Goal: Task Accomplishment & Management: Manage account settings

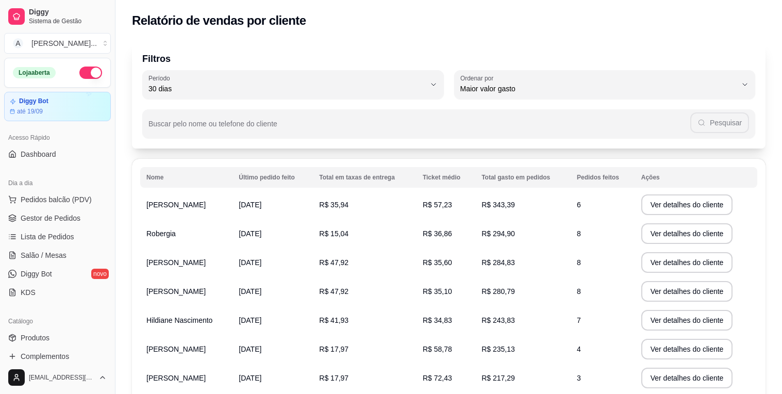
select select "30"
select select "HIGHEST_TOTAL_SPENT_WITH_ORDERS"
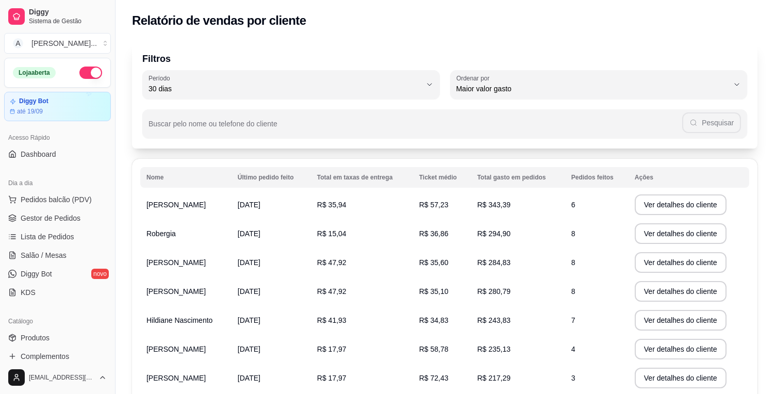
scroll to position [290, 0]
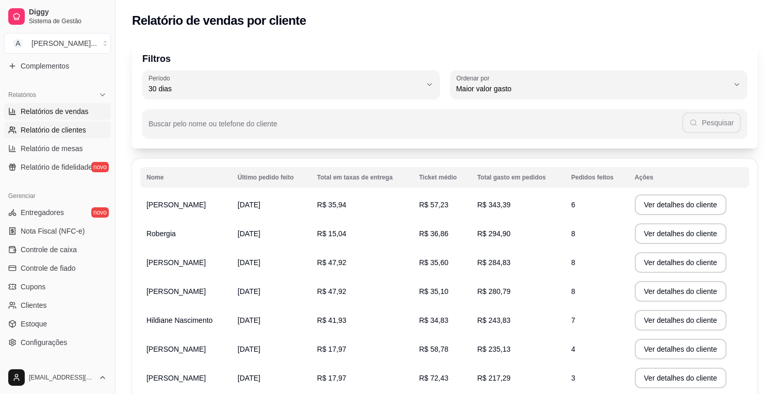
click at [63, 114] on span "Relatórios de vendas" at bounding box center [55, 111] width 68 height 10
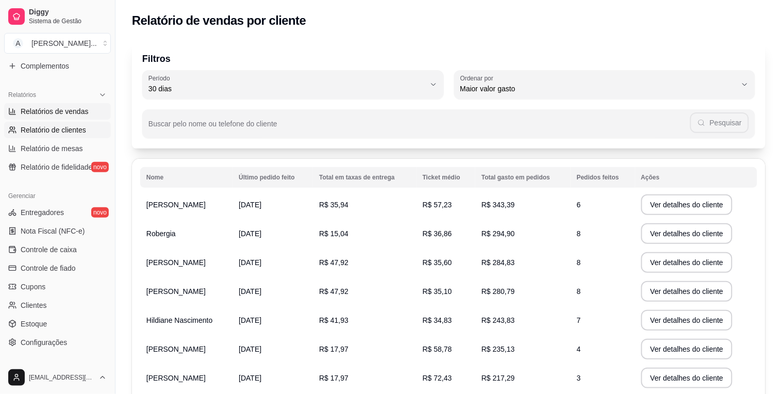
select select "ALL"
select select "0"
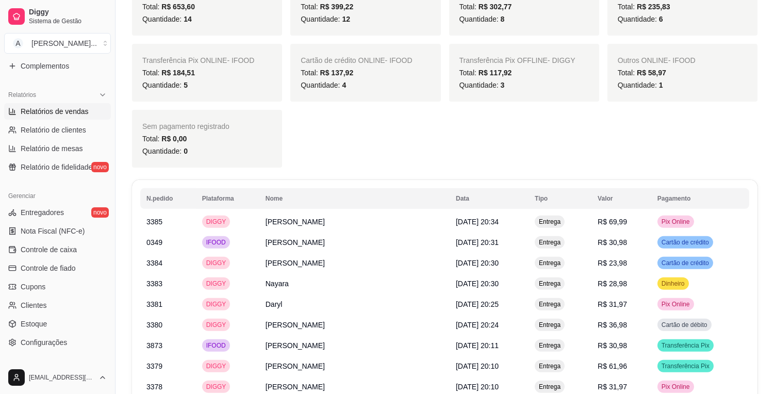
scroll to position [859, 0]
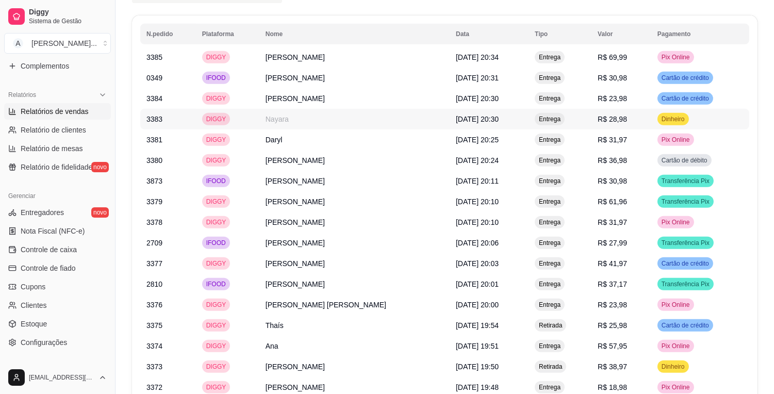
click at [633, 109] on td "R$ 28,98" at bounding box center [622, 119] width 60 height 21
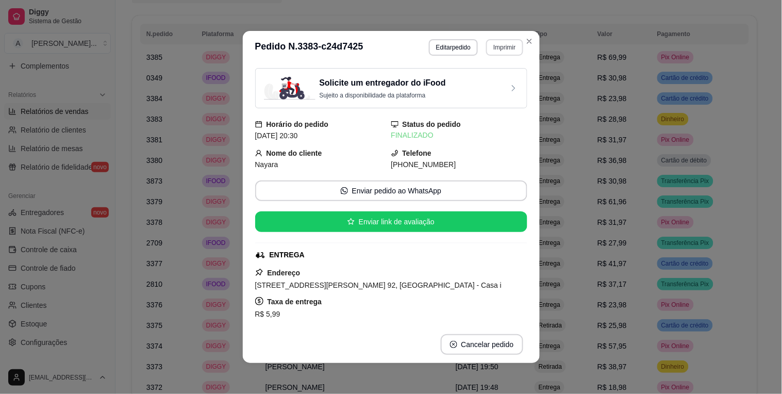
click at [504, 47] on button "Imprimir" at bounding box center [504, 47] width 37 height 17
click at [485, 83] on button "IMPRESSORA" at bounding box center [483, 84] width 75 height 17
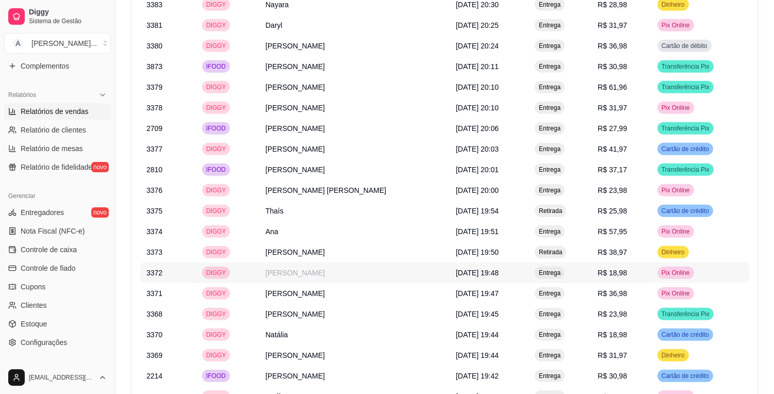
scroll to position [1031, 0]
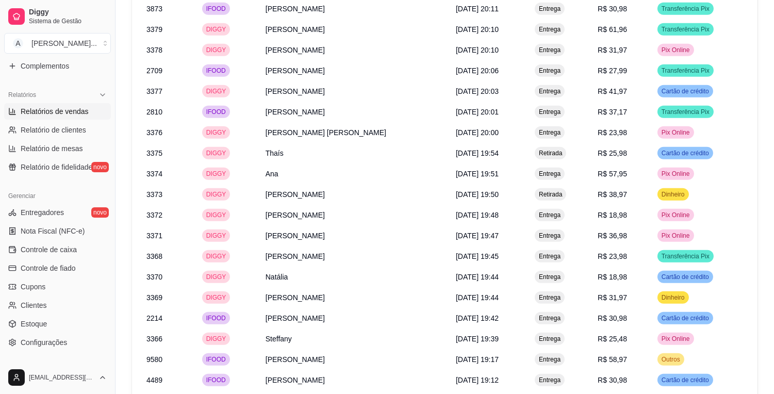
click at [93, 109] on link "Relatórios de vendas" at bounding box center [57, 111] width 107 height 17
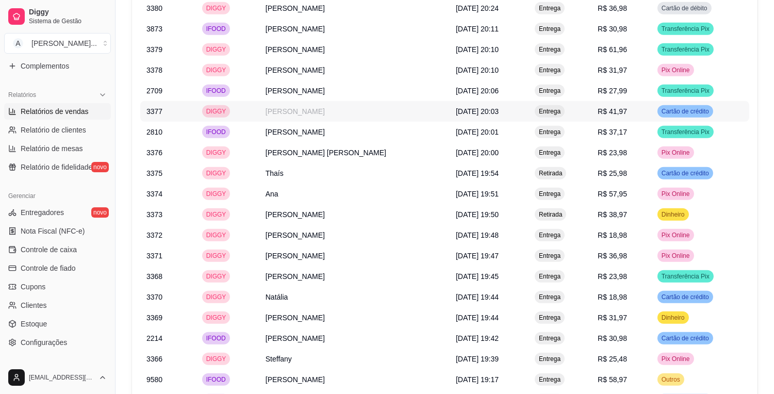
scroll to position [1193, 0]
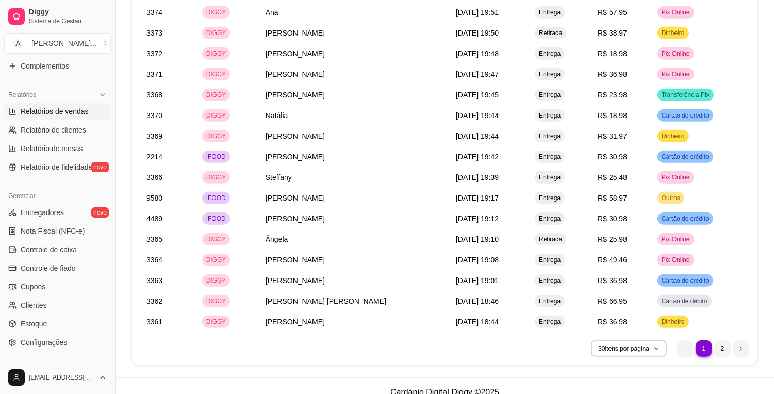
click at [682, 340] on ul "1 1 2" at bounding box center [713, 348] width 72 height 17
click at [719, 340] on li "2" at bounding box center [722, 348] width 17 height 17
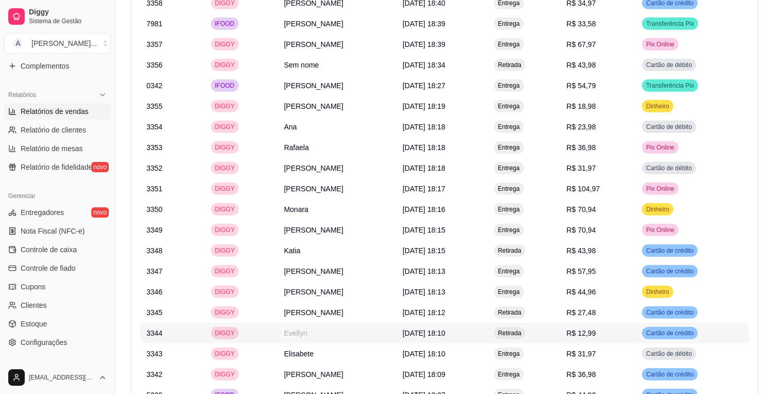
scroll to position [1048, 0]
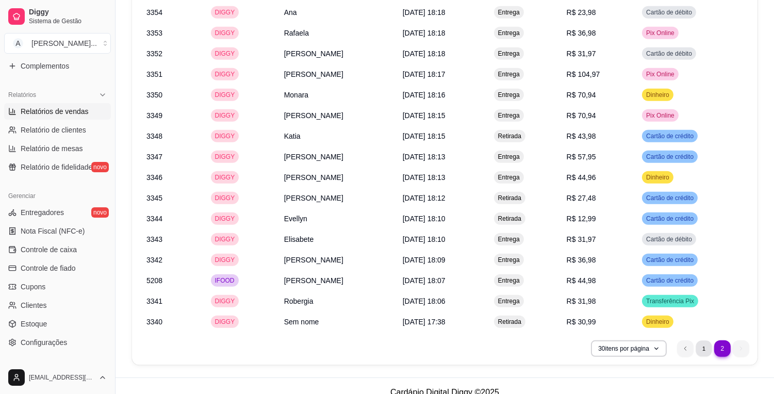
click at [702, 340] on li "1" at bounding box center [704, 348] width 16 height 16
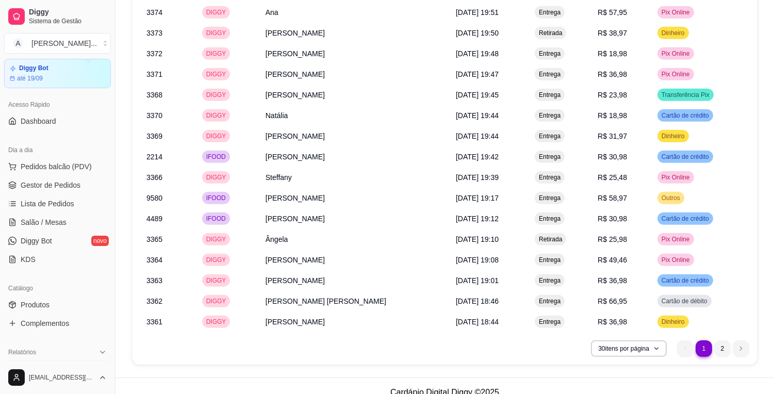
scroll to position [4, 0]
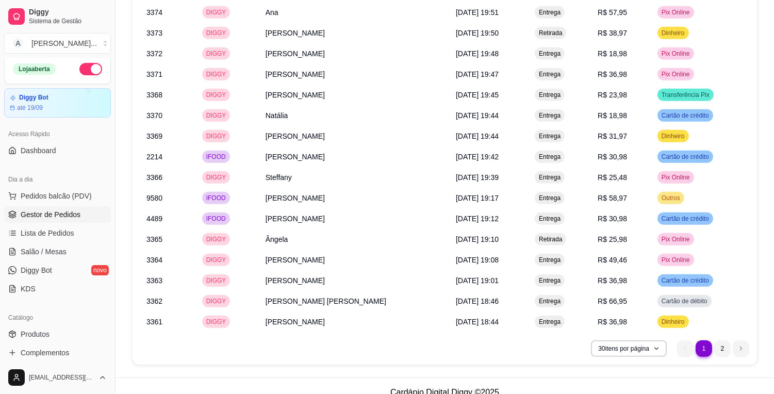
click at [79, 212] on link "Gestor de Pedidos" at bounding box center [57, 214] width 107 height 17
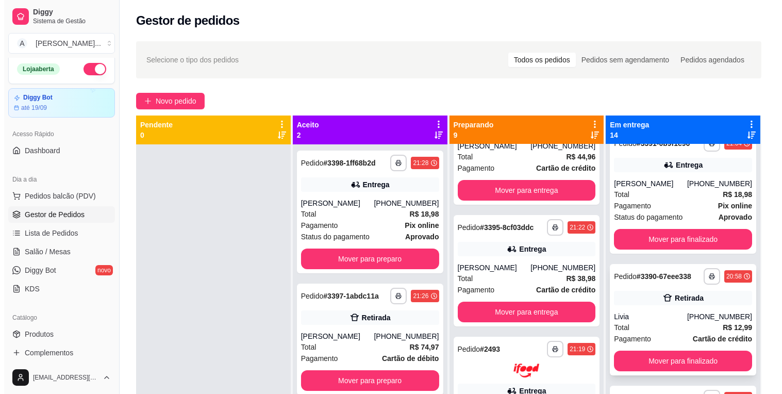
scroll to position [401, 0]
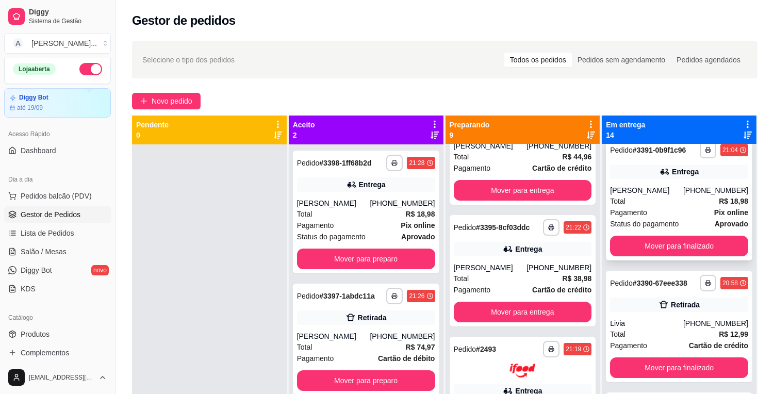
click at [630, 194] on div "[PERSON_NAME]" at bounding box center [646, 190] width 73 height 10
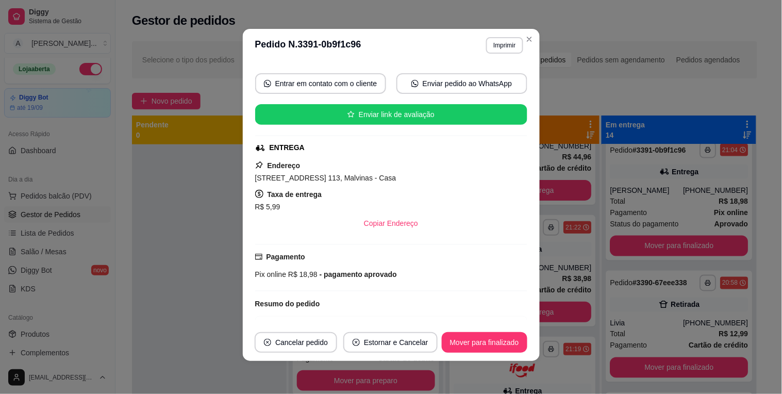
scroll to position [172, 0]
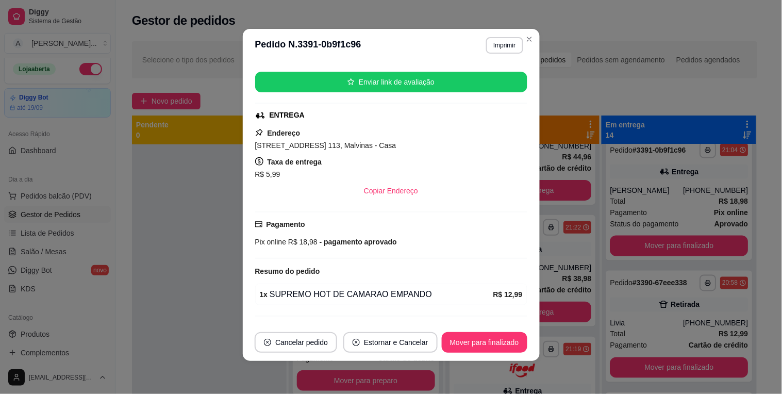
click at [373, 146] on span "[STREET_ADDRESS] 113, Malvinas - Casa" at bounding box center [325, 145] width 141 height 8
copy span "[STREET_ADDRESS] 113, Malvinas - Casa"
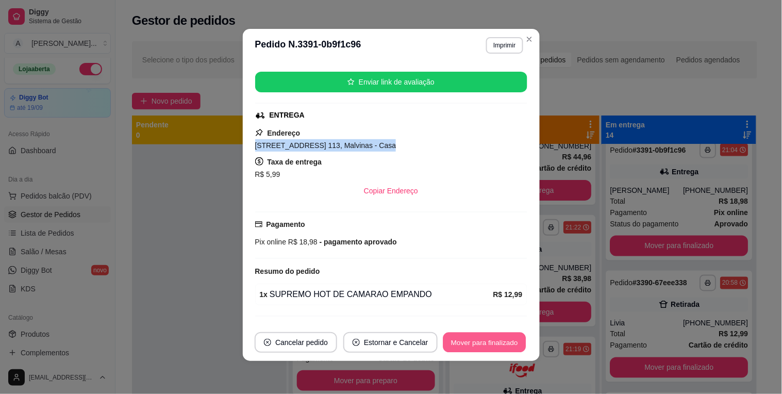
click at [497, 346] on button "Mover para finalizado" at bounding box center [484, 343] width 83 height 20
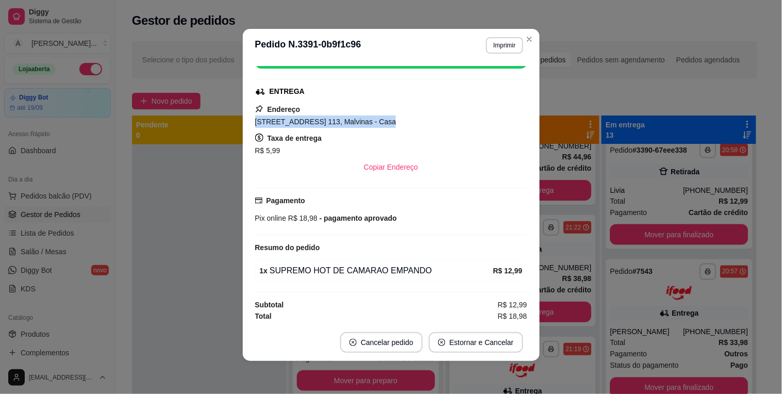
scroll to position [97, 0]
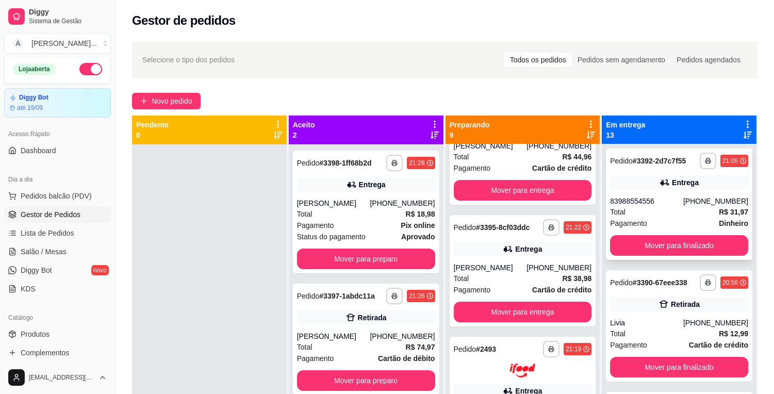
click at [692, 207] on div "Total R$ 31,97" at bounding box center [679, 211] width 138 height 11
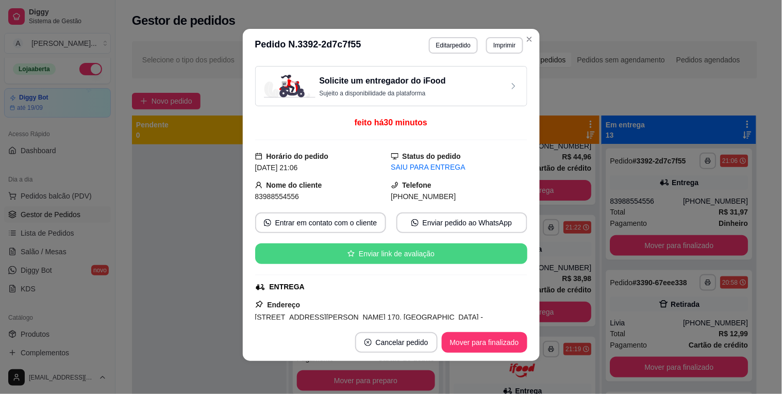
scroll to position [57, 0]
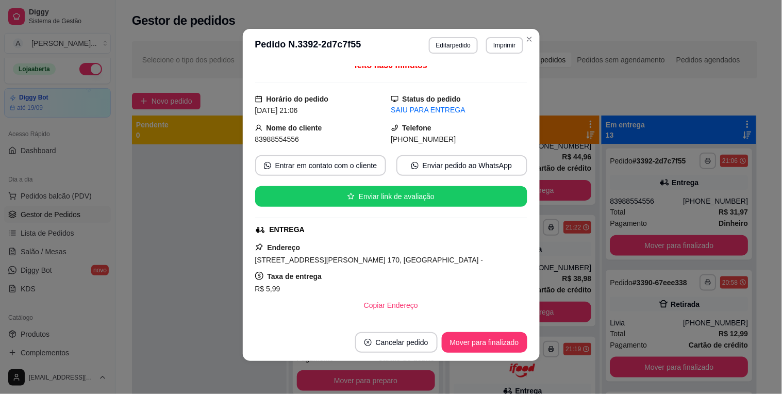
click at [337, 256] on span "[STREET_ADDRESS][PERSON_NAME] 170, [GEOGRAPHIC_DATA] -" at bounding box center [369, 260] width 228 height 8
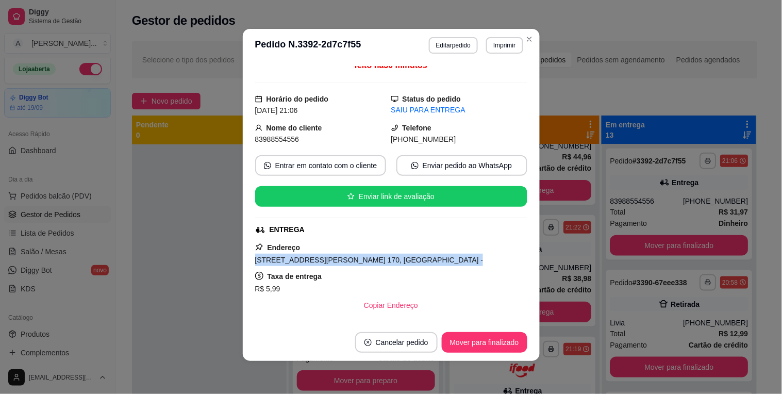
click at [337, 256] on span "[STREET_ADDRESS][PERSON_NAME] 170, [GEOGRAPHIC_DATA] -" at bounding box center [369, 260] width 228 height 8
copy span "[STREET_ADDRESS][PERSON_NAME] 170, [GEOGRAPHIC_DATA] -"
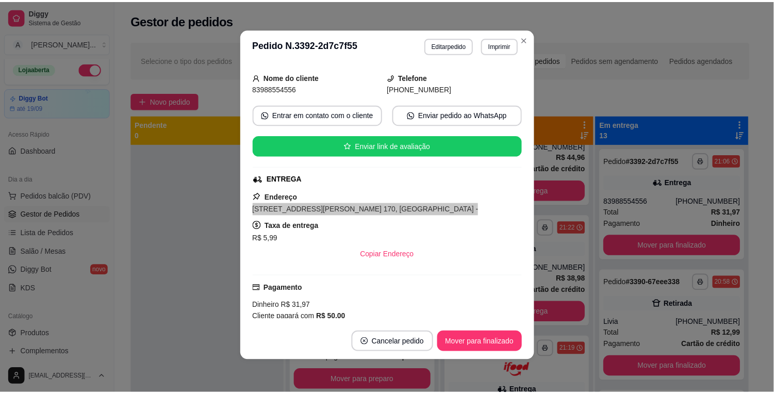
scroll to position [7, 0]
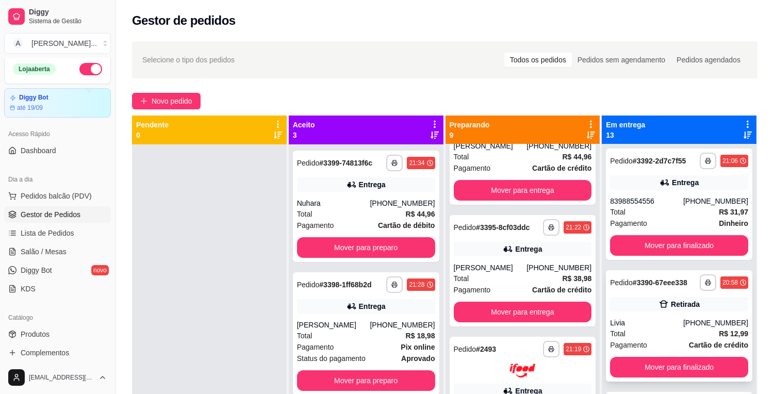
click at [636, 325] on div "Livia" at bounding box center [646, 323] width 73 height 10
click at [663, 251] on button "Mover para finalizado" at bounding box center [679, 246] width 134 height 20
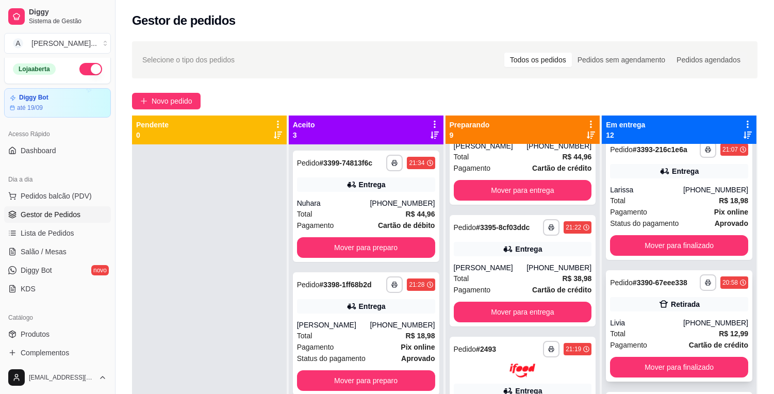
scroll to position [261, 0]
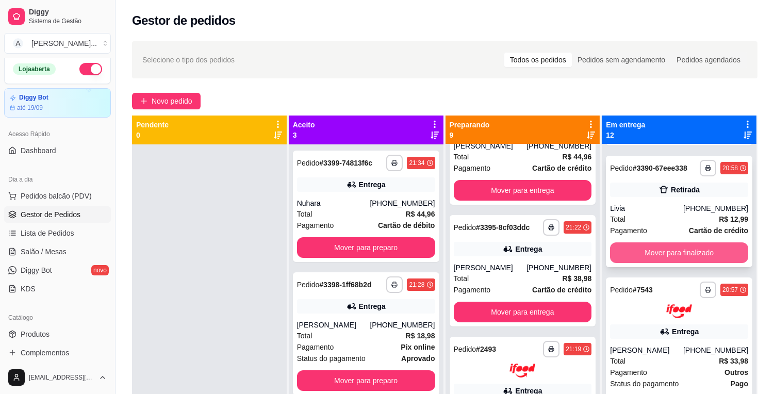
click at [669, 248] on button "Mover para finalizado" at bounding box center [679, 252] width 138 height 21
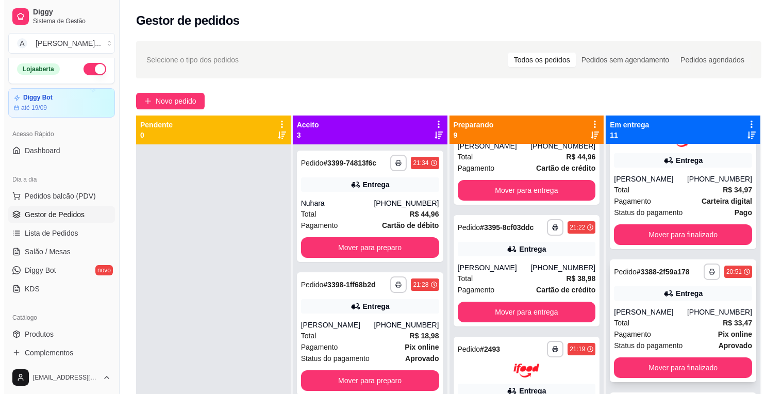
scroll to position [598, 0]
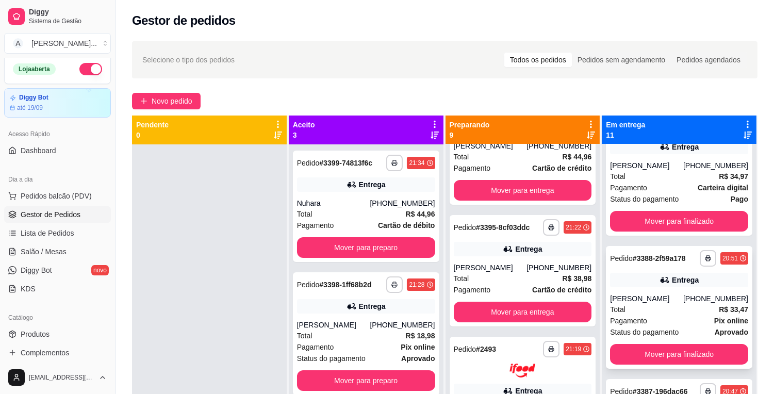
click at [679, 329] on div "Status do pagamento aprovado" at bounding box center [679, 331] width 138 height 11
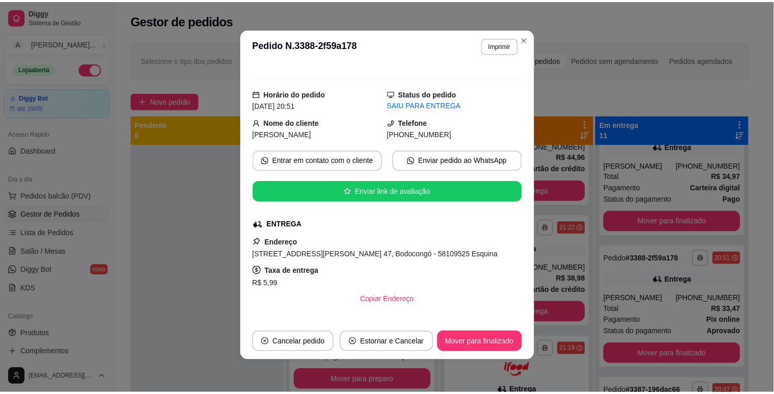
scroll to position [114, 0]
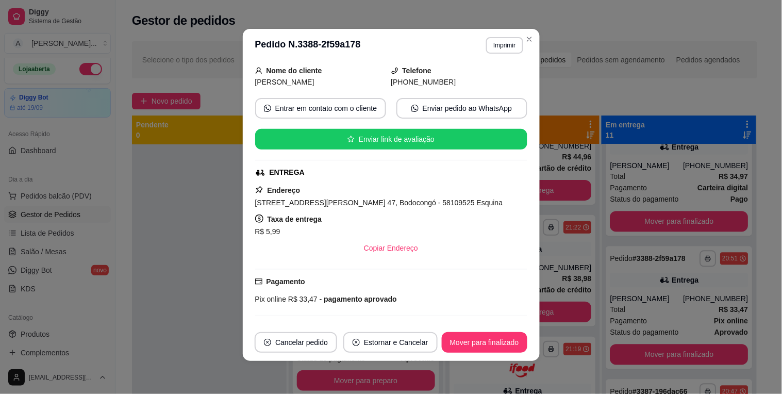
click at [377, 196] on div "Endereço [STREET_ADDRESS][PERSON_NAME] 47, Bodocongó - 58109525 Esquina Taxa de…" at bounding box center [391, 221] width 272 height 74
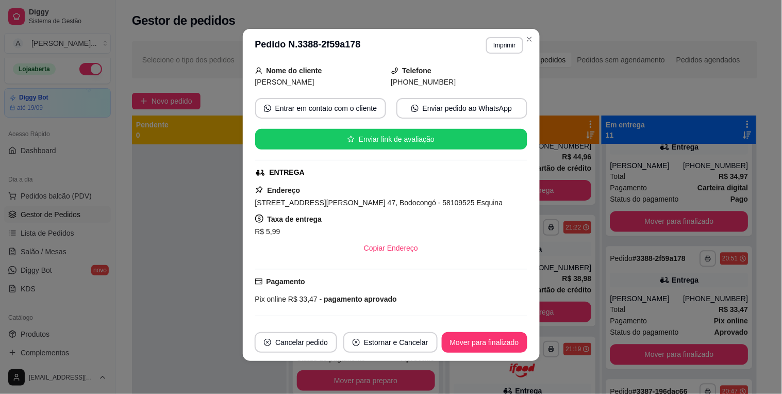
drag, startPoint x: 377, startPoint y: 196, endPoint x: 377, endPoint y: 229, distance: 33.0
click at [377, 229] on div "R$ 5,99" at bounding box center [391, 231] width 272 height 12
click at [382, 204] on span "[STREET_ADDRESS][PERSON_NAME] 47, Bodocongó - 58109525 Esquina" at bounding box center [379, 203] width 248 height 8
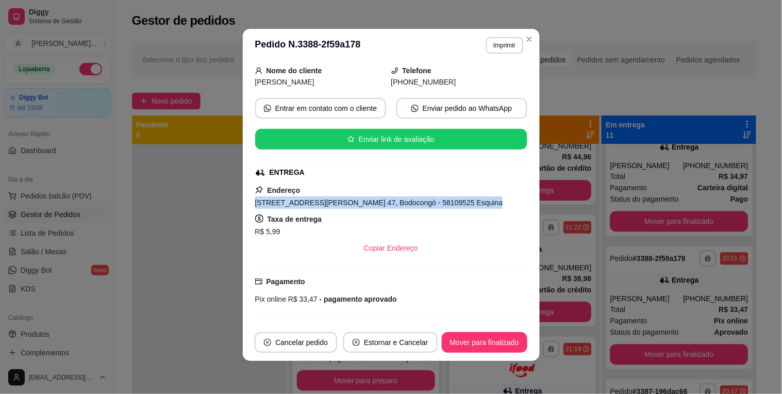
click at [382, 204] on span "[STREET_ADDRESS][PERSON_NAME] 47, Bodocongó - 58109525 Esquina" at bounding box center [379, 203] width 248 height 8
copy span "[STREET_ADDRESS][PERSON_NAME] 47, Bodocongó - 58109525 Esquina"
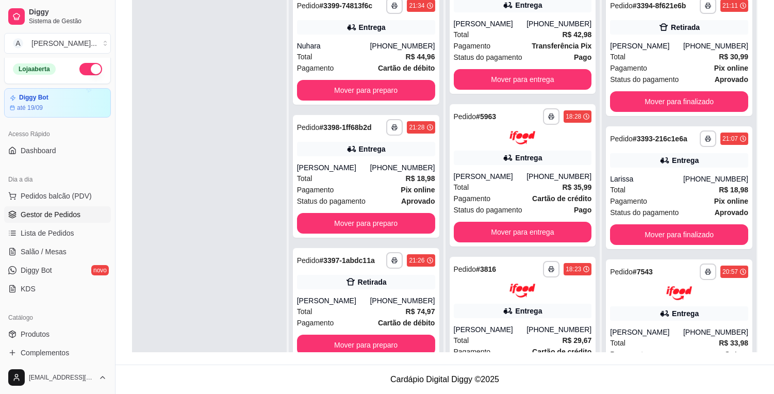
scroll to position [286, 0]
click at [84, 221] on link "Gestor de Pedidos" at bounding box center [57, 214] width 107 height 17
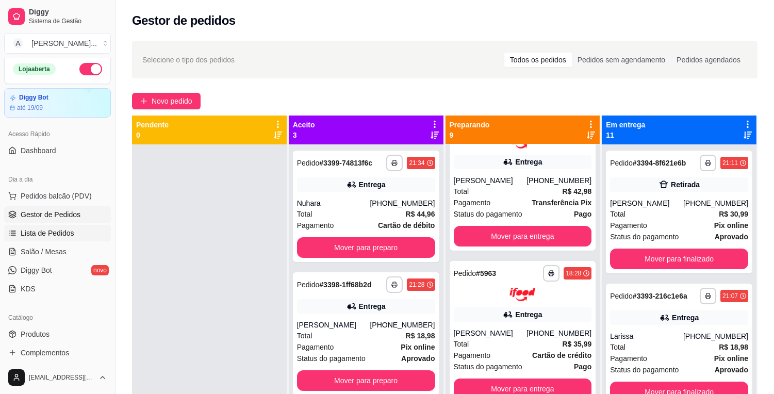
click at [85, 233] on link "Lista de Pedidos" at bounding box center [57, 233] width 107 height 17
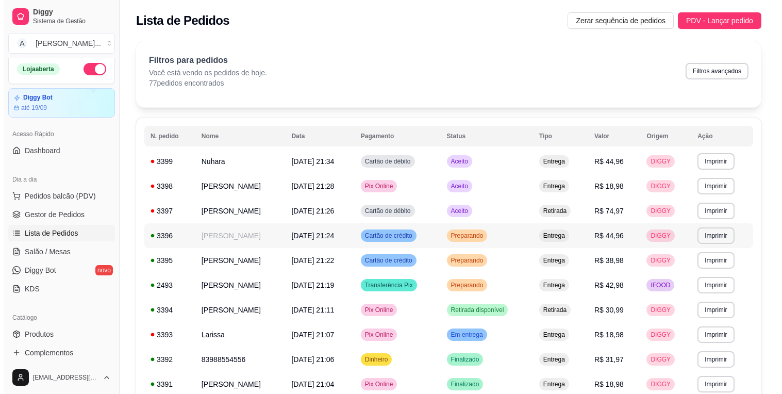
scroll to position [57, 0]
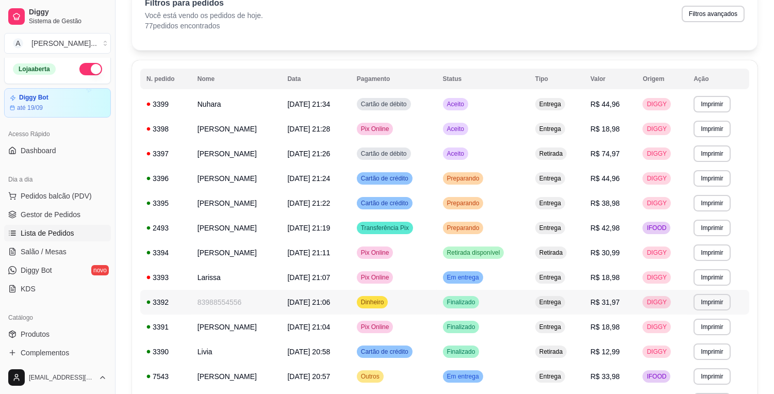
click at [270, 305] on td "83988554556" at bounding box center [236, 302] width 90 height 25
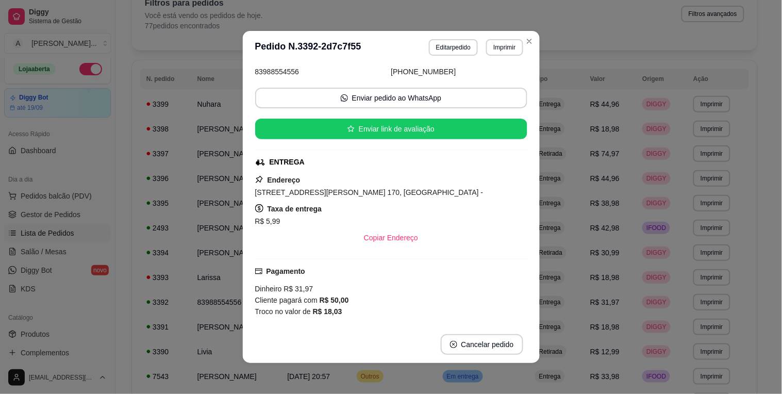
scroll to position [97, 0]
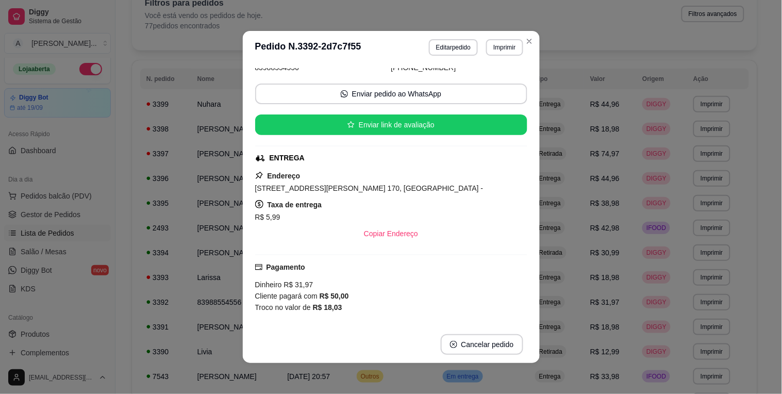
click at [343, 187] on span "[STREET_ADDRESS][PERSON_NAME] 170, [GEOGRAPHIC_DATA] -" at bounding box center [369, 188] width 228 height 8
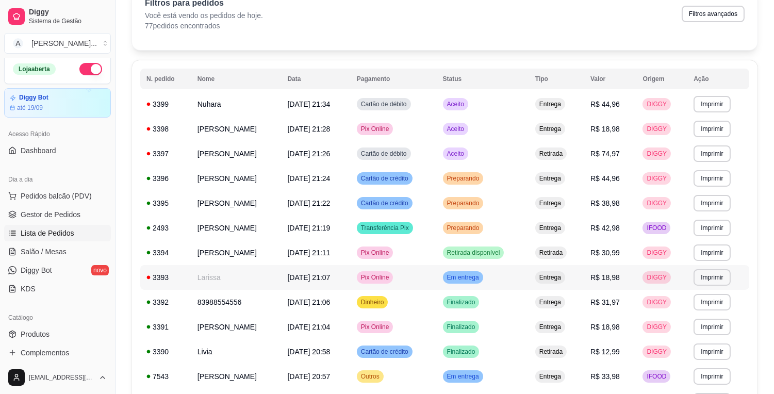
click at [258, 273] on td "Larissa" at bounding box center [236, 277] width 90 height 25
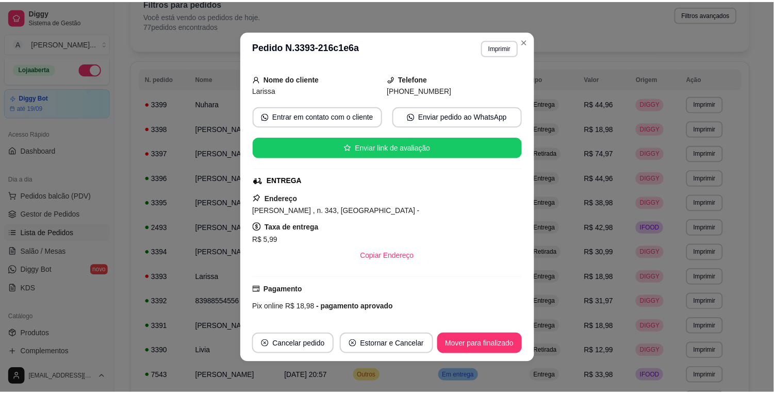
scroll to position [114, 0]
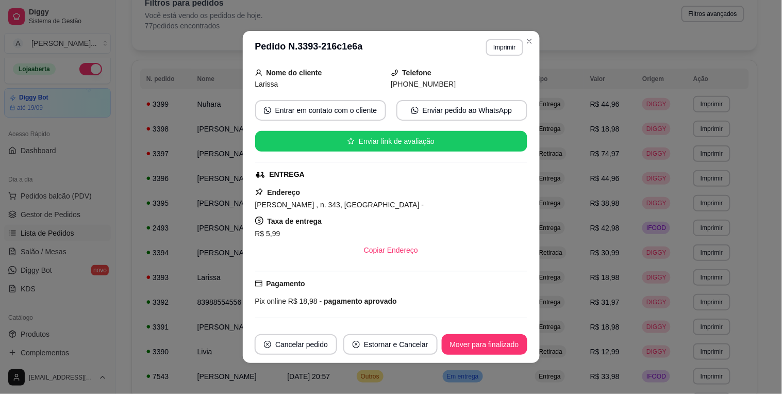
click at [347, 198] on div "Endereço [PERSON_NAME] , n. 343, Serrotão - Taxa de entrega R$ 5,99 Copiar Ende…" at bounding box center [391, 223] width 272 height 74
click at [348, 207] on span "[PERSON_NAME] , n. 343, [GEOGRAPHIC_DATA] -" at bounding box center [339, 205] width 169 height 8
copy span "[PERSON_NAME] , n. 343, [GEOGRAPHIC_DATA] -"
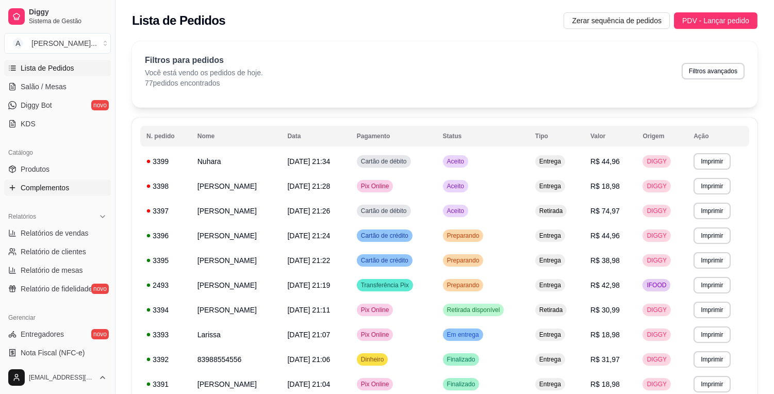
scroll to position [172, 0]
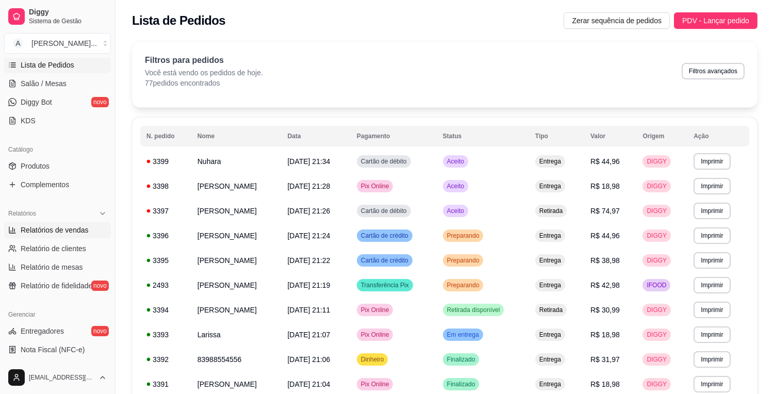
click at [59, 225] on span "Relatórios de vendas" at bounding box center [55, 230] width 68 height 10
select select "ALL"
select select "0"
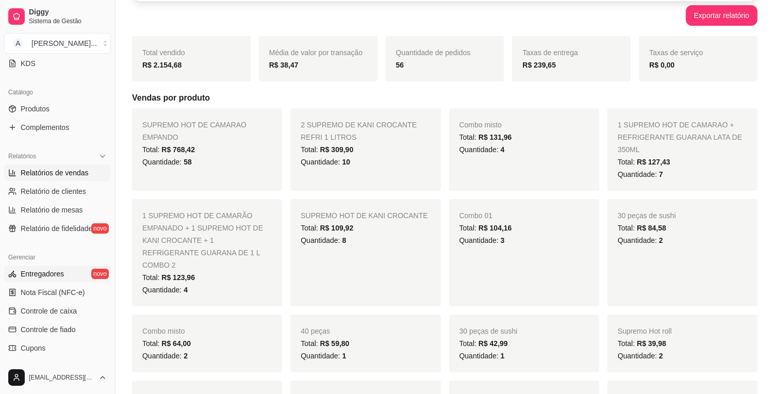
scroll to position [172, 0]
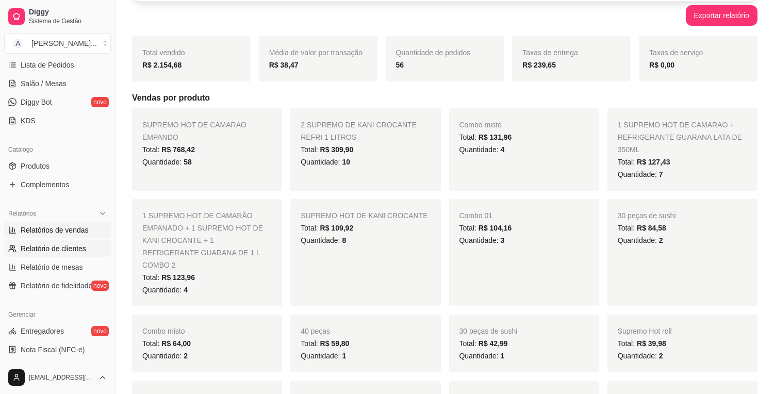
click at [80, 248] on span "Relatório de clientes" at bounding box center [53, 248] width 65 height 10
select select "30"
select select "HIGHEST_TOTAL_SPENT_WITH_ORDERS"
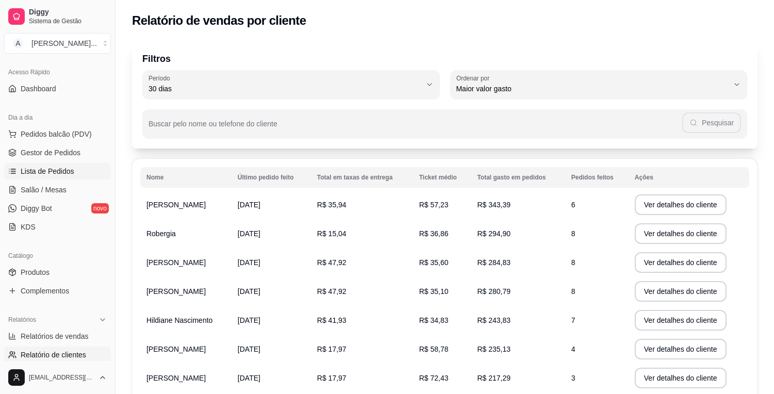
scroll to position [57, 0]
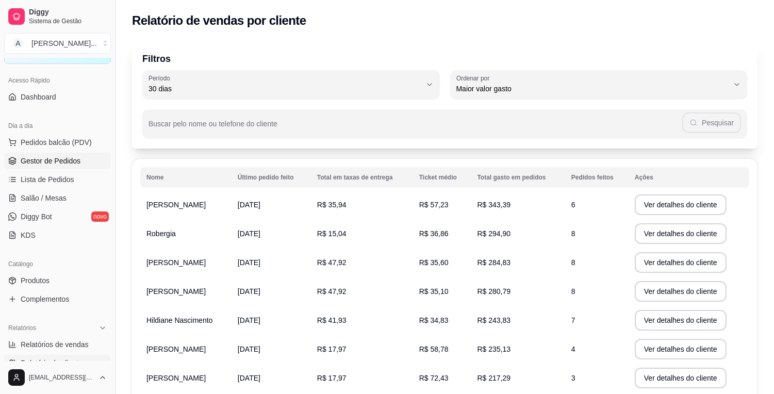
click at [80, 163] on link "Gestor de Pedidos" at bounding box center [57, 161] width 107 height 17
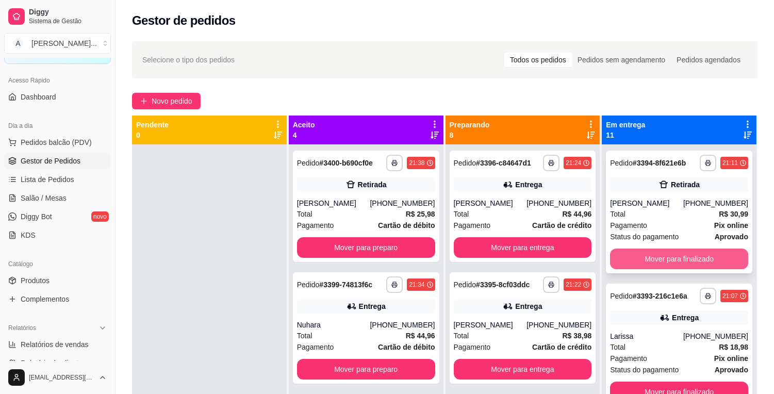
click at [684, 259] on button "Mover para finalizado" at bounding box center [679, 259] width 138 height 21
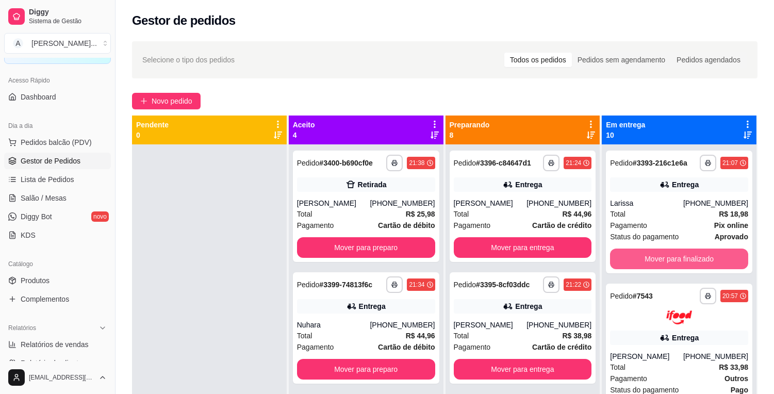
click at [684, 259] on button "Mover para finalizado" at bounding box center [679, 259] width 138 height 21
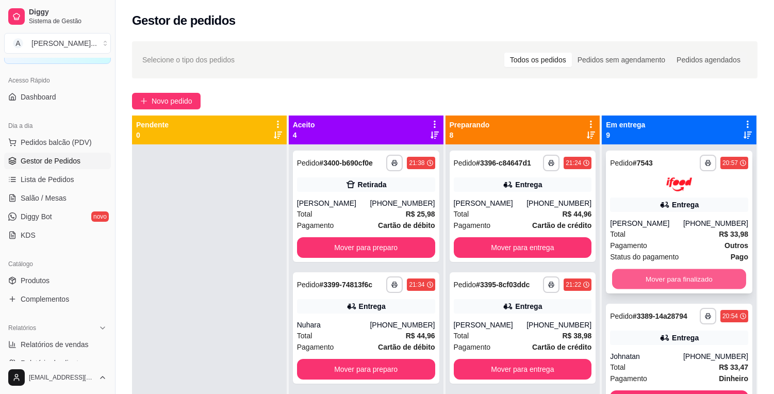
click at [684, 271] on button "Mover para finalizado" at bounding box center [679, 279] width 134 height 20
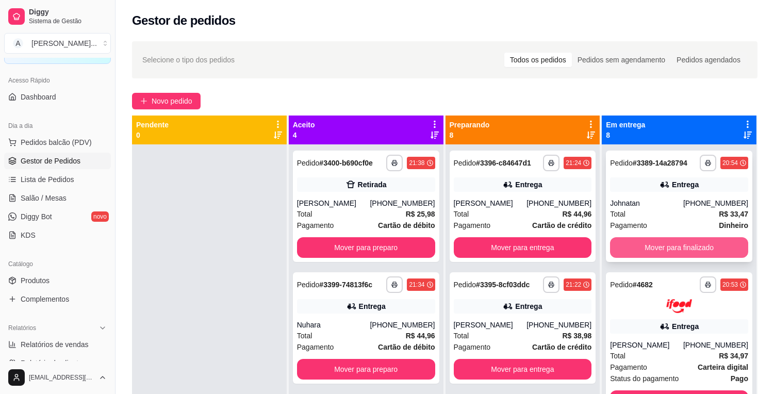
click at [693, 245] on button "Mover para finalizado" at bounding box center [679, 247] width 138 height 21
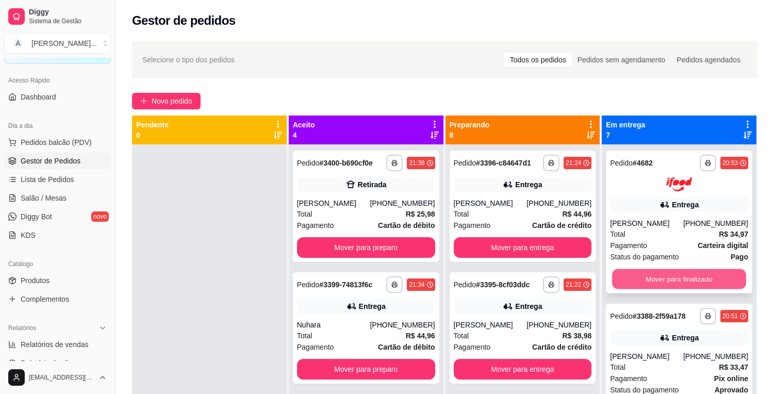
click at [690, 276] on button "Mover para finalizado" at bounding box center [679, 279] width 134 height 20
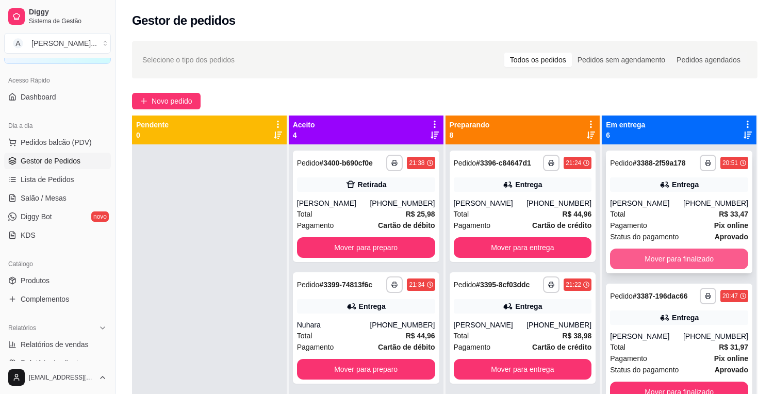
click at [694, 261] on button "Mover para finalizado" at bounding box center [679, 259] width 138 height 21
click at [694, 261] on button "Mover para finalizado" at bounding box center [679, 259] width 134 height 20
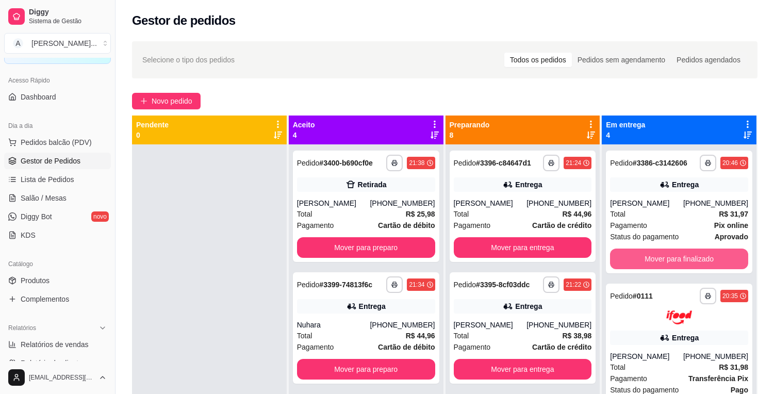
click at [694, 261] on button "Mover para finalizado" at bounding box center [679, 259] width 138 height 21
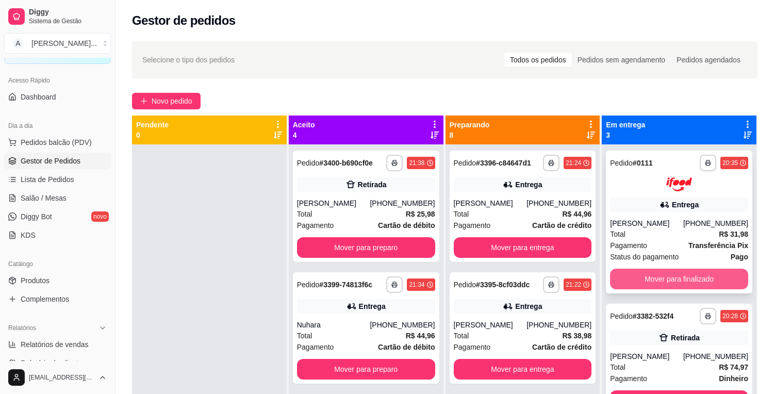
click at [694, 269] on button "Mover para finalizado" at bounding box center [679, 279] width 138 height 21
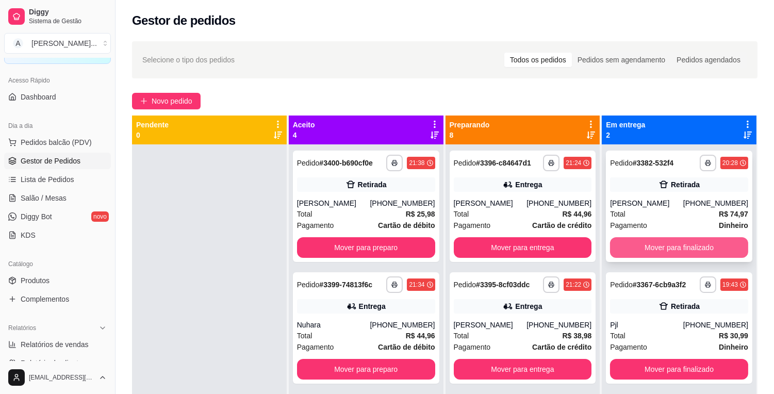
click at [700, 252] on button "Mover para finalizado" at bounding box center [679, 247] width 138 height 21
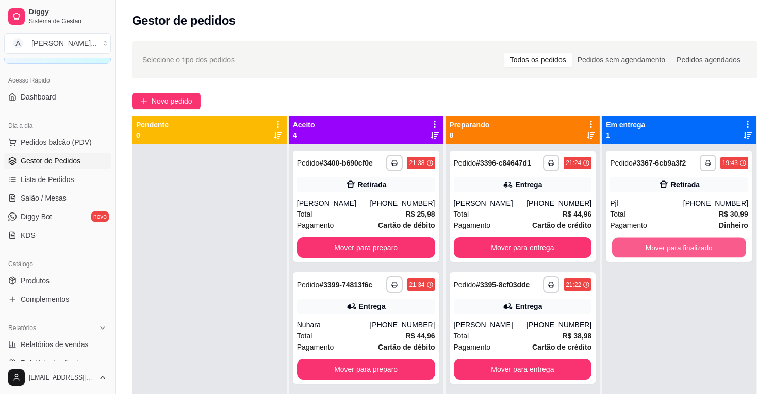
click at [700, 252] on button "Mover para finalizado" at bounding box center [679, 248] width 134 height 20
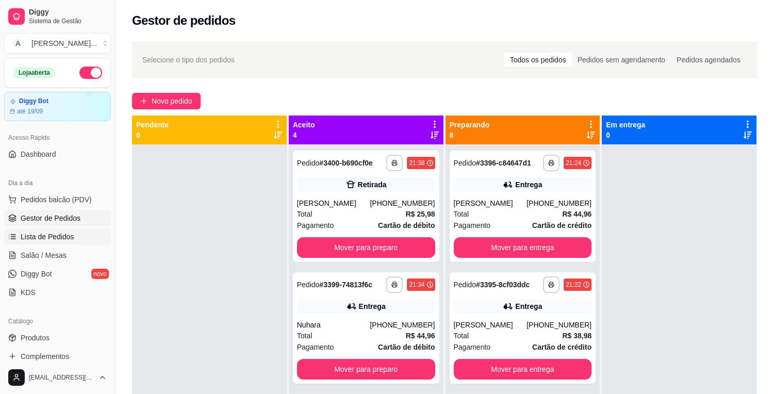
click at [85, 233] on link "Lista de Pedidos" at bounding box center [57, 236] width 107 height 17
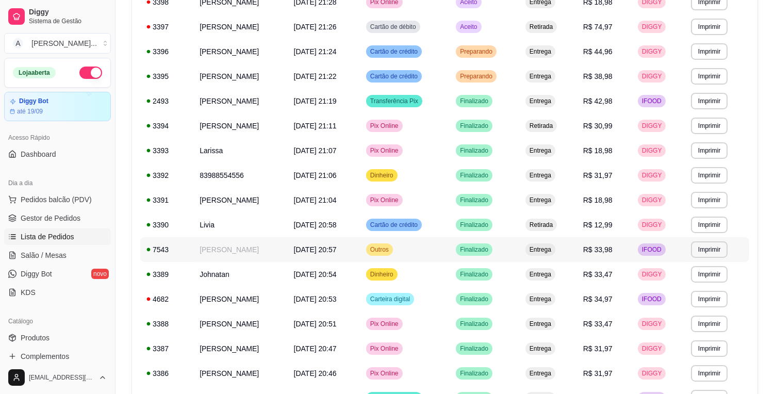
scroll to position [229, 0]
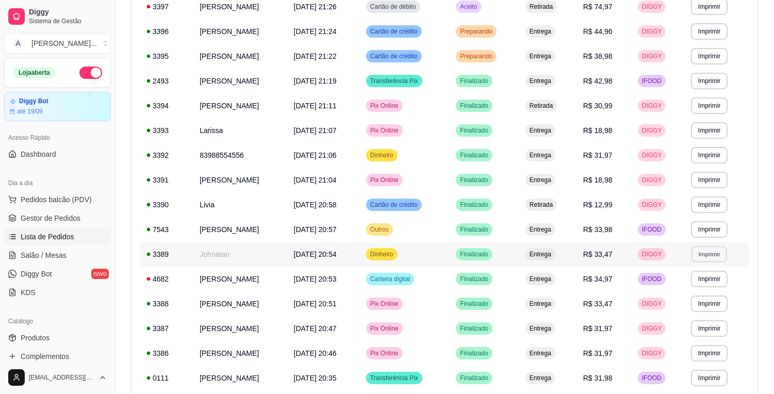
click at [712, 252] on button "Imprimir" at bounding box center [710, 254] width 36 height 16
click at [674, 282] on button "IMPRESSORA" at bounding box center [696, 290] width 72 height 16
click at [63, 217] on span "Gestor de Pedidos" at bounding box center [51, 218] width 60 height 10
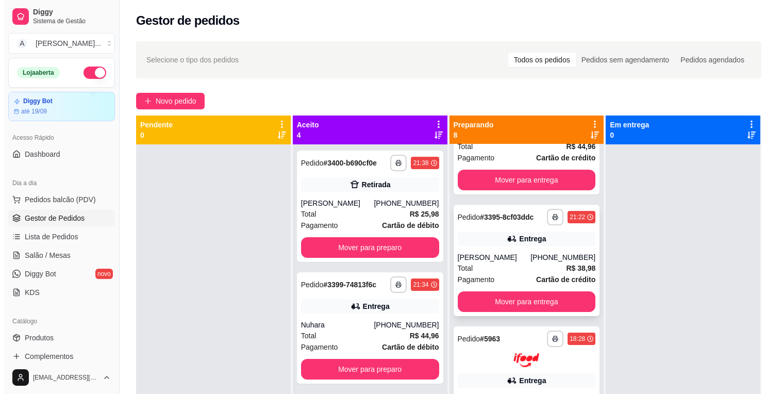
scroll to position [57, 0]
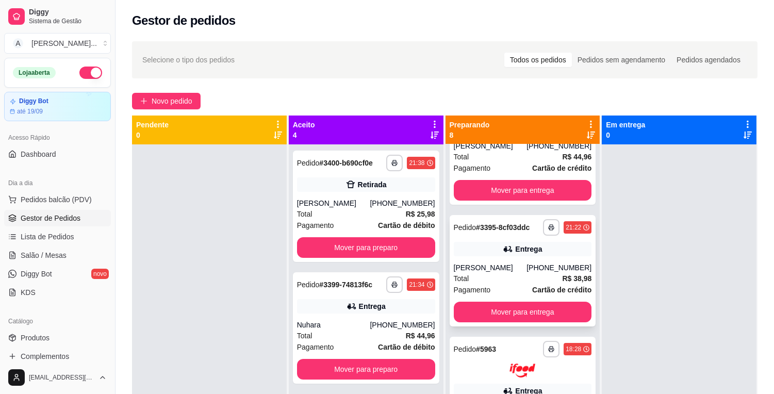
click at [515, 251] on div "Entrega" at bounding box center [528, 249] width 27 height 10
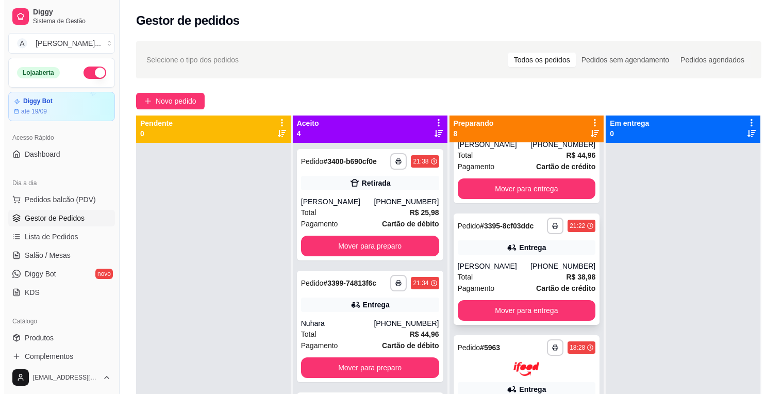
scroll to position [0, 0]
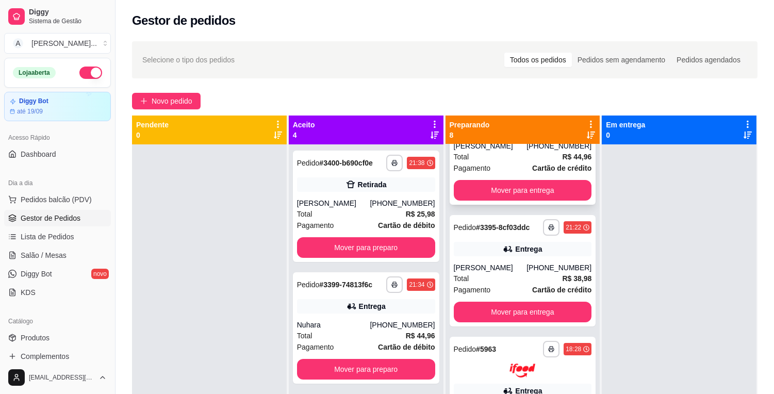
click at [487, 151] on div "Total R$ 44,96" at bounding box center [523, 156] width 138 height 11
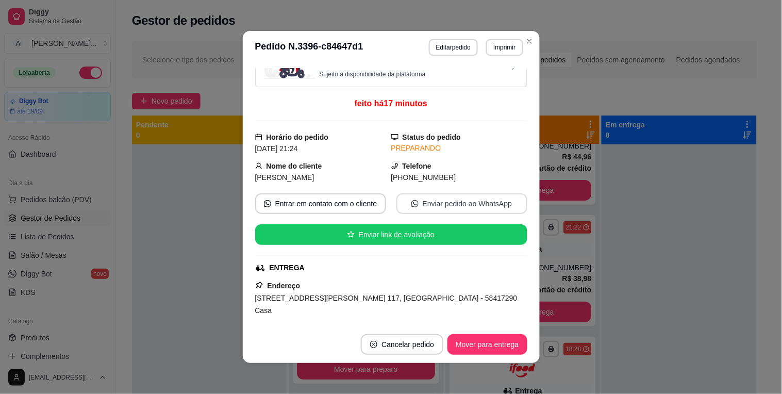
scroll to position [57, 0]
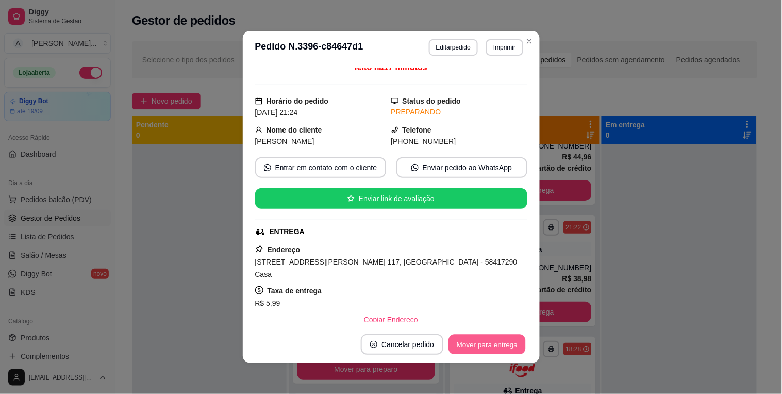
click at [471, 343] on button "Mover para entrega" at bounding box center [487, 345] width 77 height 20
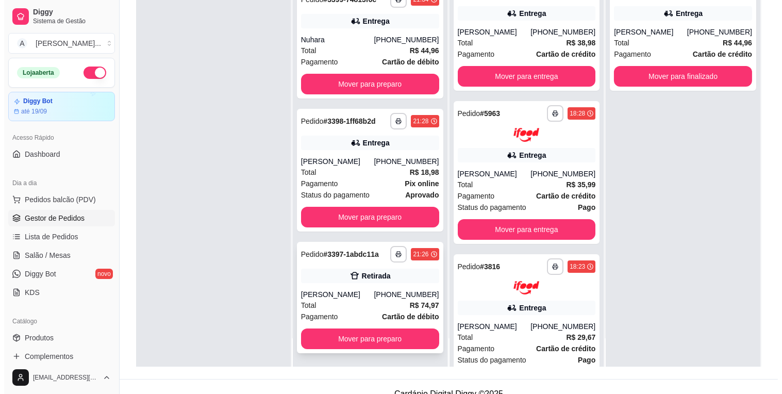
scroll to position [157, 0]
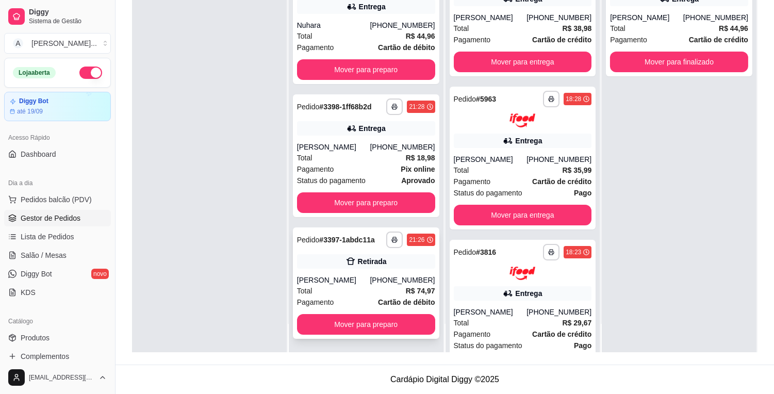
click at [341, 276] on div "[PERSON_NAME]" at bounding box center [333, 280] width 73 height 10
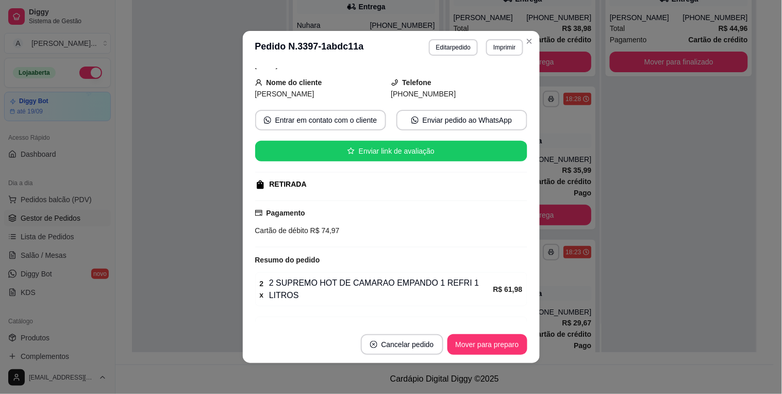
scroll to position [0, 0]
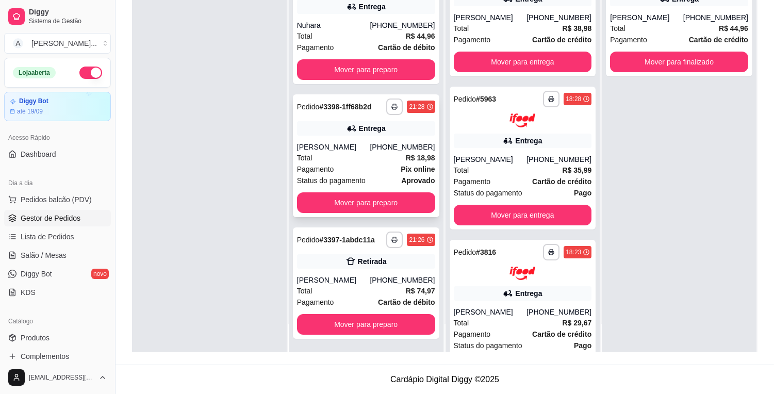
click at [363, 169] on div "Pagamento Pix online" at bounding box center [366, 168] width 138 height 11
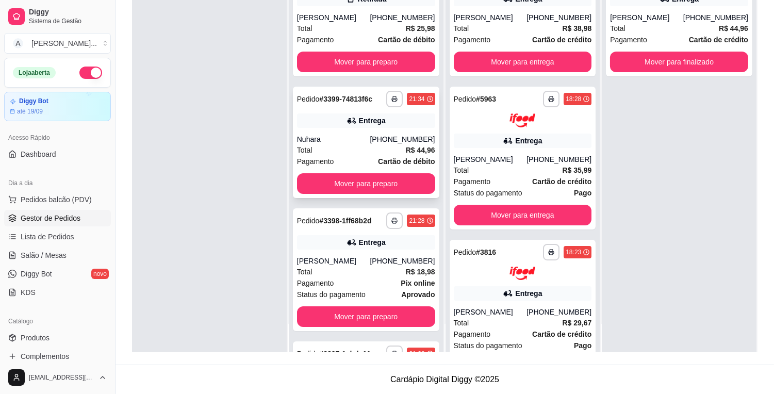
click at [354, 145] on div "Total R$ 44,96" at bounding box center [366, 149] width 138 height 11
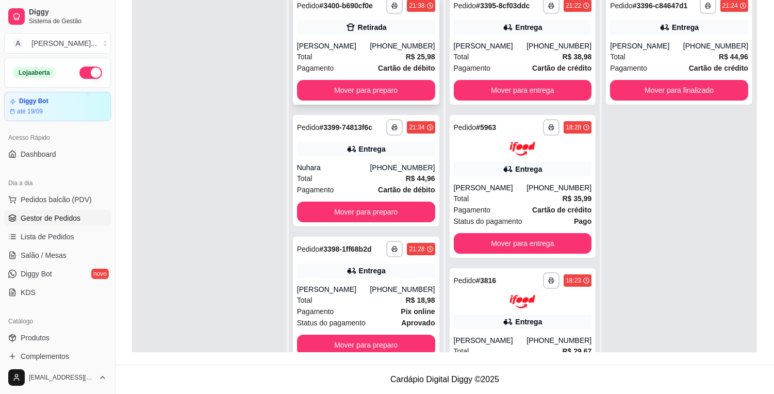
click at [348, 29] on icon at bounding box center [351, 27] width 10 height 10
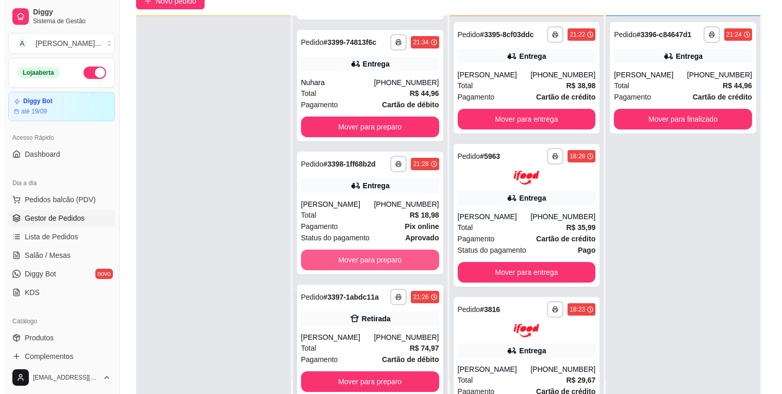
scroll to position [157, 0]
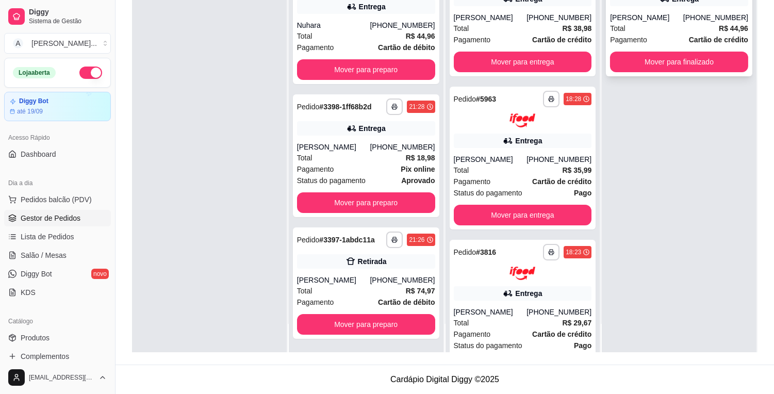
click at [672, 21] on div "[PERSON_NAME]" at bounding box center [646, 17] width 73 height 10
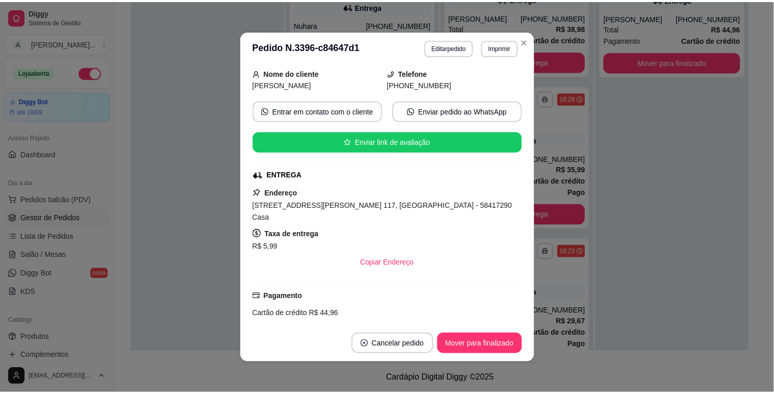
scroll to position [114, 0]
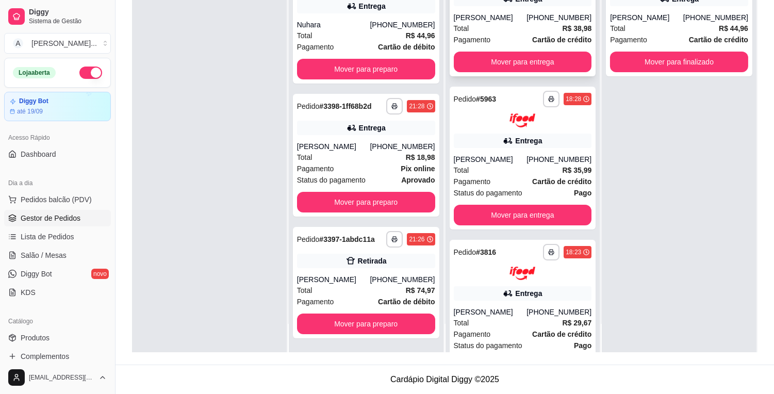
click at [507, 31] on div "Total R$ 38,98" at bounding box center [523, 28] width 138 height 11
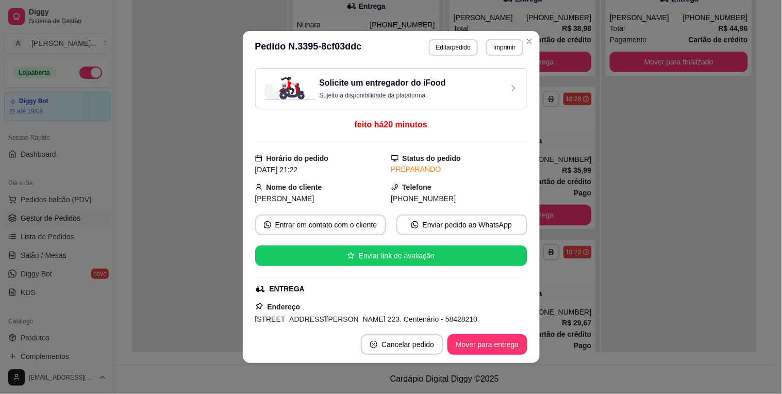
click at [257, 179] on div "Solicite um entregador do iFood Sujeito a disponibilidade da plataforma feito h…" at bounding box center [391, 195] width 272 height 254
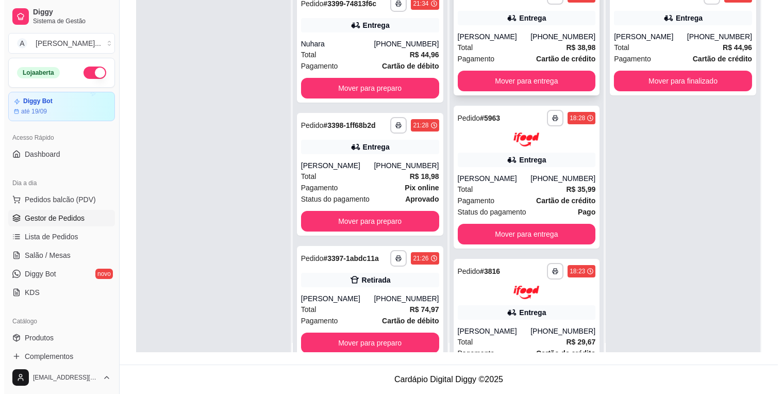
scroll to position [0, 0]
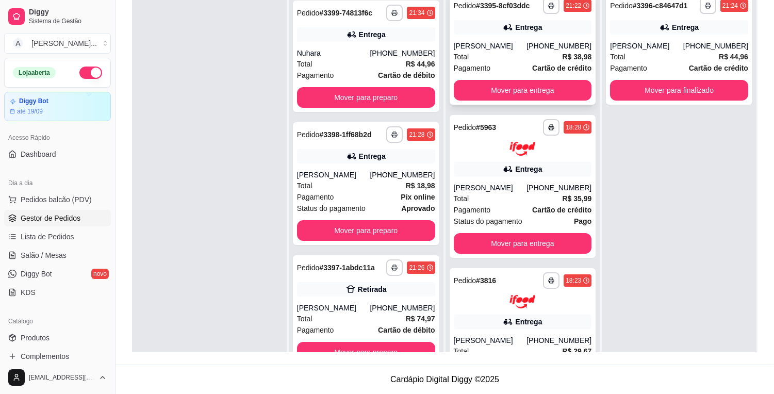
click at [506, 59] on div "Total R$ 38,98" at bounding box center [523, 56] width 138 height 11
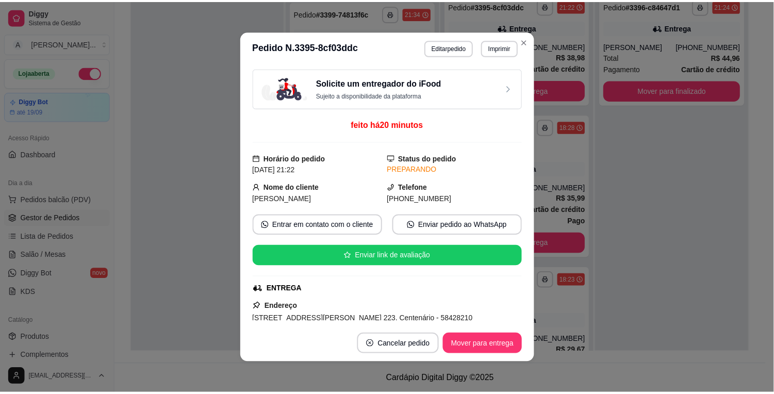
scroll to position [57, 0]
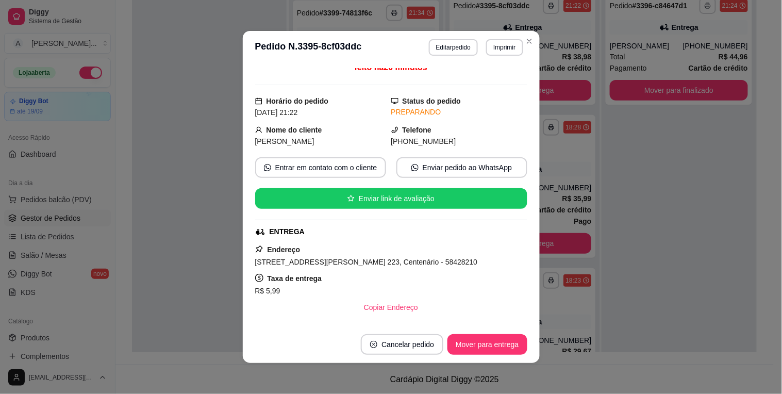
click at [359, 265] on span "[STREET_ADDRESS][PERSON_NAME] 223, Centenário - 58428210" at bounding box center [366, 262] width 223 height 8
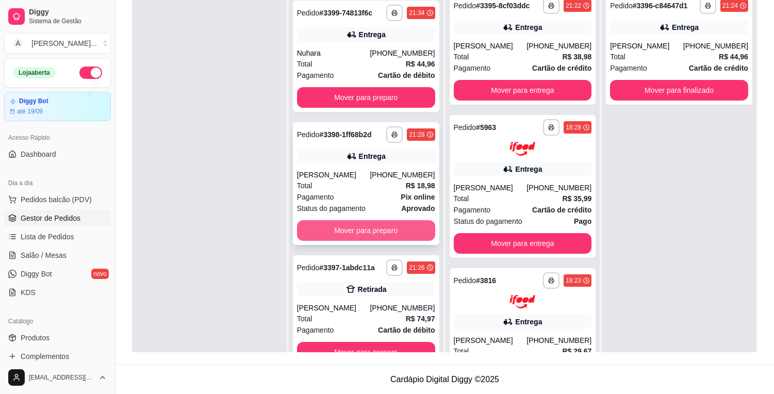
scroll to position [28, 0]
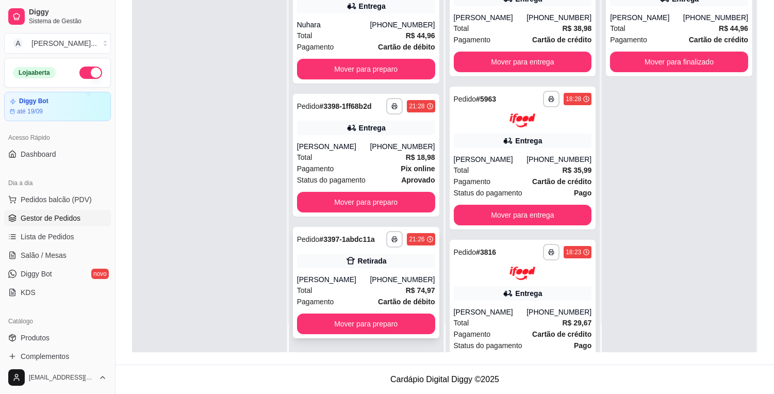
click at [368, 286] on div "Total R$ 74,97" at bounding box center [366, 290] width 138 height 11
click at [332, 329] on button "Mover para preparo" at bounding box center [366, 324] width 138 height 21
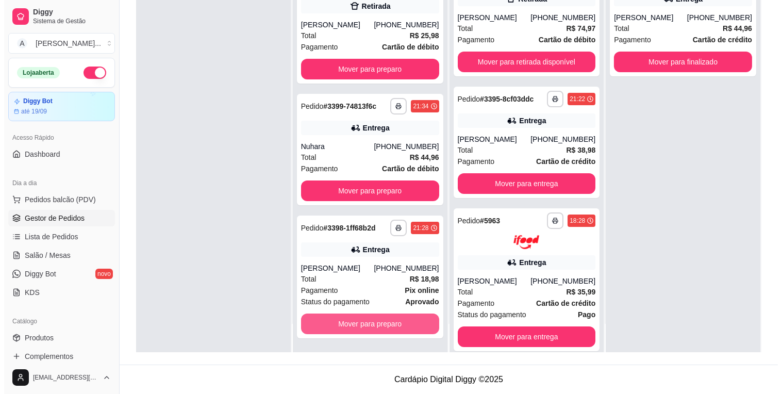
scroll to position [136, 0]
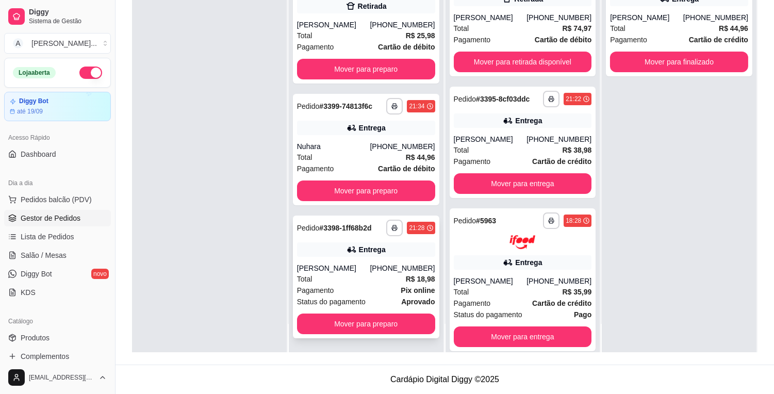
click at [342, 296] on span "Status do pagamento" at bounding box center [331, 301] width 69 height 11
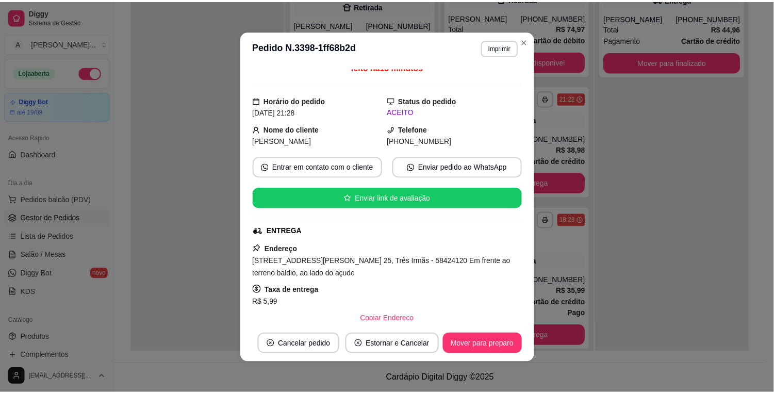
scroll to position [114, 0]
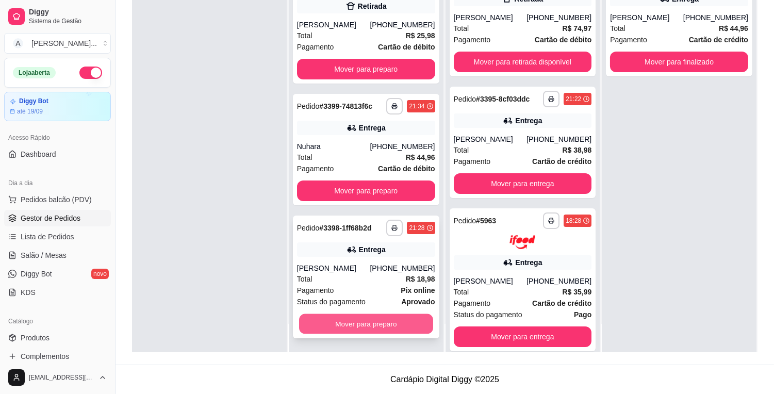
click at [390, 319] on button "Mover para preparo" at bounding box center [366, 324] width 134 height 20
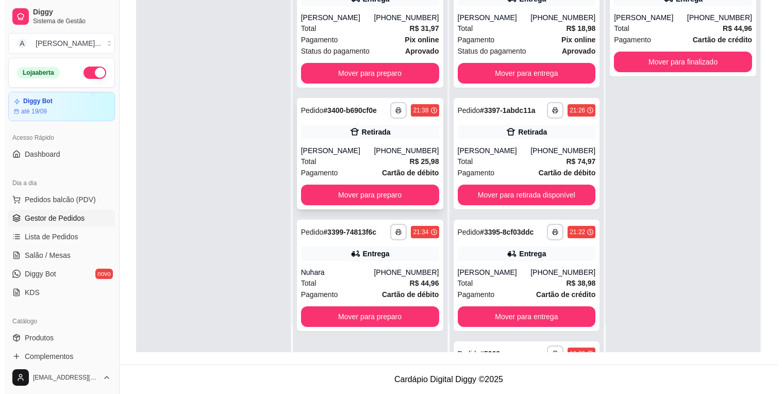
scroll to position [3, 0]
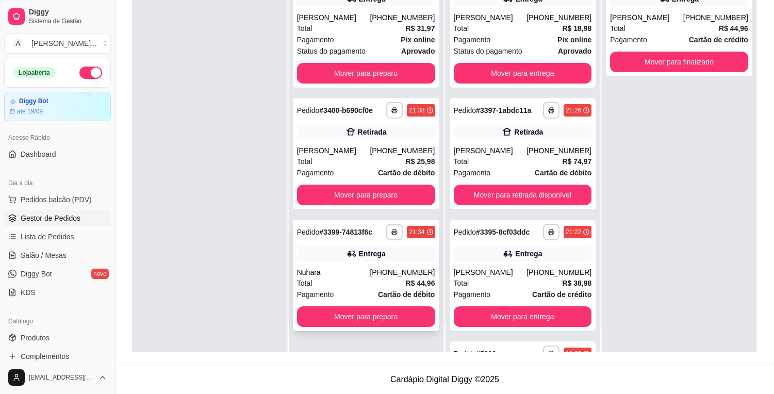
click at [385, 276] on div "[PHONE_NUMBER]" at bounding box center [402, 272] width 65 height 10
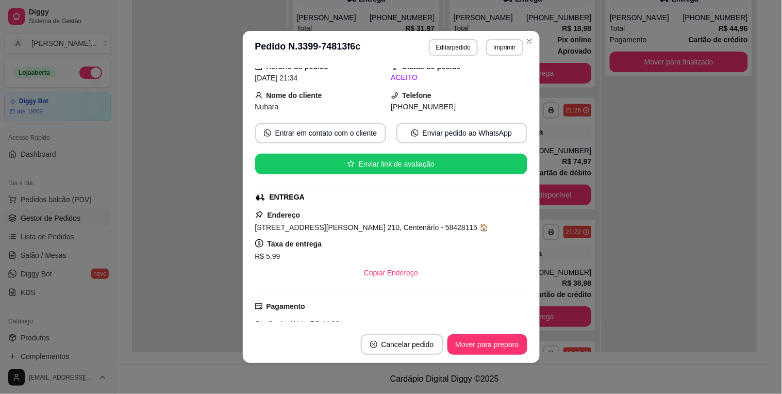
scroll to position [114, 0]
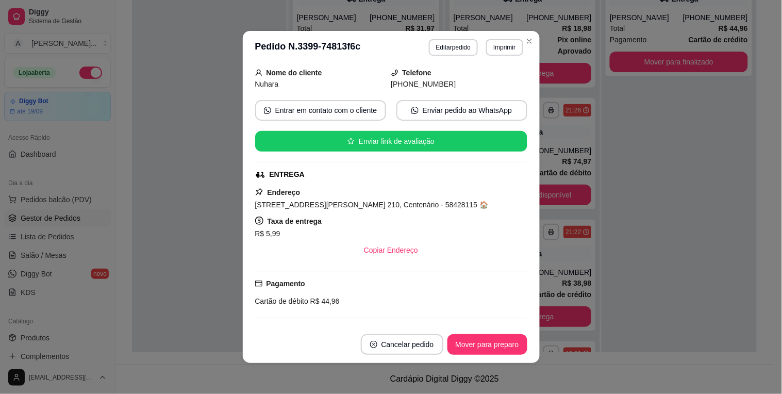
click at [393, 205] on span "[STREET_ADDRESS][PERSON_NAME] 210, Centenário - 58428115 🏠" at bounding box center [372, 205] width 234 height 8
copy span "[STREET_ADDRESS][PERSON_NAME] 210, Centenário - 58428115 🏠"
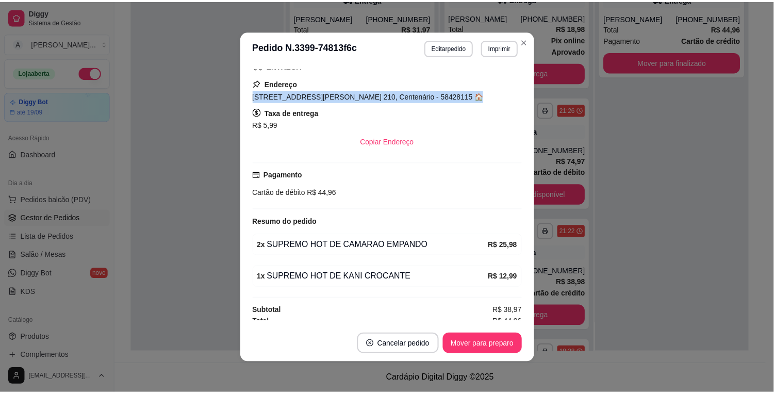
scroll to position [231, 0]
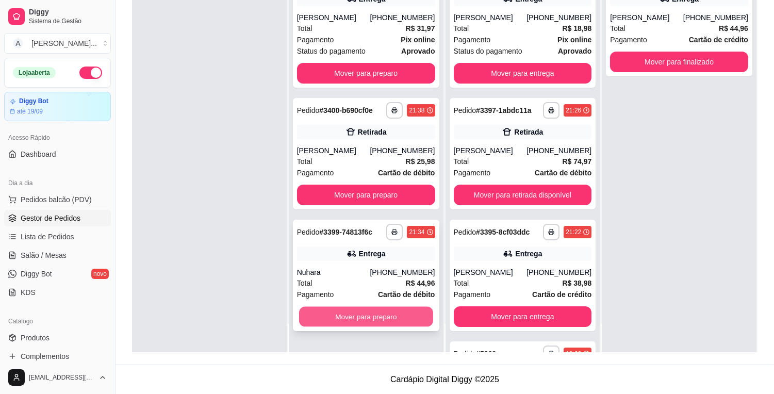
click at [383, 326] on button "Mover para preparo" at bounding box center [366, 317] width 134 height 20
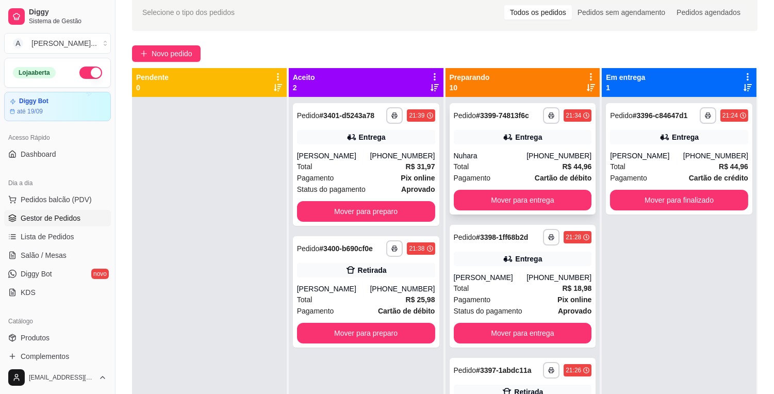
scroll to position [43, 0]
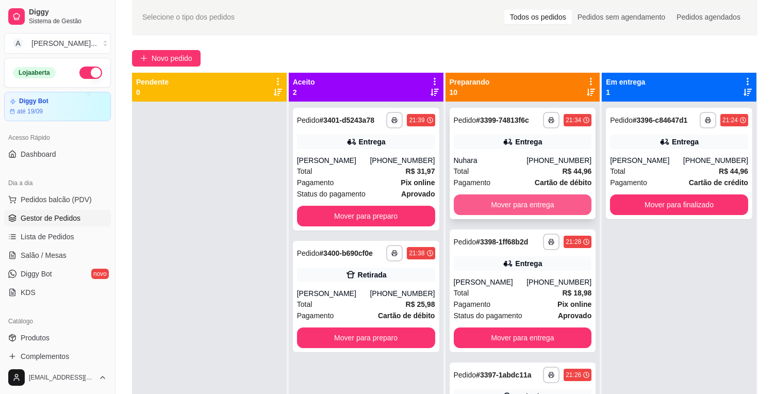
click at [520, 202] on button "Mover para entrega" at bounding box center [523, 204] width 138 height 21
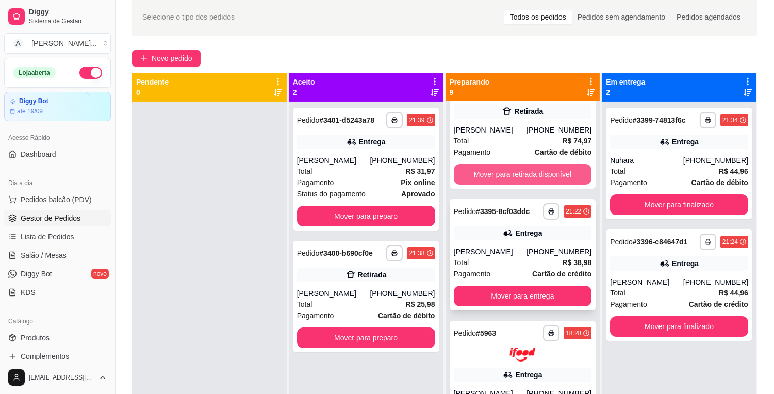
scroll to position [172, 0]
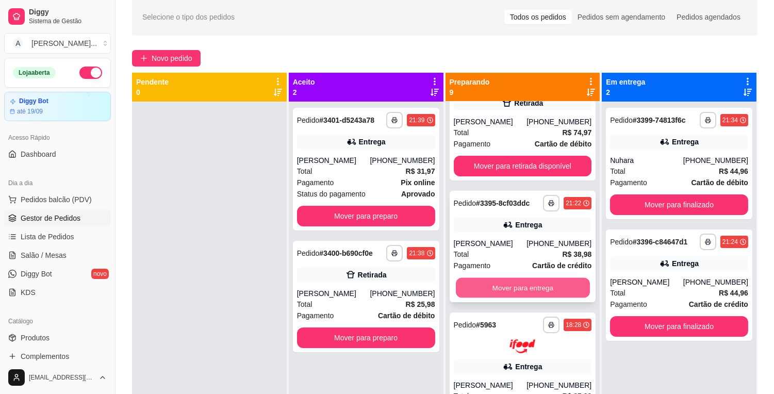
click at [533, 286] on button "Mover para entrega" at bounding box center [523, 288] width 134 height 20
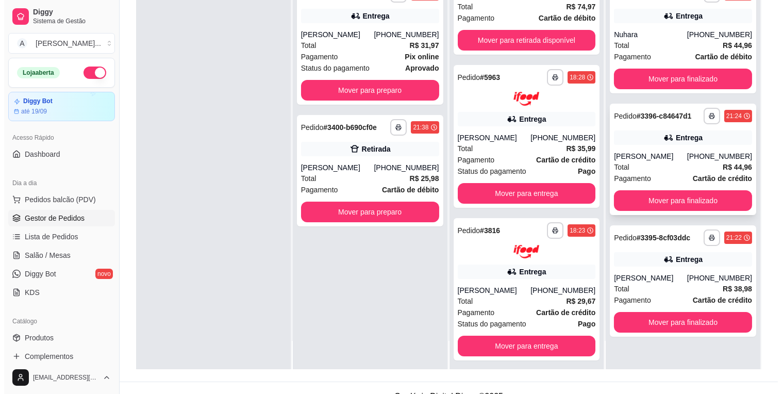
scroll to position [157, 0]
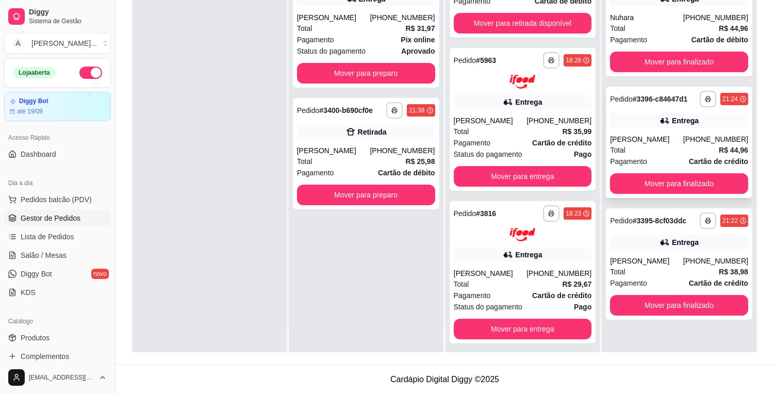
click at [682, 152] on div "Total R$ 44,96" at bounding box center [679, 149] width 138 height 11
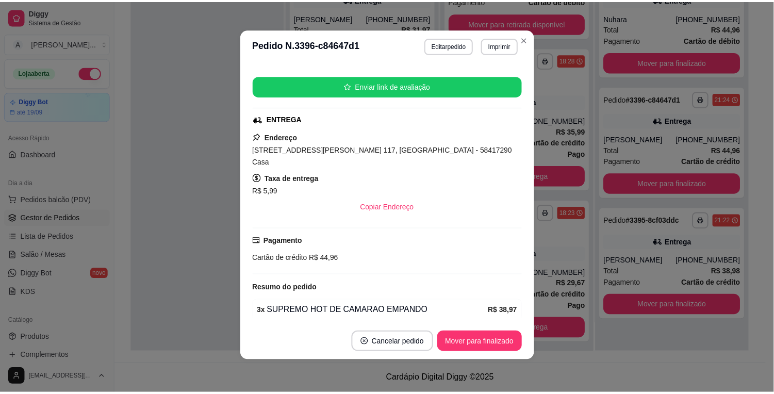
scroll to position [199, 0]
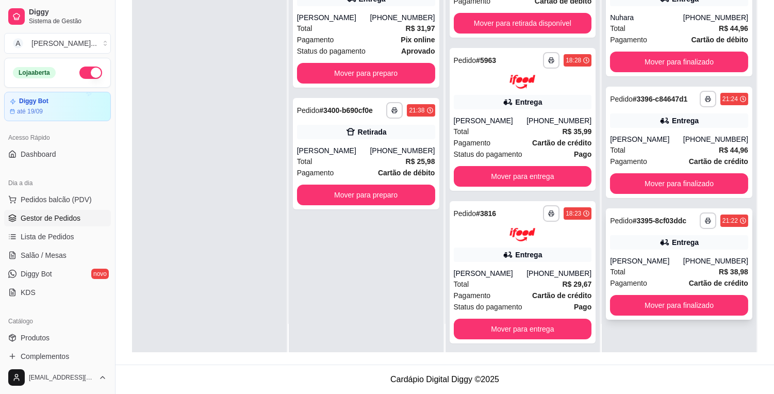
click at [667, 264] on div "[PERSON_NAME]" at bounding box center [646, 261] width 73 height 10
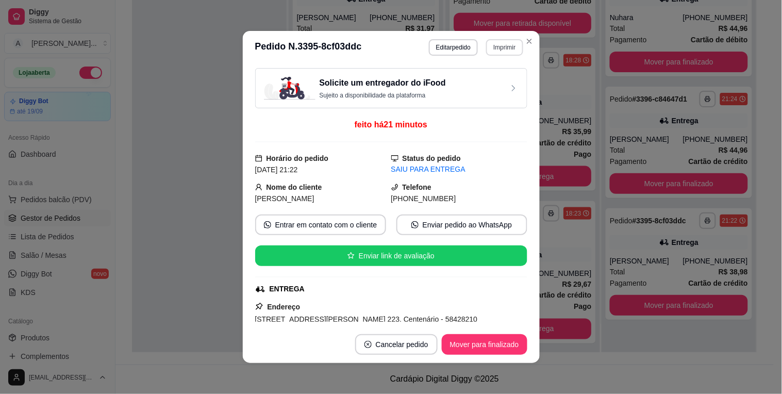
click at [499, 50] on button "Imprimir" at bounding box center [504, 47] width 37 height 17
click at [494, 81] on button "IMPRESSORA" at bounding box center [483, 84] width 72 height 16
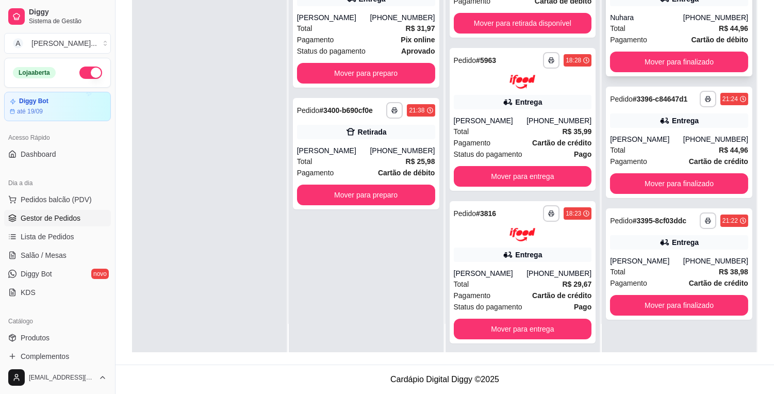
click at [669, 18] on div "Nuhara" at bounding box center [646, 17] width 73 height 10
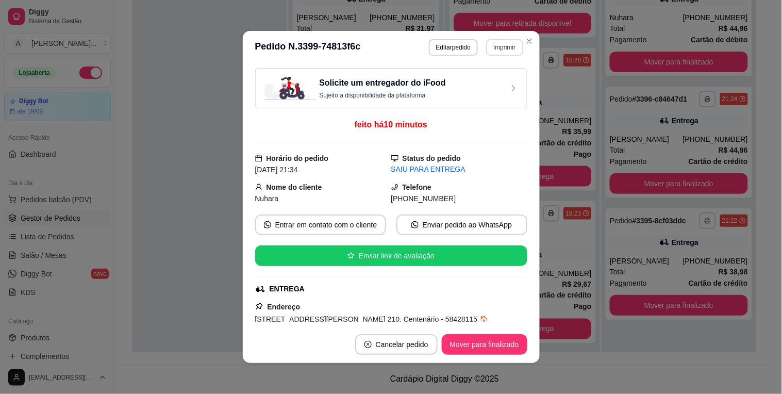
click at [493, 47] on button "Imprimir" at bounding box center [504, 47] width 37 height 17
click at [493, 78] on button "IMPRESSORA" at bounding box center [483, 84] width 72 height 16
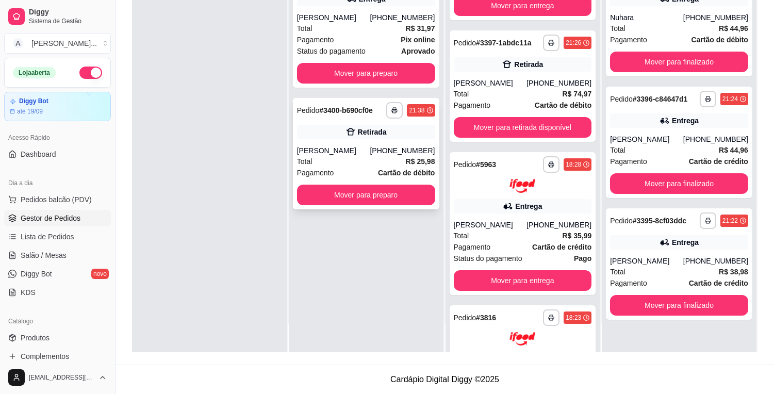
scroll to position [57, 0]
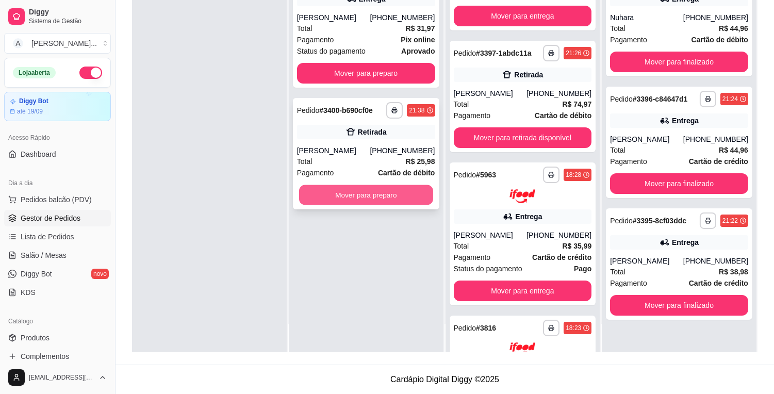
click at [408, 188] on button "Mover para preparo" at bounding box center [366, 195] width 134 height 20
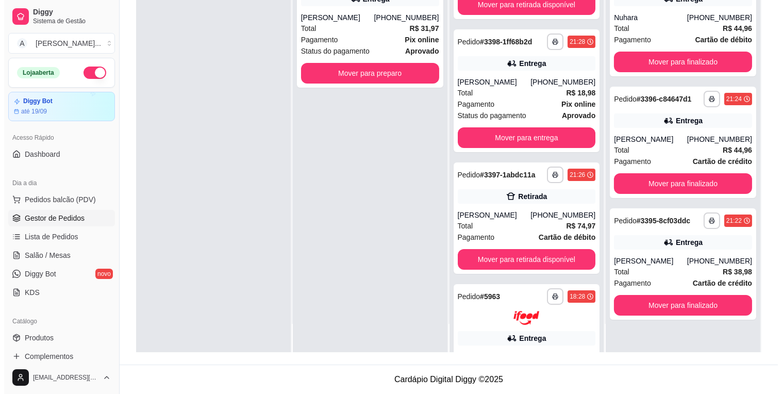
scroll to position [178, 0]
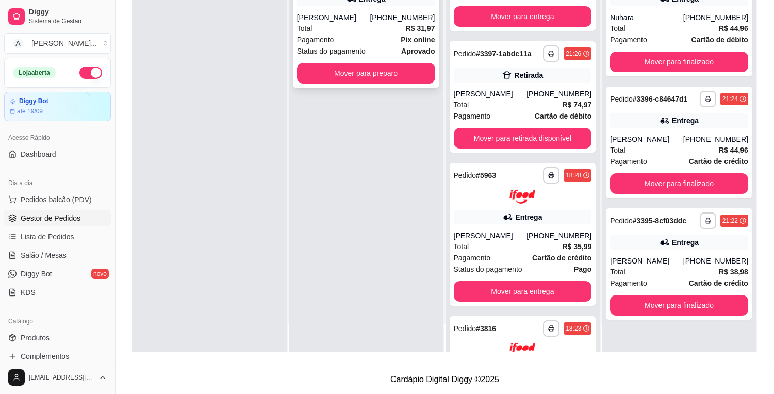
click at [381, 35] on div "Pagamento Pix online" at bounding box center [366, 39] width 138 height 11
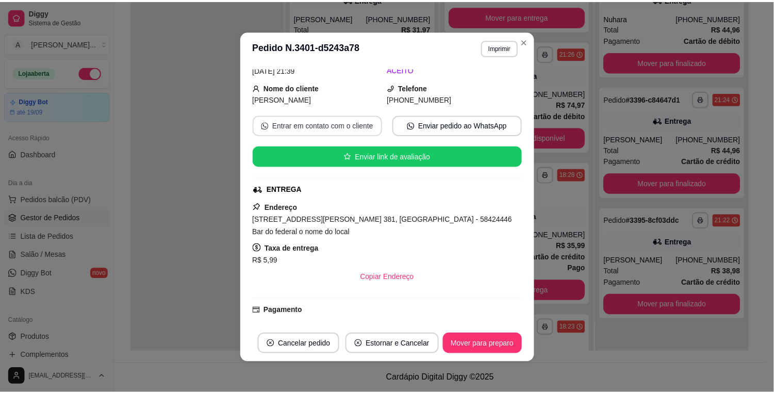
scroll to position [114, 0]
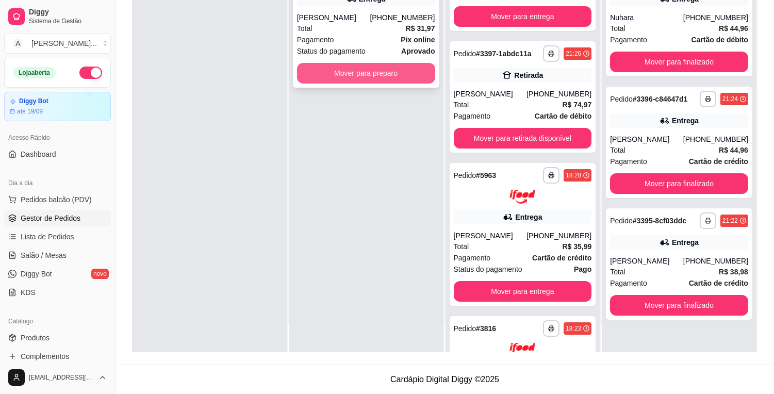
click at [335, 80] on button "Mover para preparo" at bounding box center [366, 73] width 138 height 21
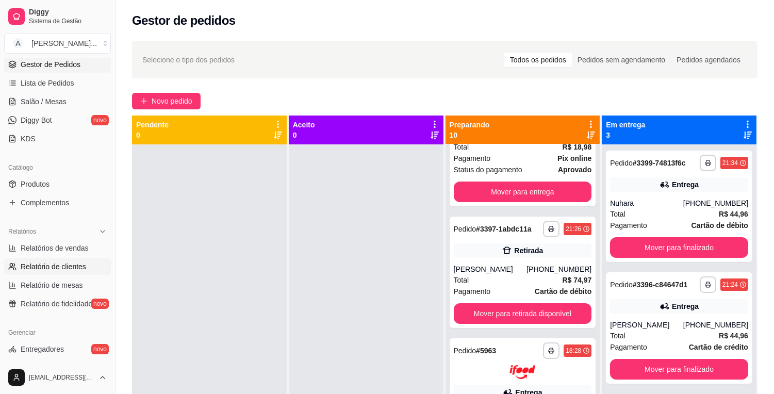
scroll to position [172, 0]
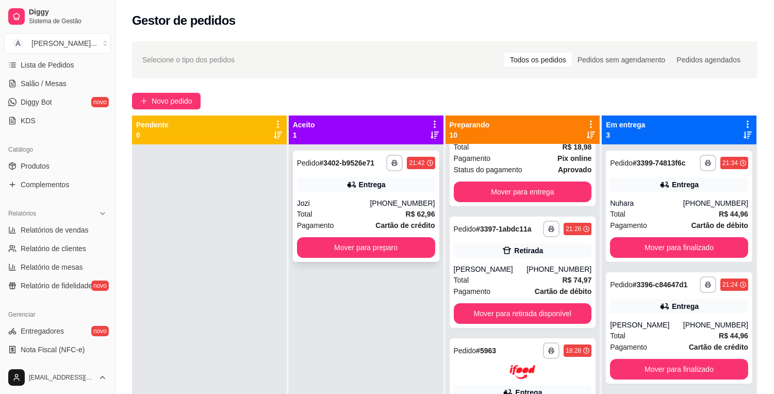
click at [310, 205] on div "Jozi" at bounding box center [333, 203] width 73 height 10
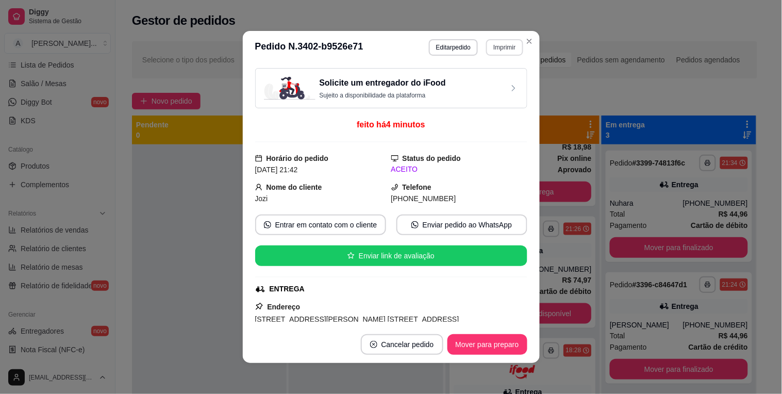
click at [501, 49] on button "Imprimir" at bounding box center [504, 47] width 37 height 17
click at [495, 83] on button "IMPRESSORA" at bounding box center [491, 79] width 60 height 13
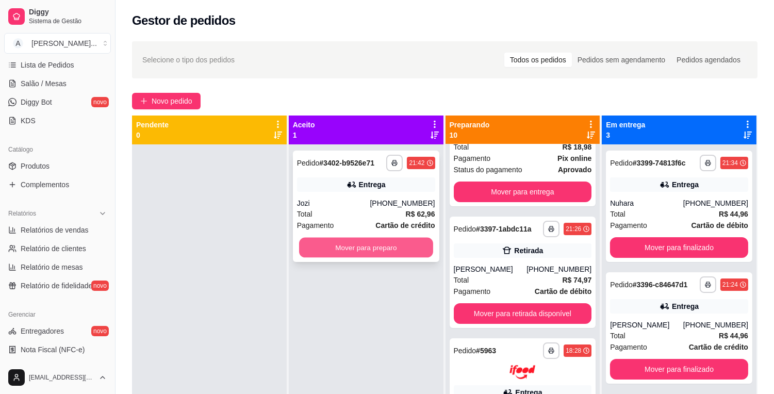
click at [378, 249] on button "Mover para preparo" at bounding box center [366, 248] width 134 height 20
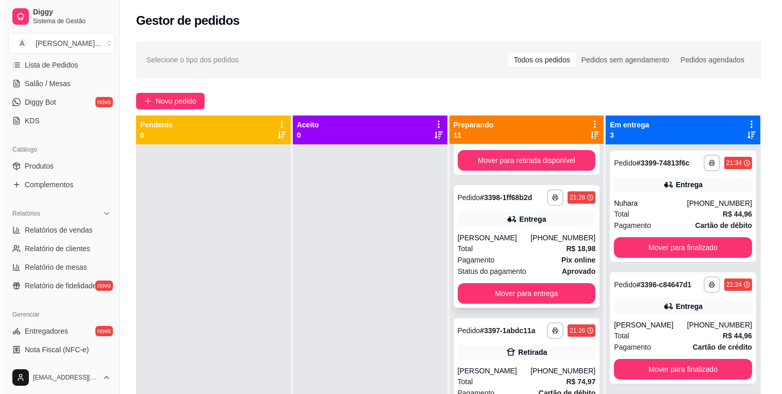
scroll to position [329, 0]
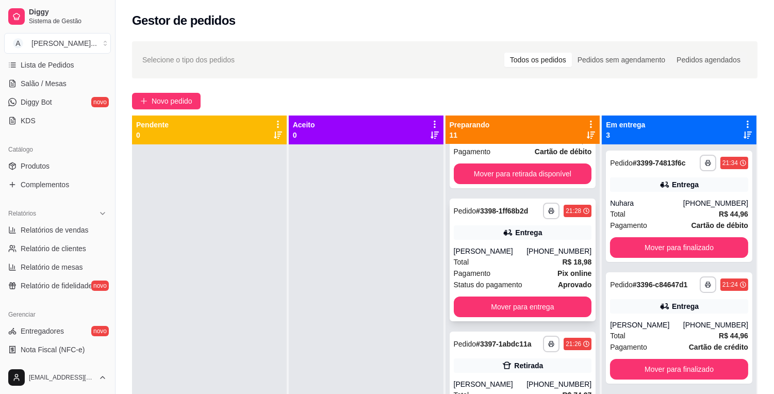
click at [513, 279] on div "Pagamento Pix online" at bounding box center [523, 273] width 138 height 11
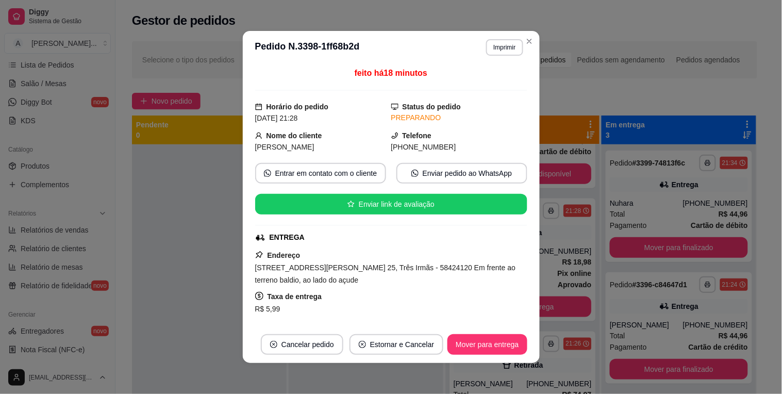
scroll to position [57, 0]
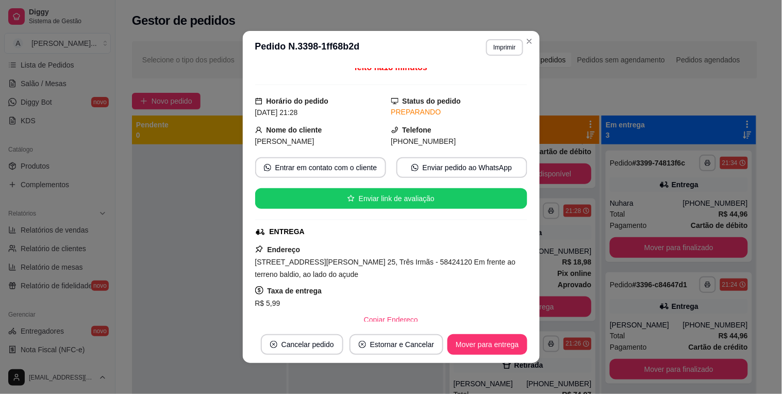
click at [419, 266] on span "[STREET_ADDRESS][PERSON_NAME] 25, Três Irmãs - 58424120 Em frente ao terreno ba…" at bounding box center [385, 268] width 261 height 21
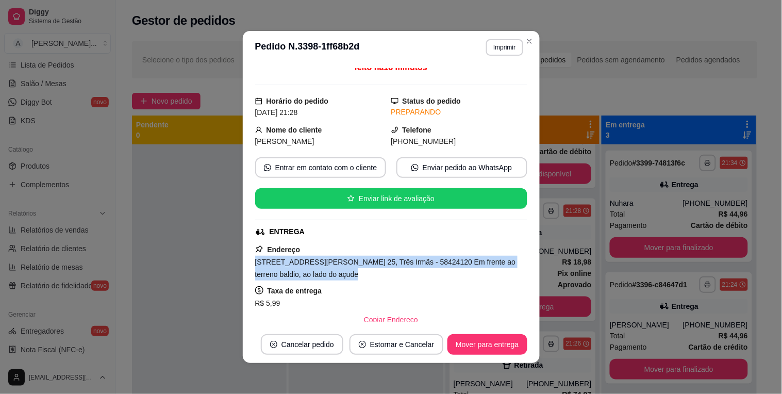
click at [419, 266] on span "[STREET_ADDRESS][PERSON_NAME] 25, Três Irmãs - 58424120 Em frente ao terreno ba…" at bounding box center [385, 268] width 261 height 21
copy span "[STREET_ADDRESS][PERSON_NAME] 25, Três Irmãs - 58424120 Em frente ao terreno ba…"
click at [482, 309] on div "R$ 5,99" at bounding box center [391, 303] width 272 height 12
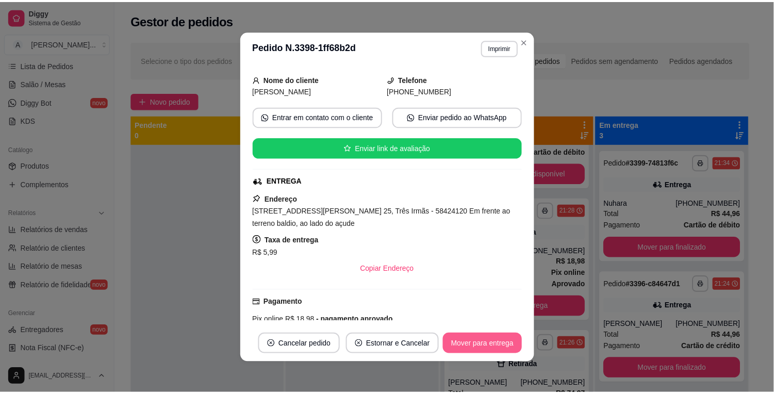
scroll to position [7, 0]
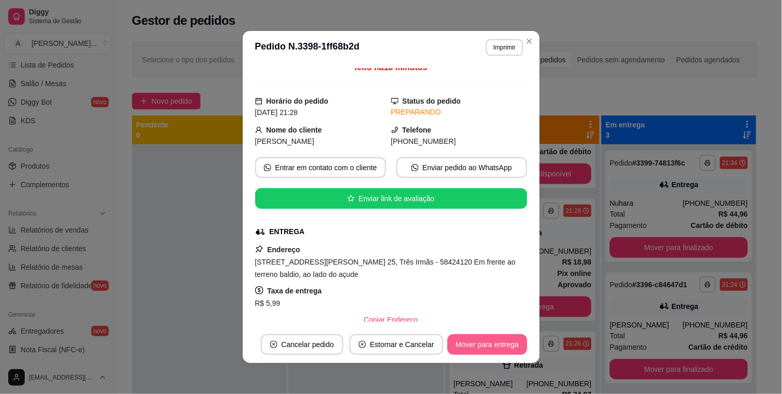
click at [481, 339] on button "Mover para entrega" at bounding box center [487, 344] width 79 height 21
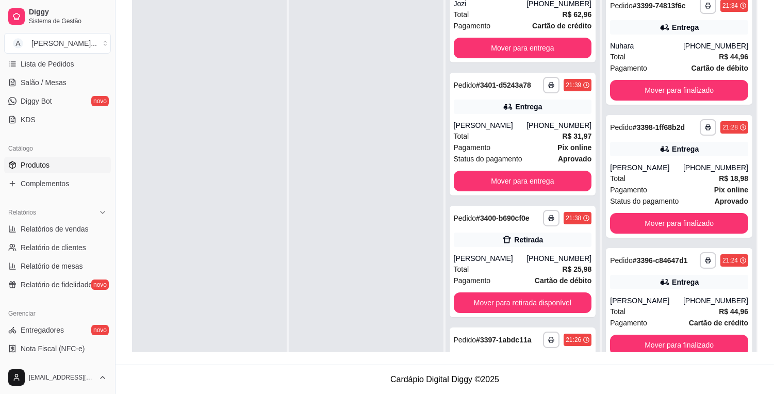
scroll to position [172, 0]
click at [59, 169] on link "Produtos" at bounding box center [57, 166] width 107 height 17
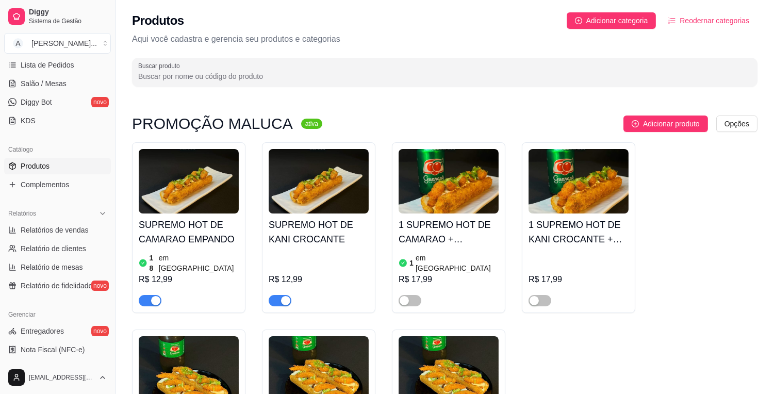
click at [271, 295] on span "button" at bounding box center [280, 300] width 23 height 11
click at [144, 295] on span "button" at bounding box center [150, 300] width 23 height 11
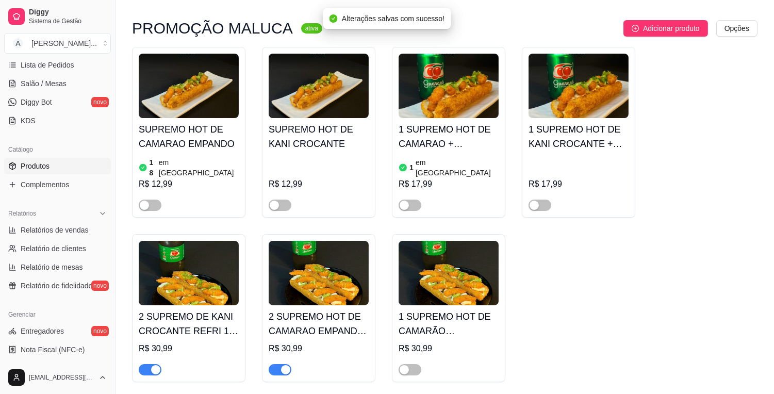
scroll to position [172, 0]
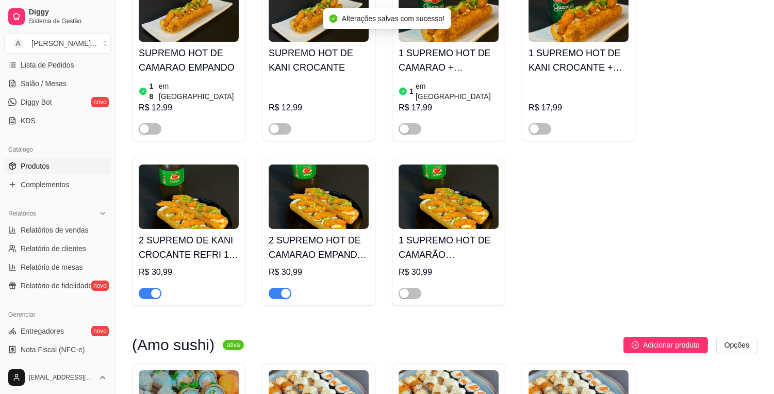
click at [143, 288] on span "button" at bounding box center [150, 293] width 23 height 11
click at [280, 288] on button "button" at bounding box center [280, 293] width 23 height 11
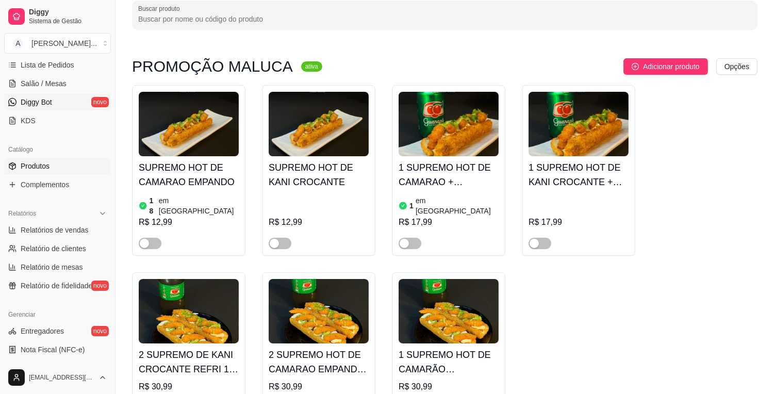
scroll to position [114, 0]
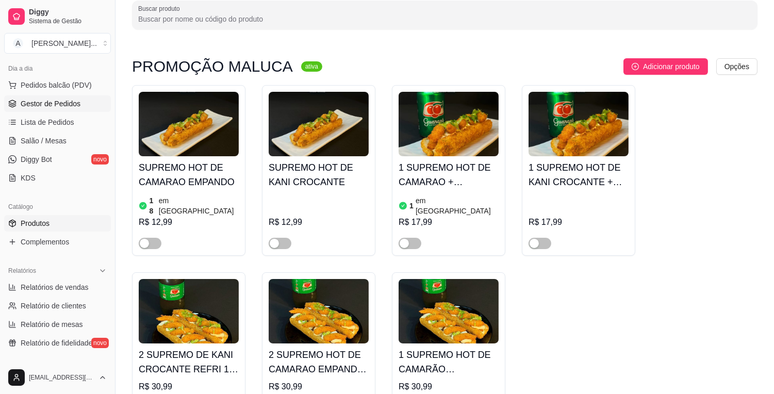
click at [73, 108] on span "Gestor de Pedidos" at bounding box center [51, 104] width 60 height 10
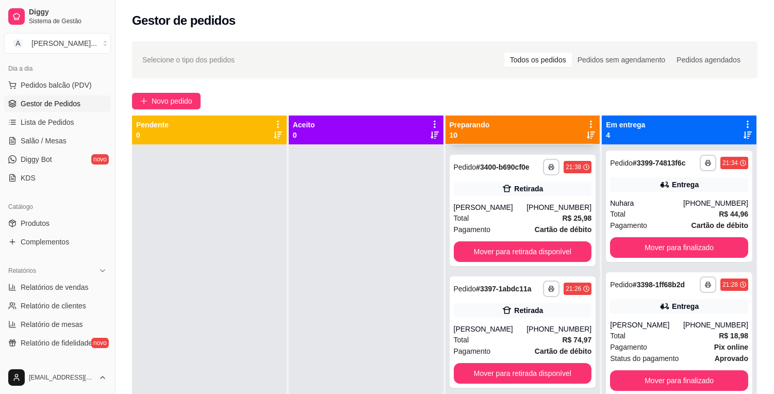
scroll to position [286, 0]
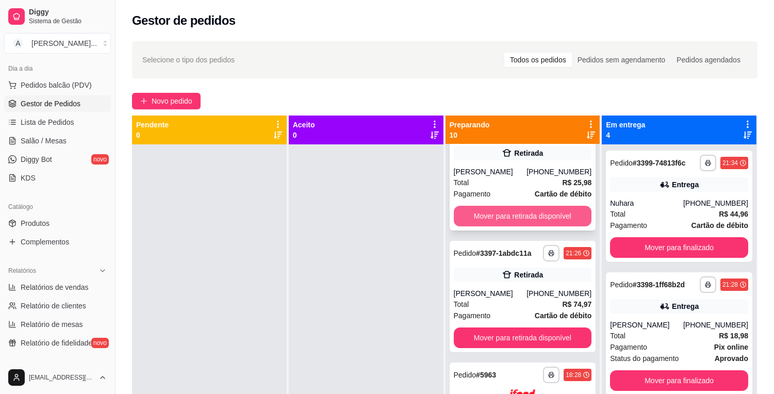
click at [530, 225] on button "Mover para retirada disponível" at bounding box center [523, 216] width 138 height 21
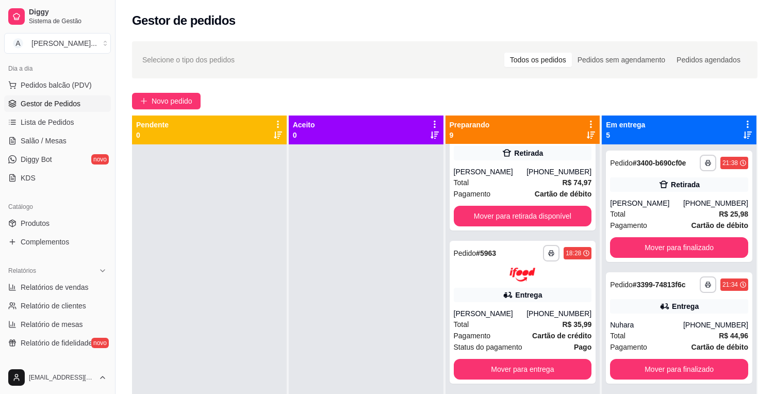
scroll to position [164, 0]
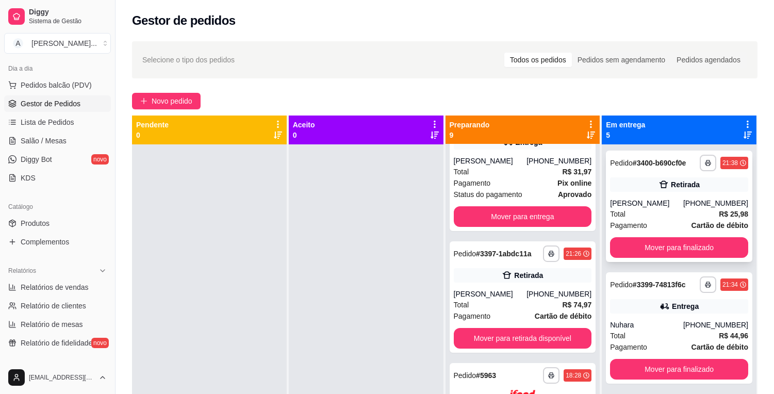
click at [664, 209] on div "Total R$ 25,98" at bounding box center [679, 213] width 138 height 11
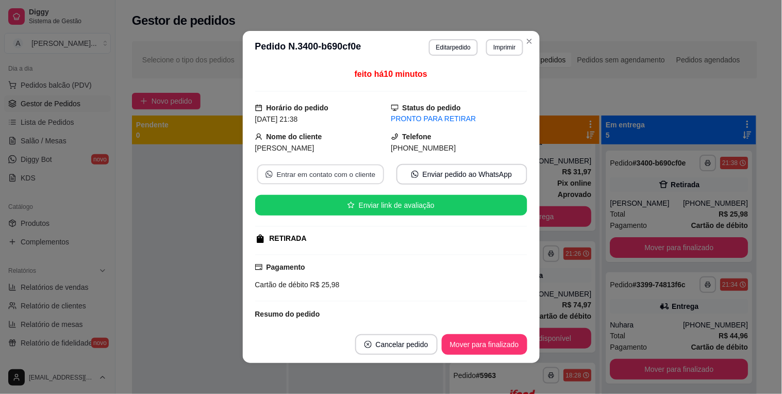
click at [364, 175] on button "Entrar em contato com o cliente" at bounding box center [320, 175] width 127 height 20
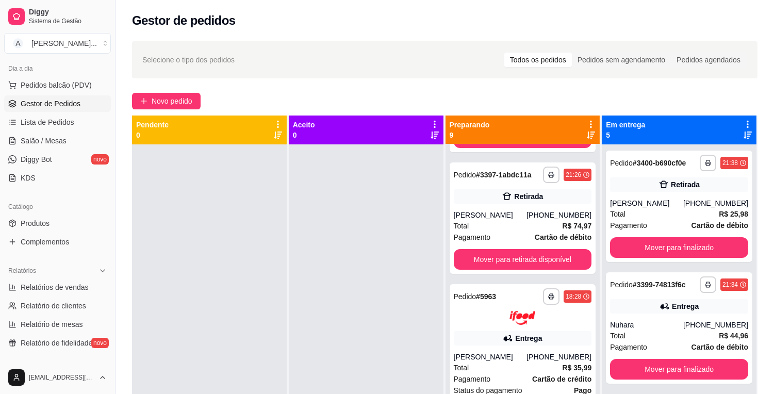
scroll to position [222, 0]
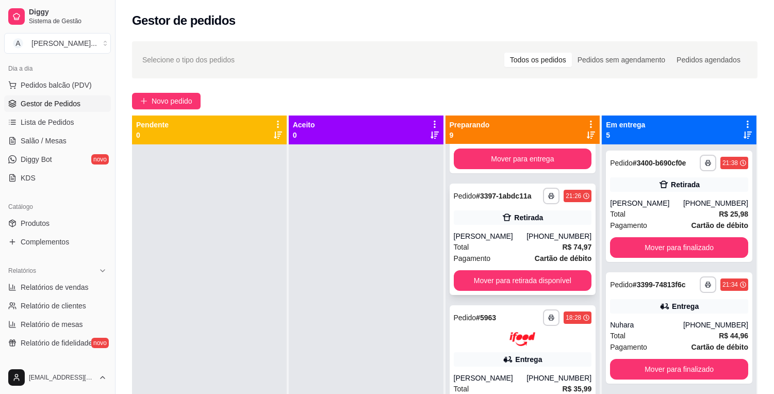
click at [514, 253] on div "Total R$ 74,97" at bounding box center [523, 246] width 138 height 11
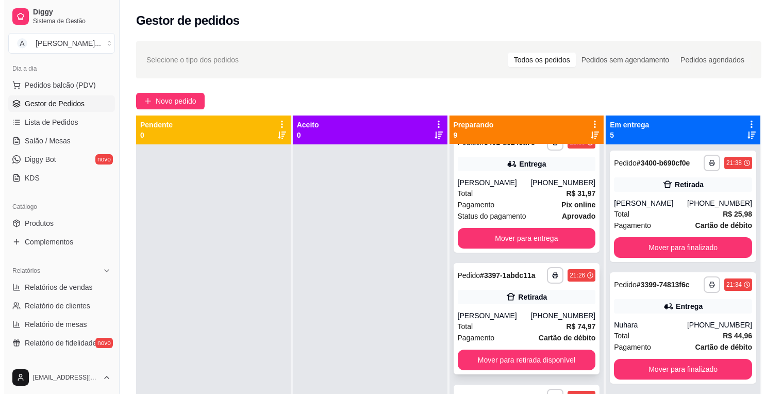
scroll to position [50, 0]
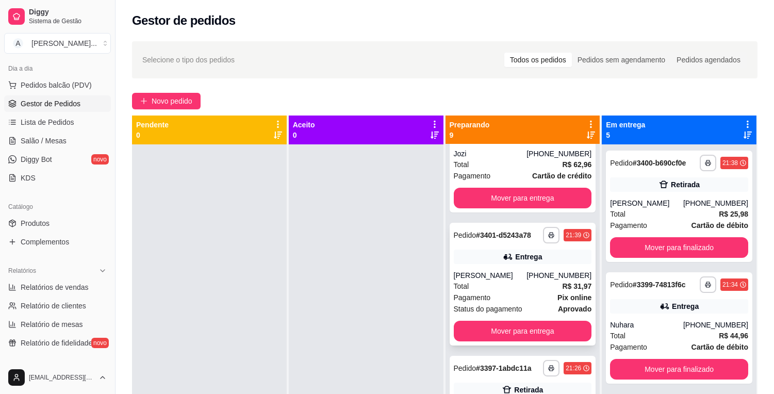
click at [478, 281] on div "[PERSON_NAME]" at bounding box center [490, 275] width 73 height 10
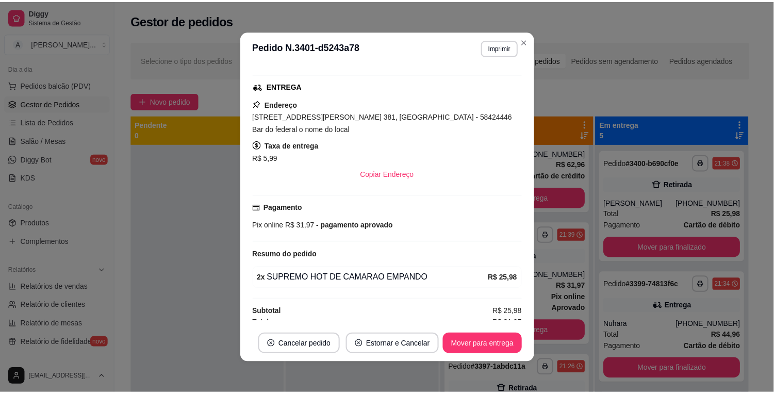
scroll to position [211, 0]
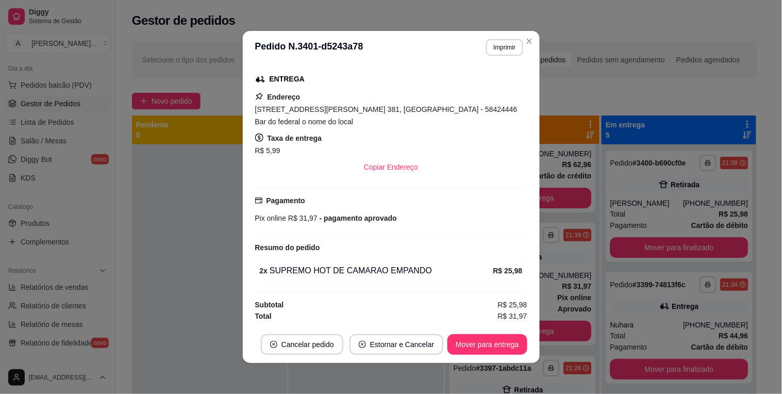
drag, startPoint x: 301, startPoint y: 119, endPoint x: 199, endPoint y: 107, distance: 102.9
click at [199, 107] on div "**********" at bounding box center [391, 197] width 782 height 394
copy span "[STREET_ADDRESS][PERSON_NAME] 381, [GEOGRAPHIC_DATA] - 58424446 Bar do federal …"
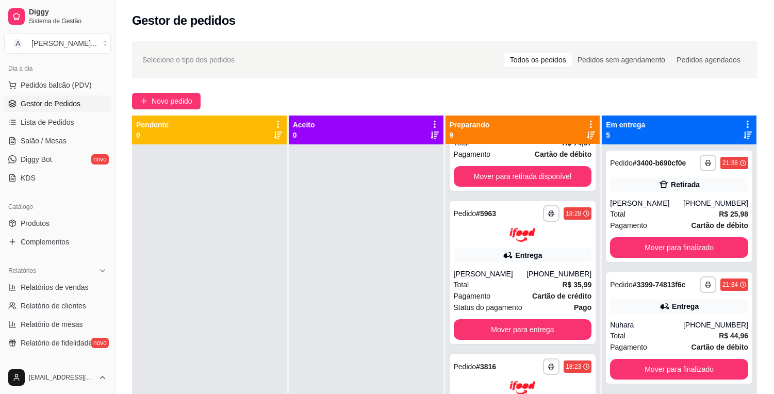
scroll to position [343, 0]
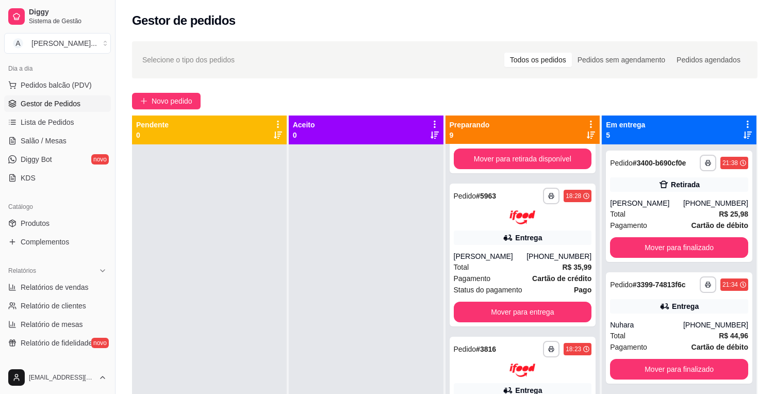
click at [506, 296] on span "Status do pagamento" at bounding box center [488, 289] width 69 height 11
click at [664, 248] on button "Mover para finalizado" at bounding box center [679, 248] width 134 height 20
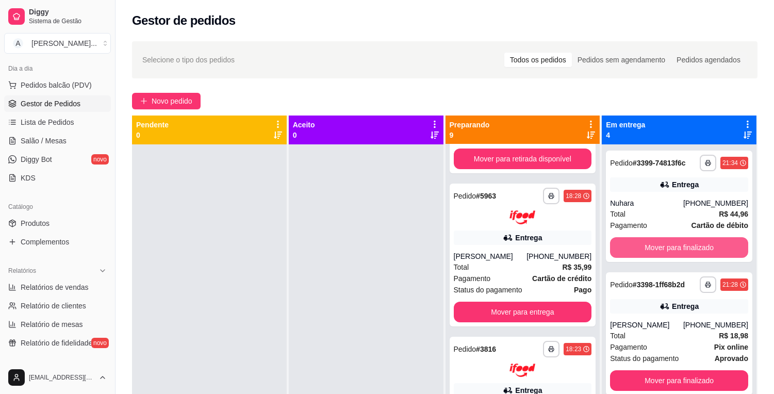
click at [664, 248] on button "Mover para finalizado" at bounding box center [679, 247] width 138 height 21
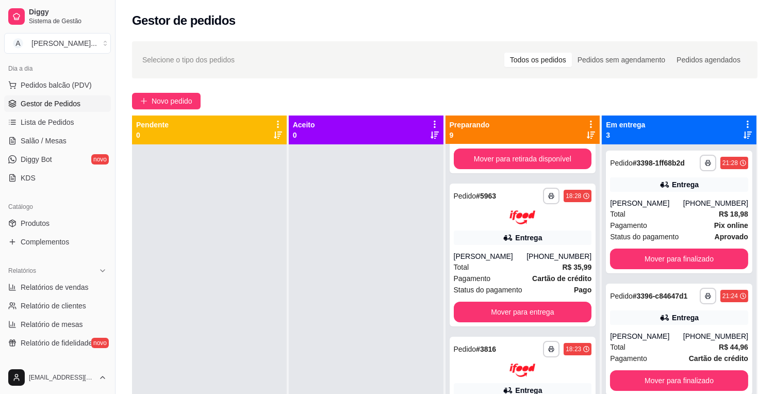
click at [664, 248] on div "**********" at bounding box center [679, 212] width 146 height 123
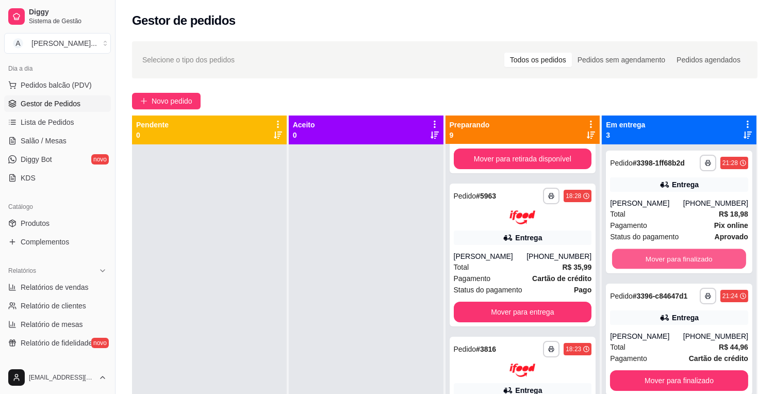
click at [669, 261] on button "Mover para finalizado" at bounding box center [679, 259] width 134 height 20
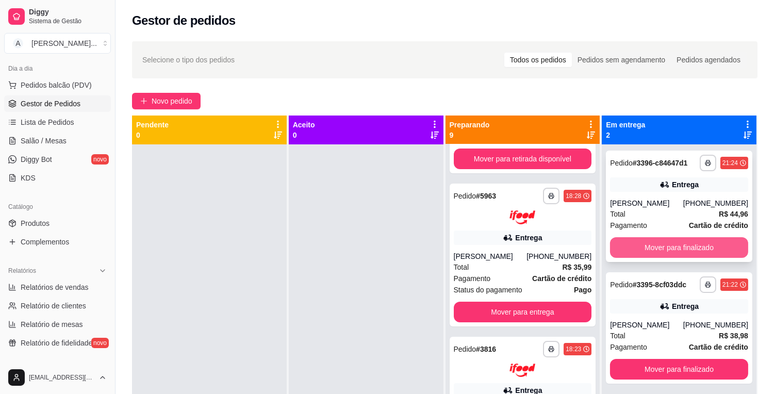
click at [674, 250] on button "Mover para finalizado" at bounding box center [679, 247] width 138 height 21
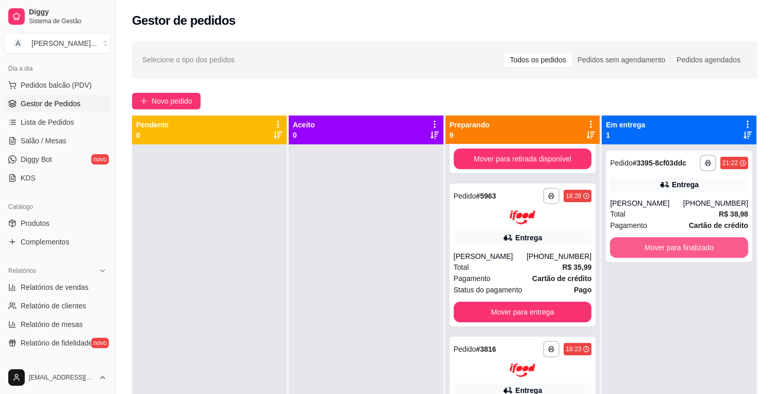
click at [674, 250] on button "Mover para finalizado" at bounding box center [679, 247] width 138 height 21
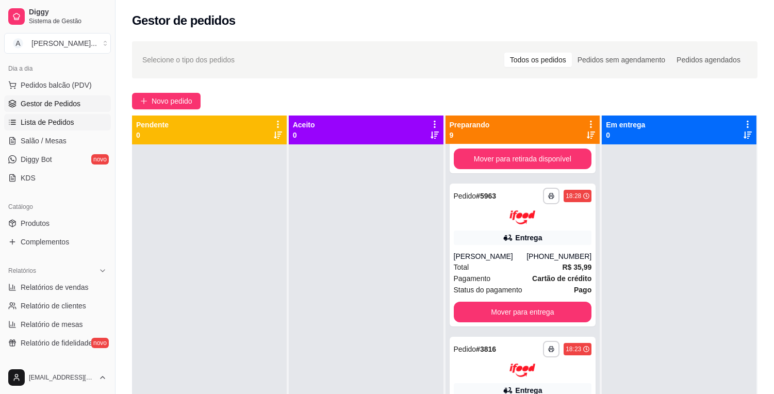
click at [74, 127] on link "Lista de Pedidos" at bounding box center [57, 122] width 107 height 17
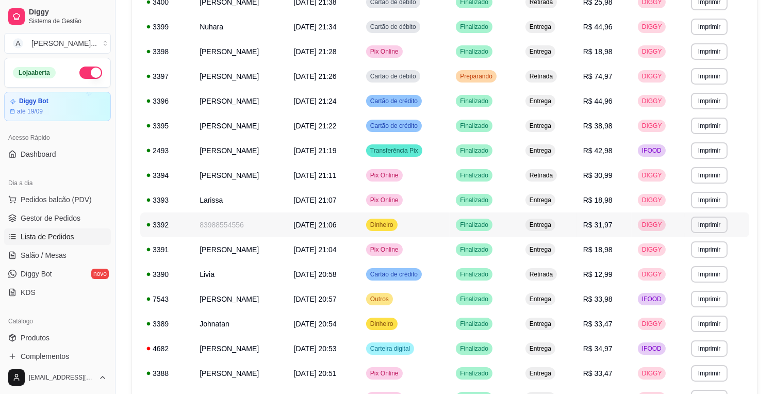
scroll to position [229, 0]
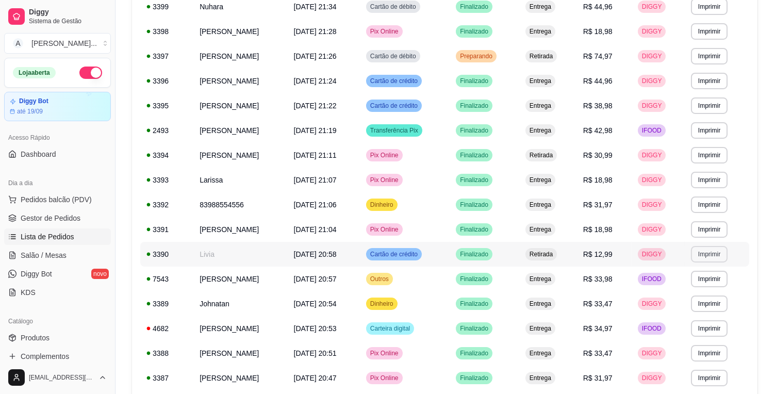
click at [721, 253] on button "Imprimir" at bounding box center [709, 254] width 37 height 17
click at [695, 286] on button "IMPRESSORA" at bounding box center [696, 290] width 75 height 17
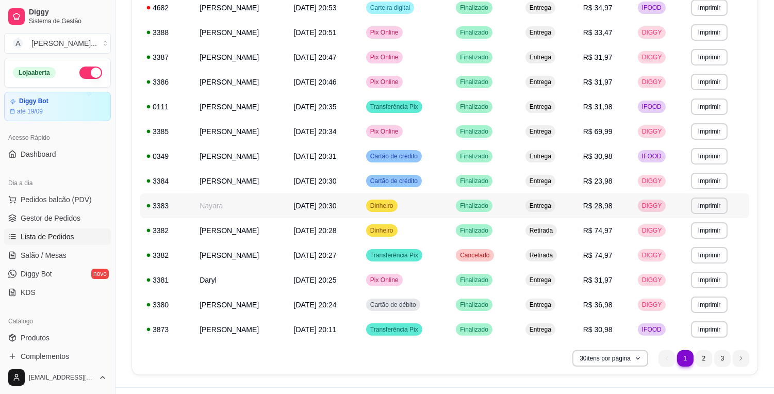
scroll to position [571, 0]
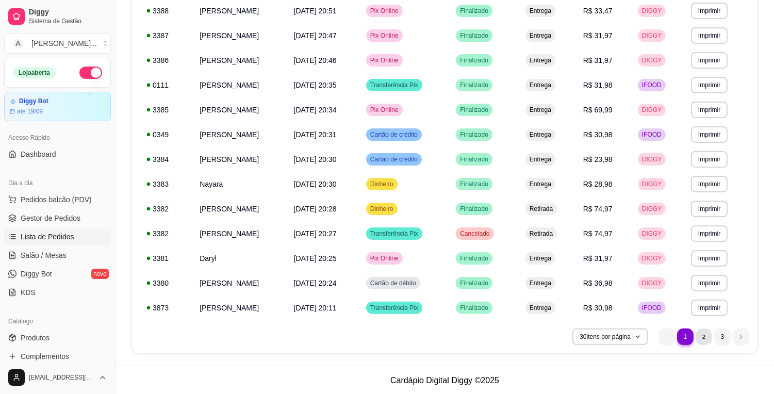
click at [703, 339] on li "2" at bounding box center [704, 337] width 16 height 16
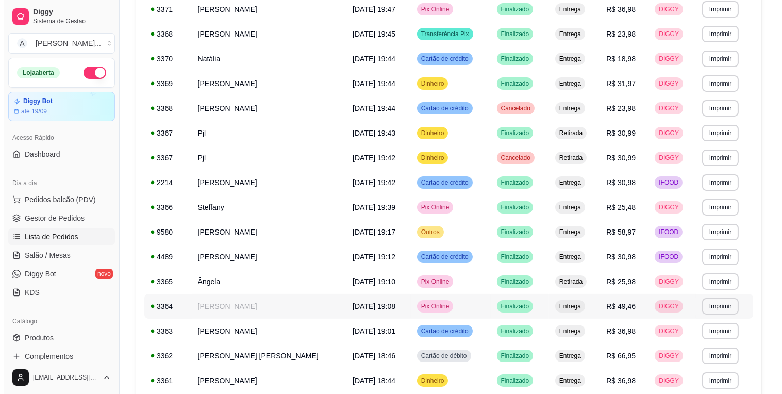
scroll to position [342, 0]
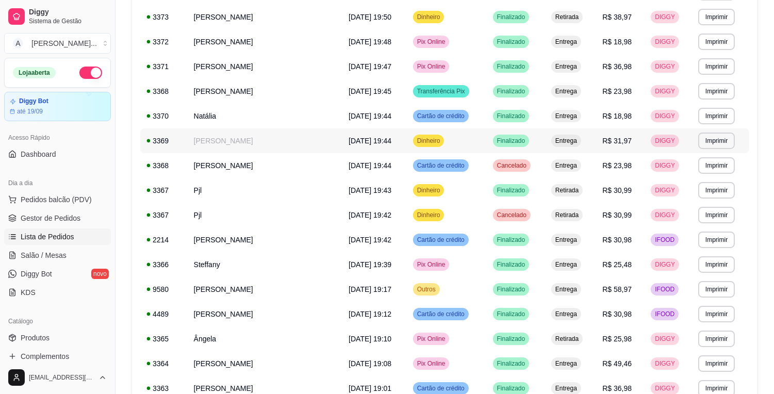
click at [342, 132] on td "[DATE] 19:44" at bounding box center [374, 140] width 64 height 25
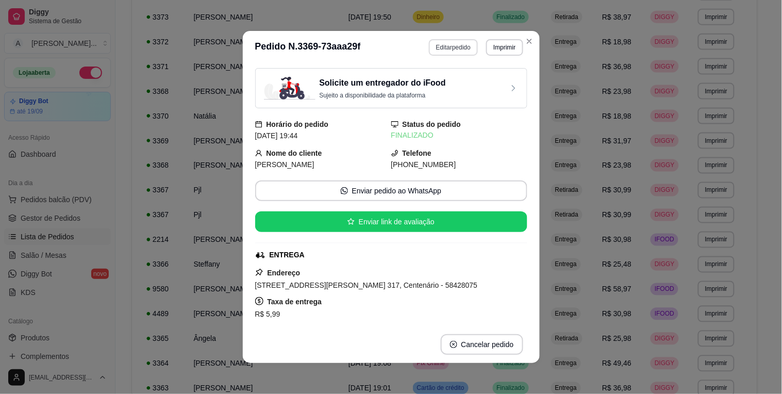
click at [450, 49] on button "Editar pedido" at bounding box center [453, 47] width 49 height 17
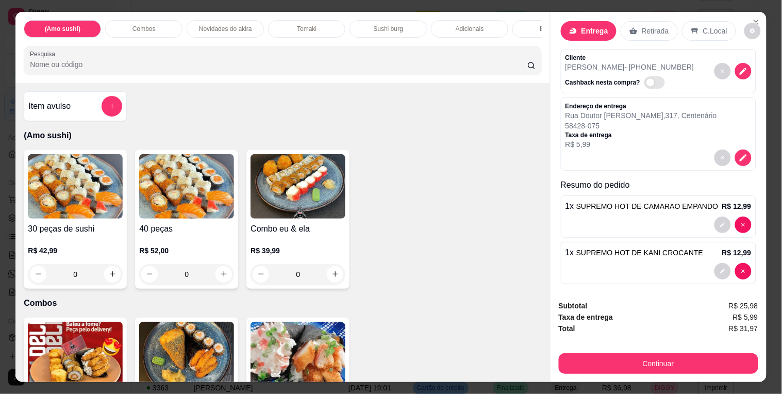
scroll to position [21, 0]
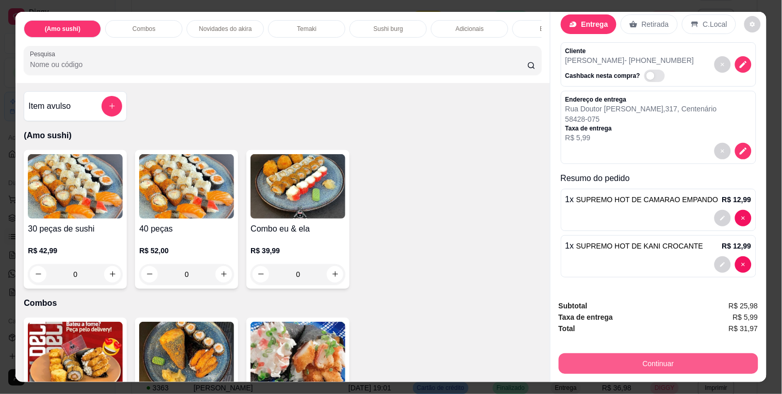
click at [657, 359] on button "Continuar" at bounding box center [659, 363] width 200 height 21
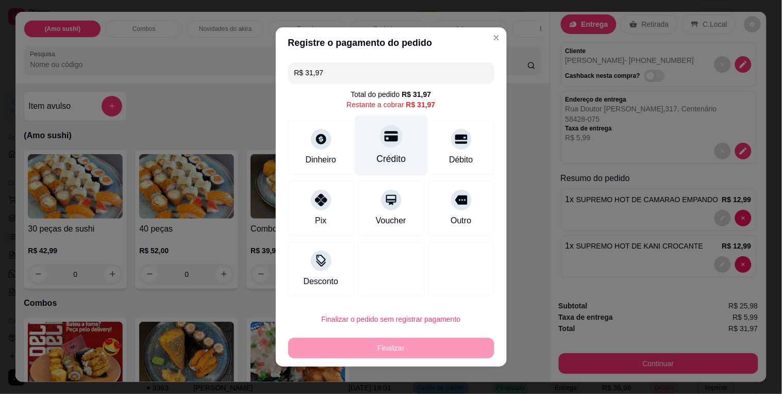
click at [383, 145] on div at bounding box center [391, 136] width 23 height 23
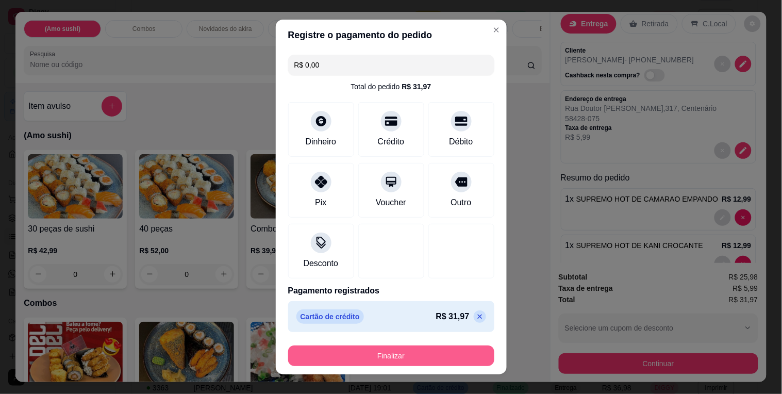
click at [407, 358] on button "Finalizar" at bounding box center [391, 356] width 206 height 21
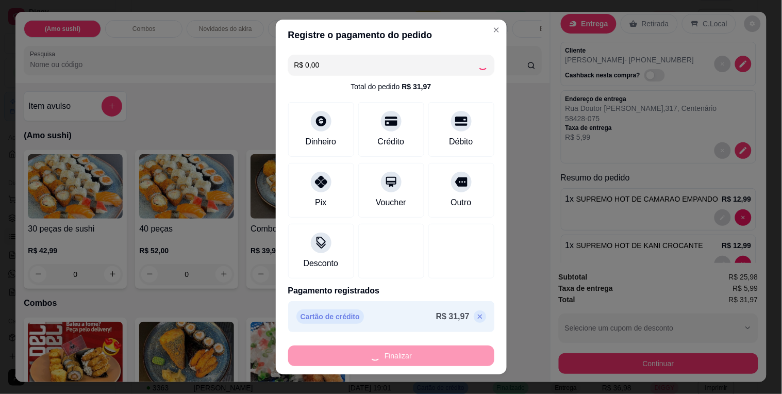
type input "-R$ 31,97"
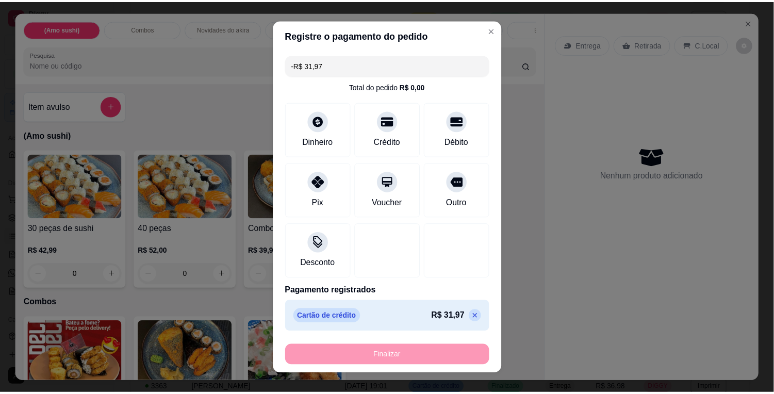
scroll to position [0, 0]
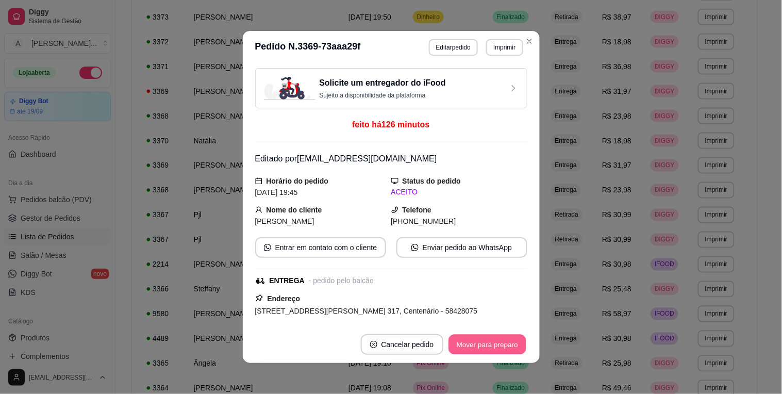
click at [476, 348] on button "Mover para preparo" at bounding box center [487, 345] width 77 height 20
click at [476, 348] on button "Mover para entrega" at bounding box center [487, 344] width 79 height 21
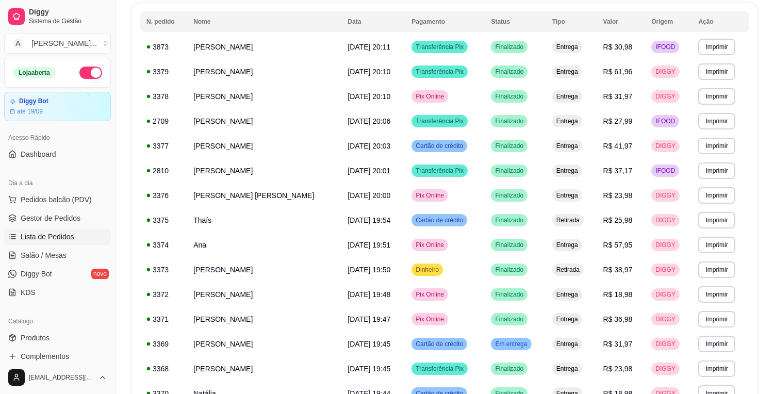
scroll to position [113, 0]
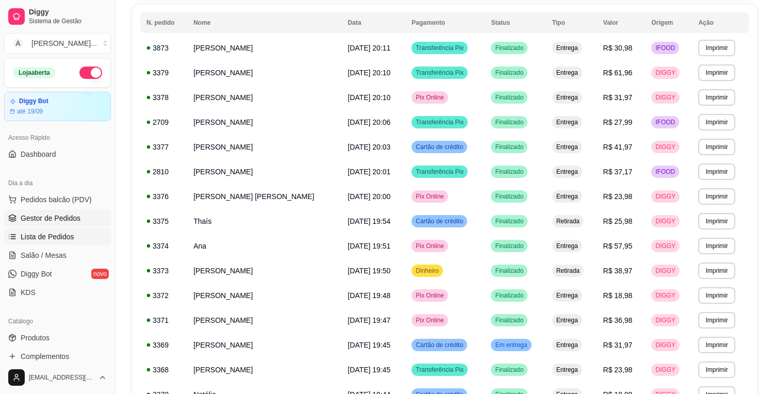
click at [79, 222] on link "Gestor de Pedidos" at bounding box center [57, 218] width 107 height 17
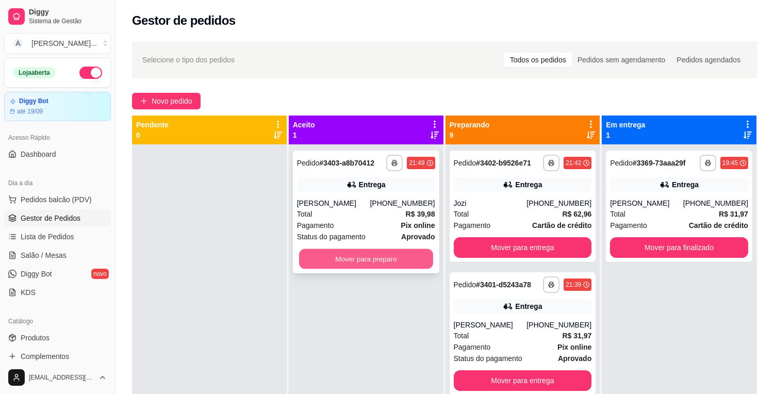
click at [384, 261] on button "Mover para preparo" at bounding box center [366, 259] width 134 height 20
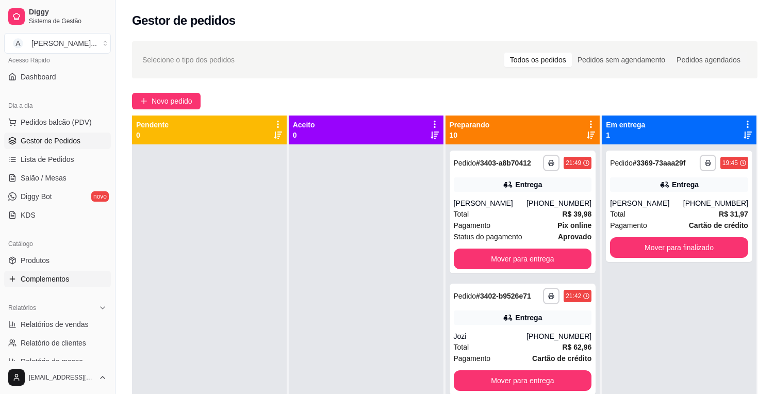
scroll to position [114, 0]
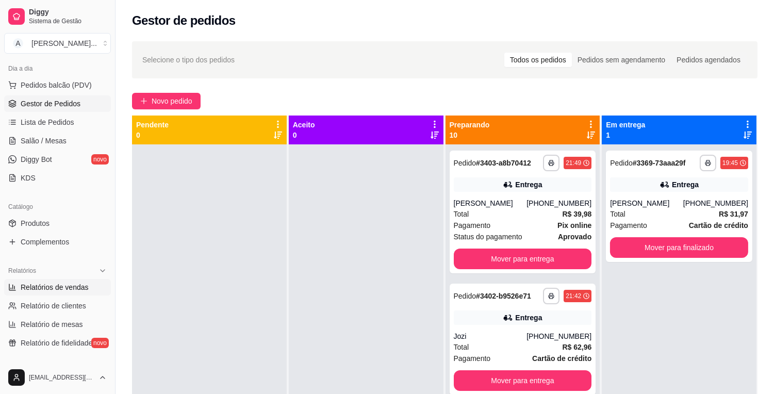
click at [85, 289] on span "Relatórios de vendas" at bounding box center [55, 287] width 68 height 10
select select "ALL"
select select "0"
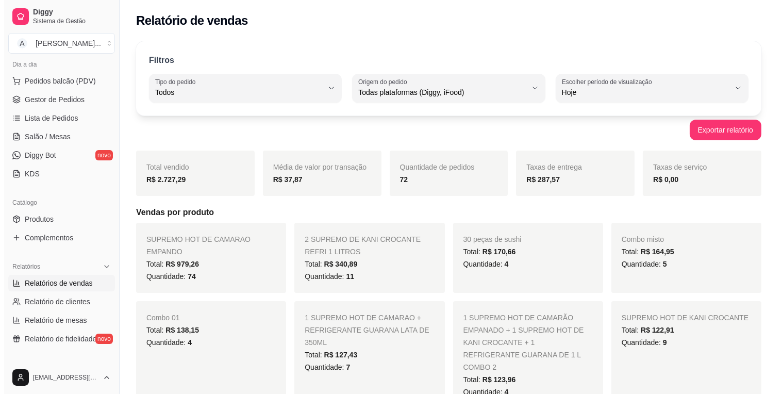
scroll to position [61, 0]
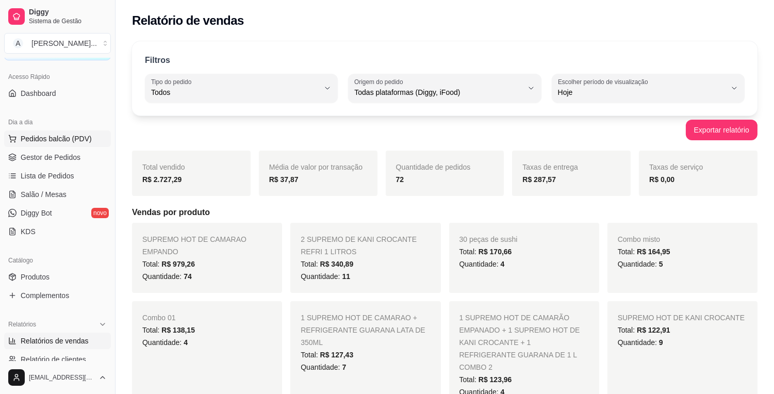
click at [70, 143] on button "Pedidos balcão (PDV)" at bounding box center [57, 138] width 107 height 17
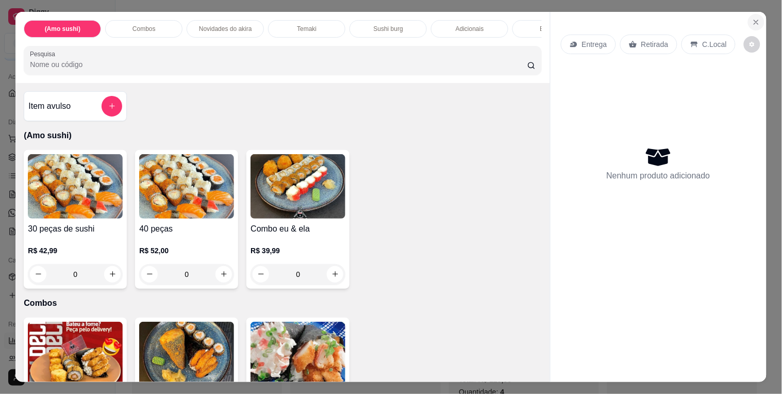
click at [752, 18] on icon "Close" at bounding box center [756, 22] width 8 height 8
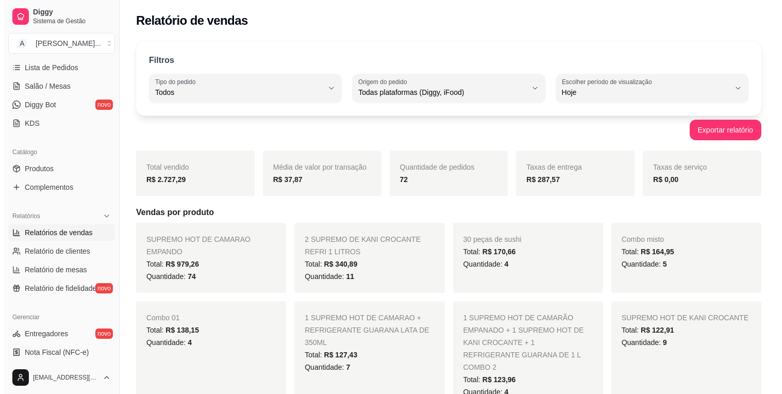
scroll to position [176, 0]
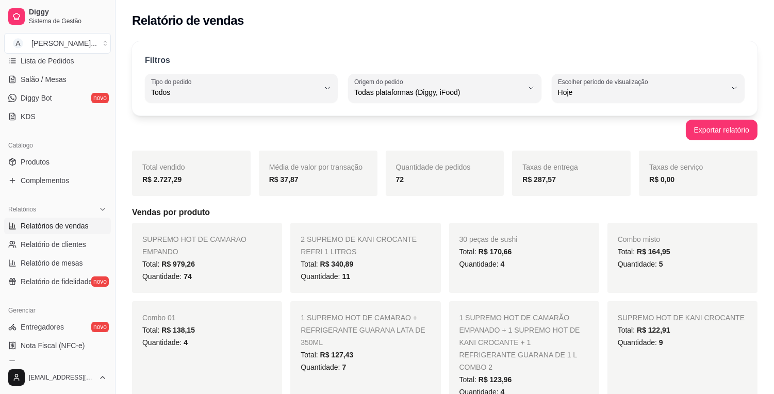
click at [4, 15] on button "Pedidos balcão (PDV)" at bounding box center [57, 23] width 107 height 17
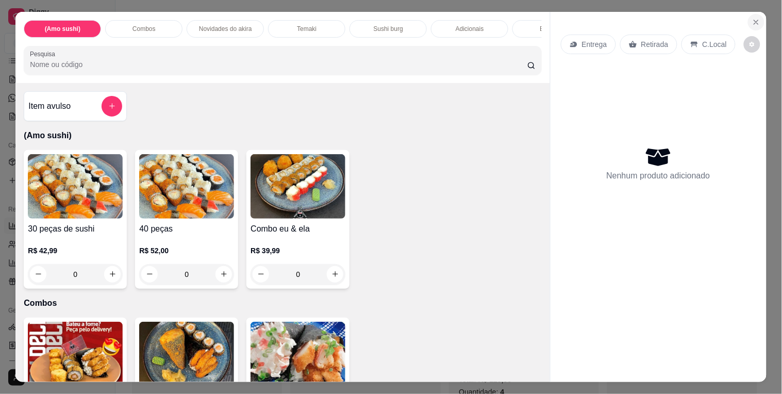
click at [760, 19] on button "Close" at bounding box center [756, 22] width 17 height 17
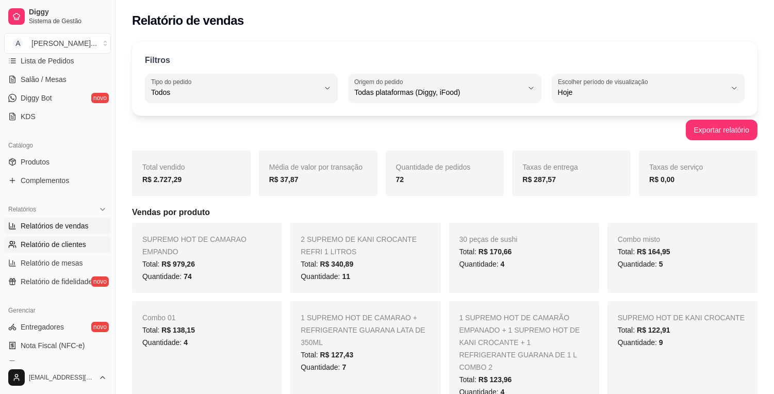
click at [60, 244] on span "Relatório de clientes" at bounding box center [53, 244] width 65 height 10
select select "30"
select select "HIGHEST_TOTAL_SPENT_WITH_ORDERS"
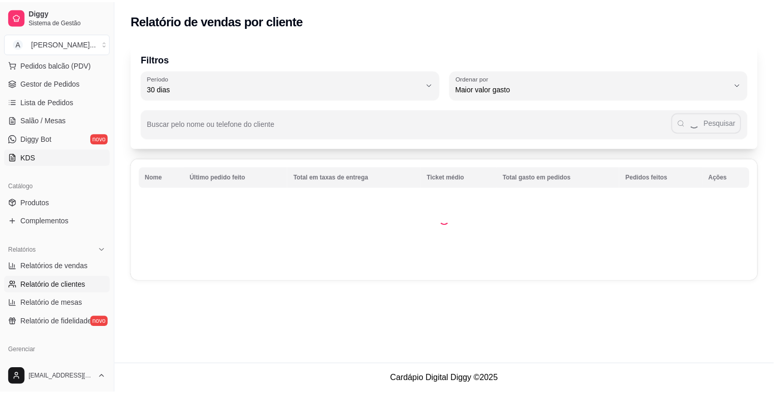
scroll to position [119, 0]
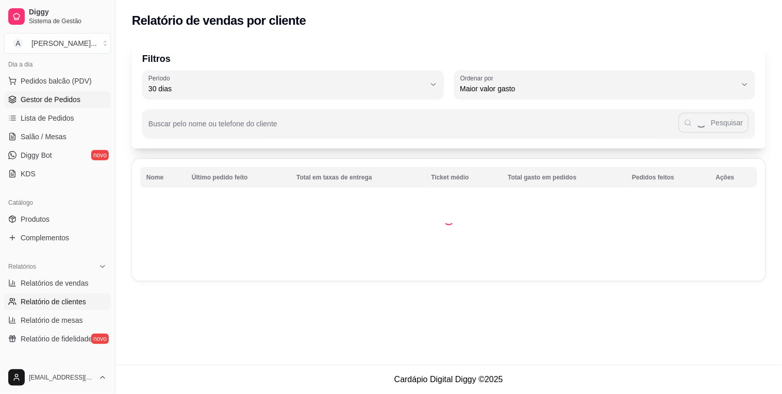
click at [89, 101] on link "Gestor de Pedidos" at bounding box center [57, 99] width 107 height 17
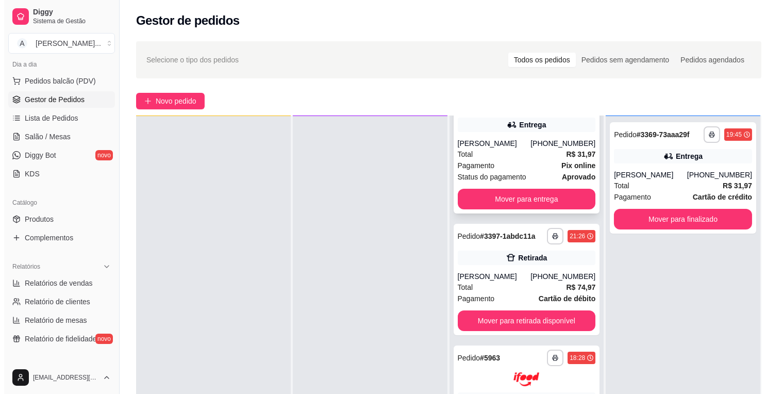
scroll to position [343, 0]
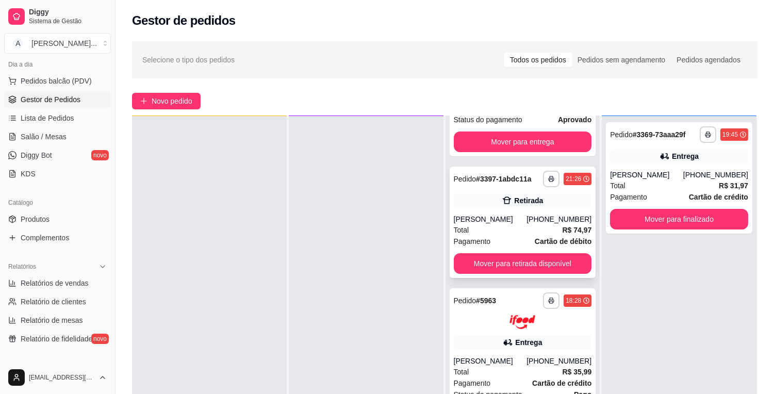
click at [502, 222] on div "**********" at bounding box center [523, 222] width 146 height 111
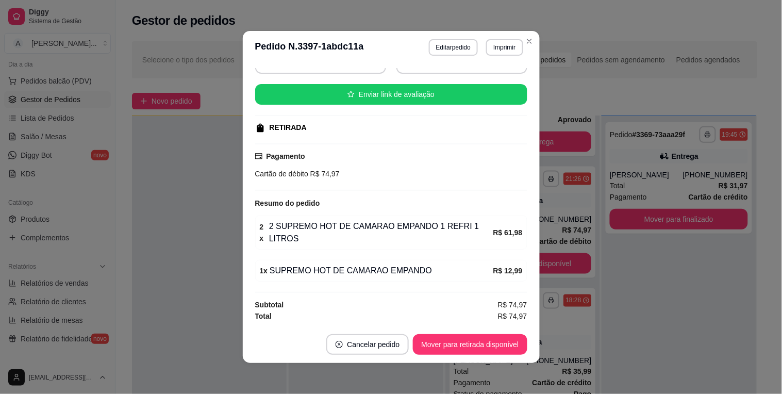
scroll to position [2, 0]
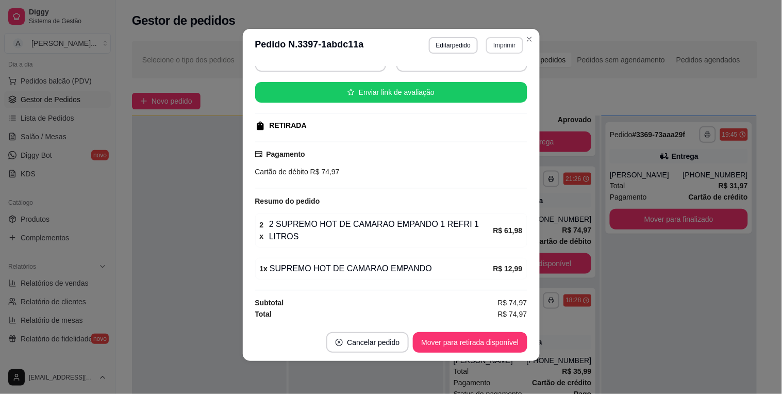
click at [506, 44] on button "Imprimir" at bounding box center [504, 45] width 37 height 17
click at [498, 76] on button "IMPRESSORA" at bounding box center [483, 82] width 72 height 16
click at [463, 44] on button "Editar pedido" at bounding box center [453, 45] width 49 height 17
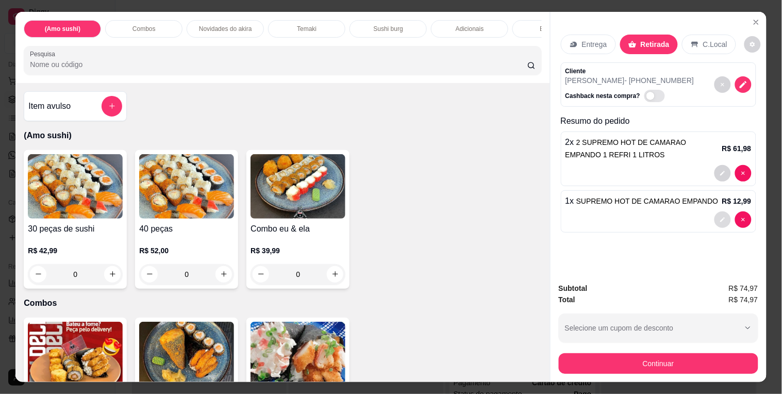
click at [721, 211] on button "decrease-product-quantity" at bounding box center [723, 219] width 17 height 17
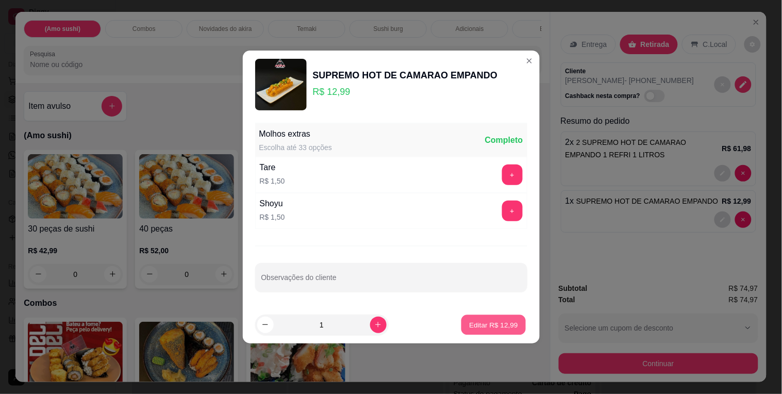
click at [483, 322] on p "Editar R$ 12,99" at bounding box center [494, 325] width 48 height 10
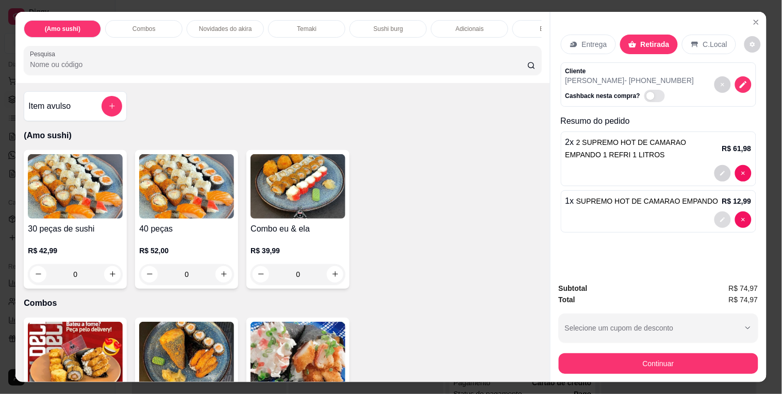
click at [715, 211] on button "decrease-product-quantity" at bounding box center [723, 219] width 17 height 17
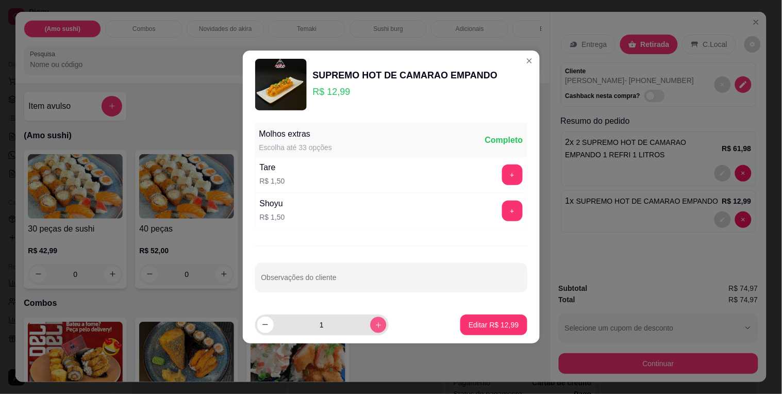
click at [373, 320] on button "increase-product-quantity" at bounding box center [378, 325] width 16 height 16
type input "2"
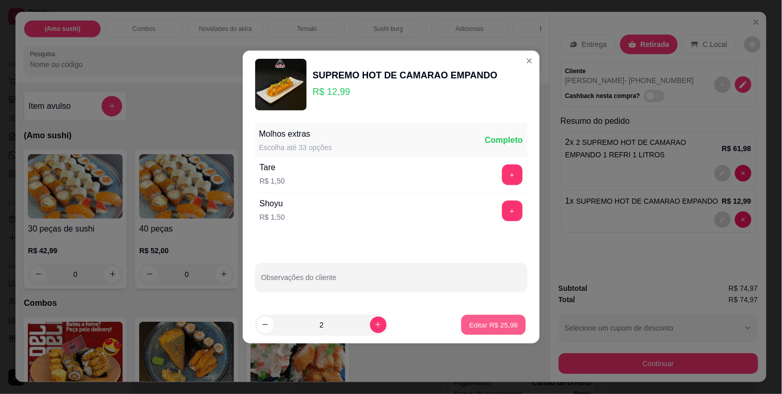
click at [491, 322] on p "Editar R$ 25,98" at bounding box center [494, 325] width 48 height 10
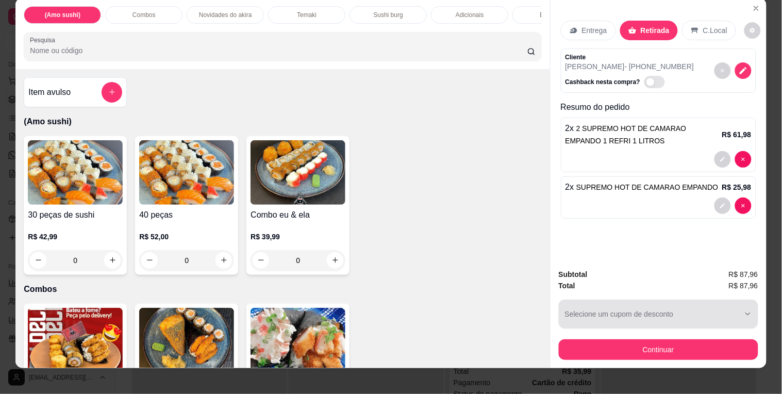
scroll to position [25, 0]
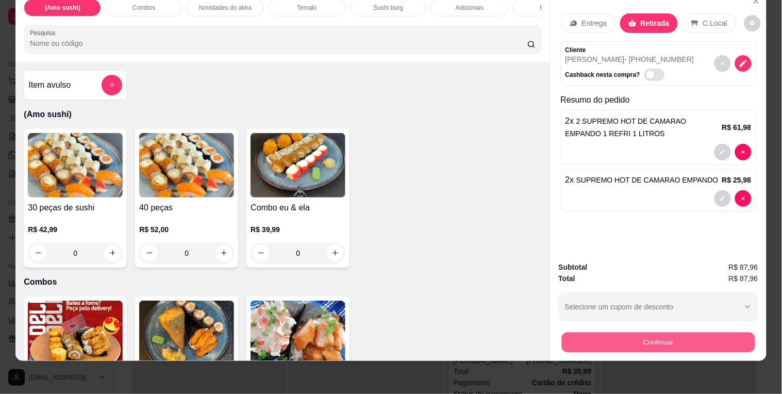
click at [631, 337] on button "Continuar" at bounding box center [658, 343] width 193 height 20
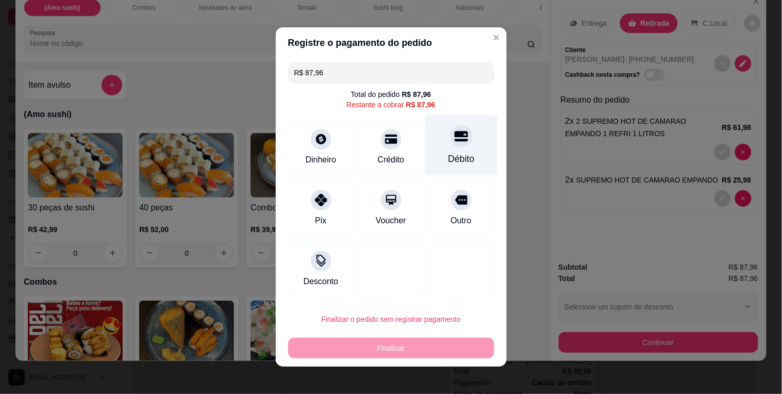
click at [461, 145] on div "Débito" at bounding box center [461, 146] width 73 height 60
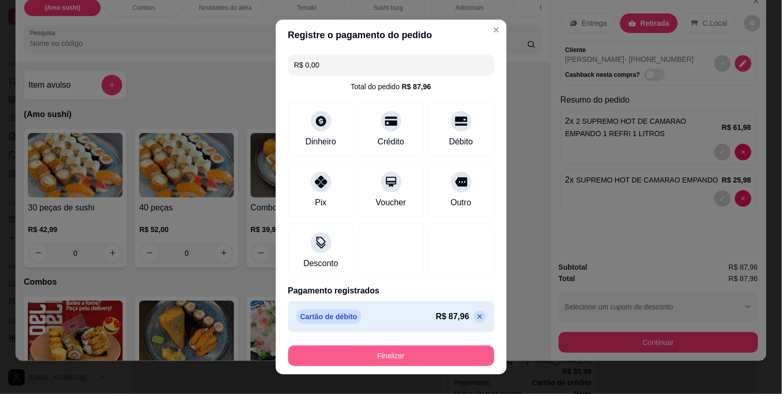
click at [393, 351] on button "Finalizar" at bounding box center [391, 356] width 206 height 21
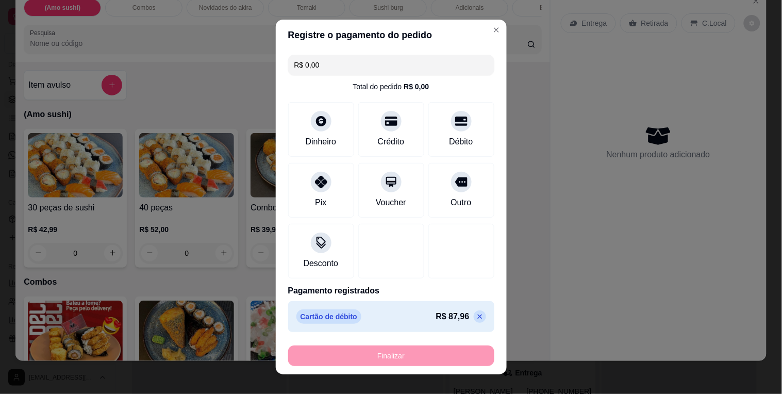
type input "-R$ 87,96"
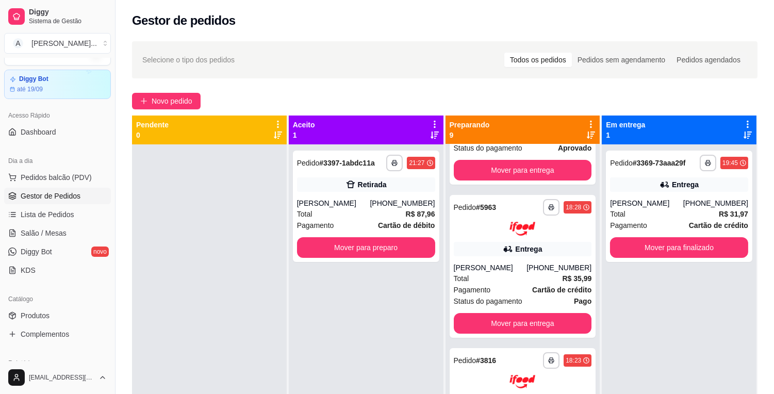
scroll to position [0, 0]
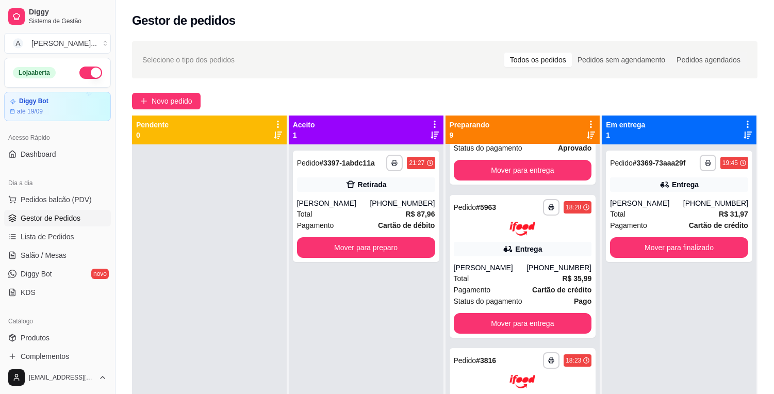
click at [79, 71] on button "button" at bounding box center [90, 73] width 23 height 12
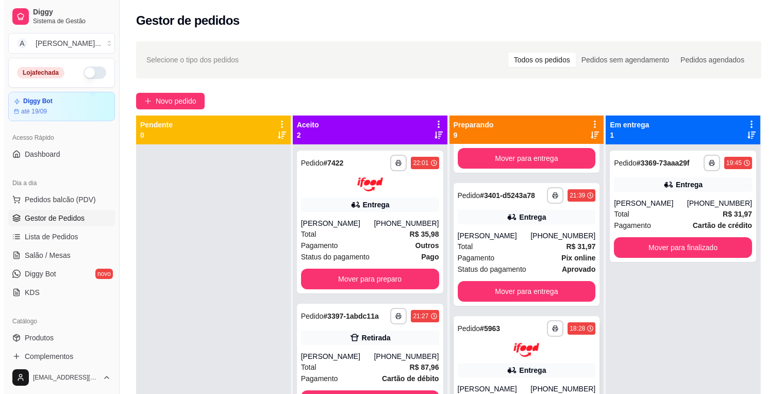
scroll to position [286, 0]
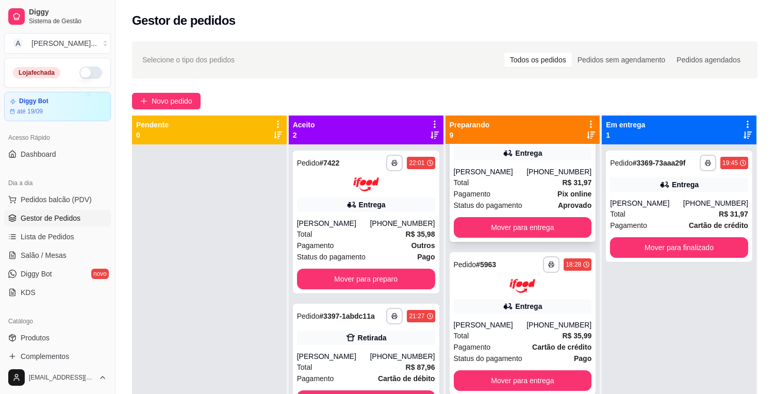
click at [516, 198] on div "Pagamento Pix online" at bounding box center [523, 193] width 138 height 11
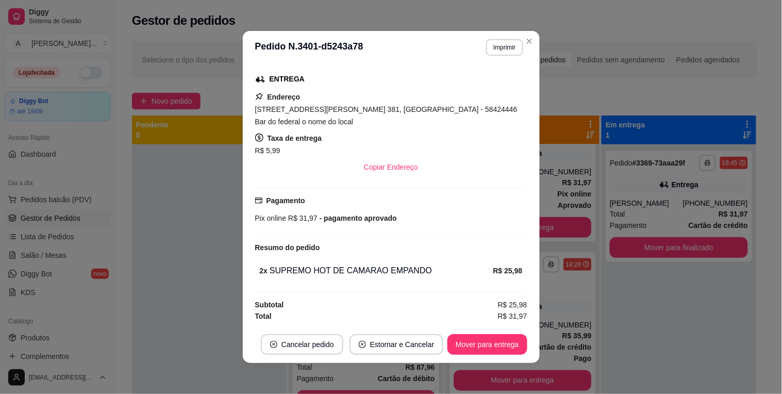
scroll to position [2, 0]
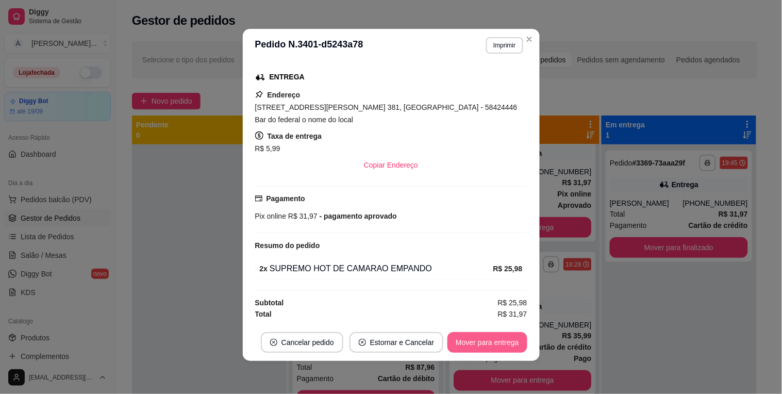
click at [479, 344] on button "Mover para entrega" at bounding box center [487, 342] width 79 height 21
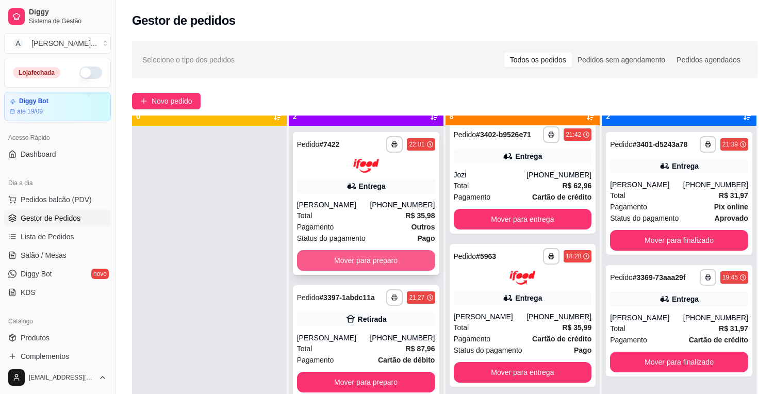
scroll to position [28, 0]
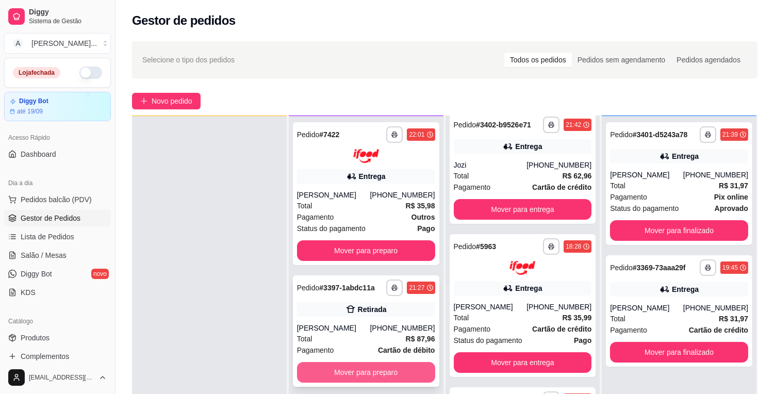
click at [387, 383] on button "Mover para preparo" at bounding box center [366, 372] width 138 height 21
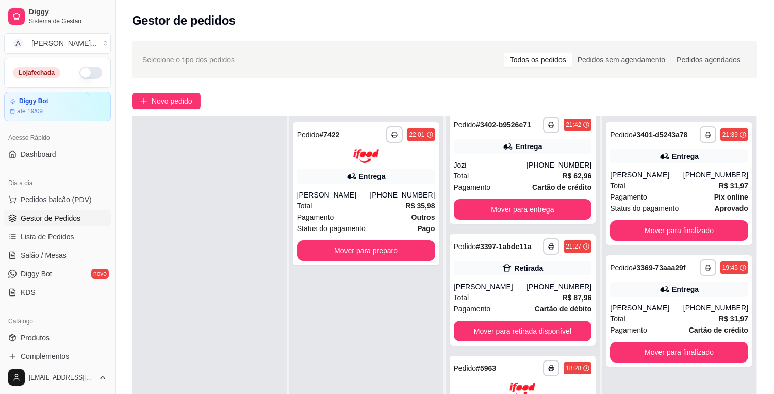
scroll to position [265, 0]
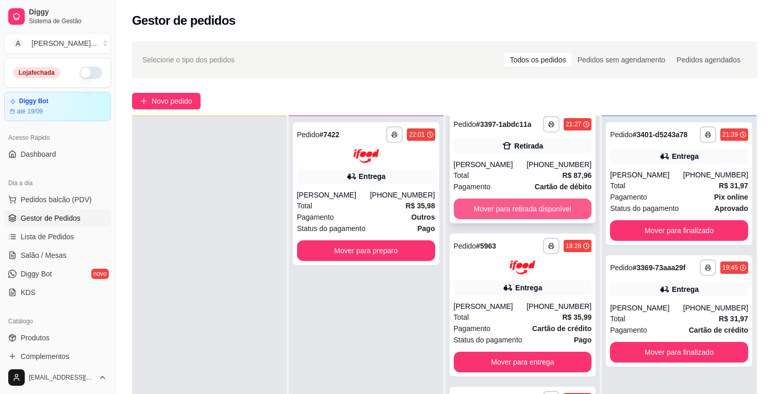
click at [518, 204] on button "Mover para retirada disponível" at bounding box center [523, 209] width 138 height 21
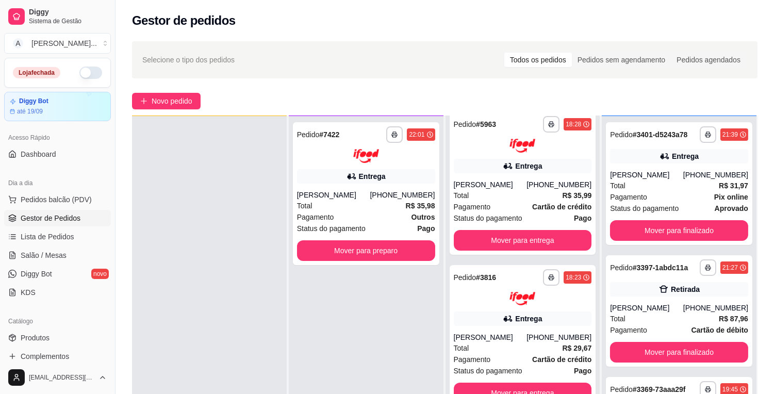
scroll to position [143, 0]
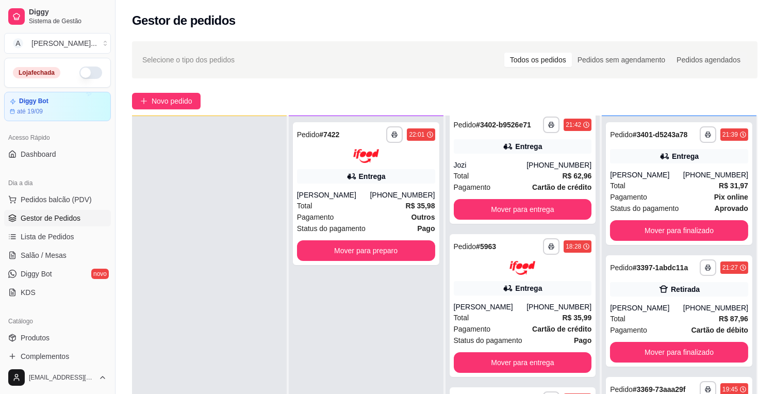
click at [141, 225] on div at bounding box center [209, 313] width 155 height 394
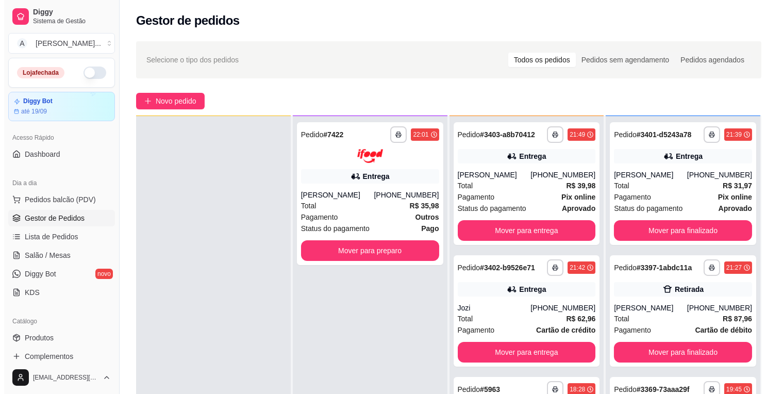
scroll to position [57, 0]
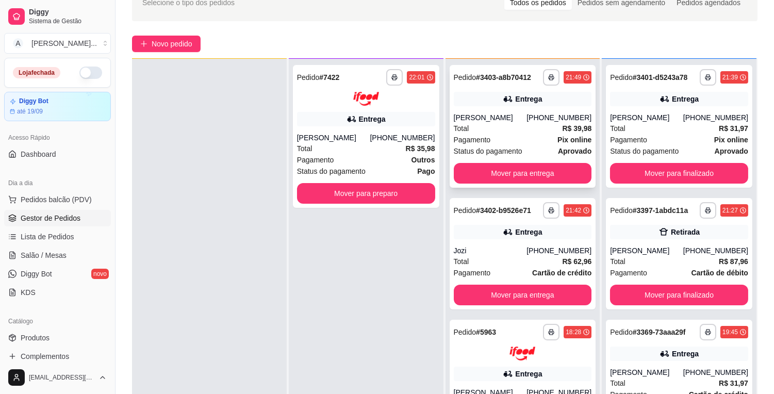
click at [510, 125] on div "Total R$ 39,98" at bounding box center [523, 128] width 138 height 11
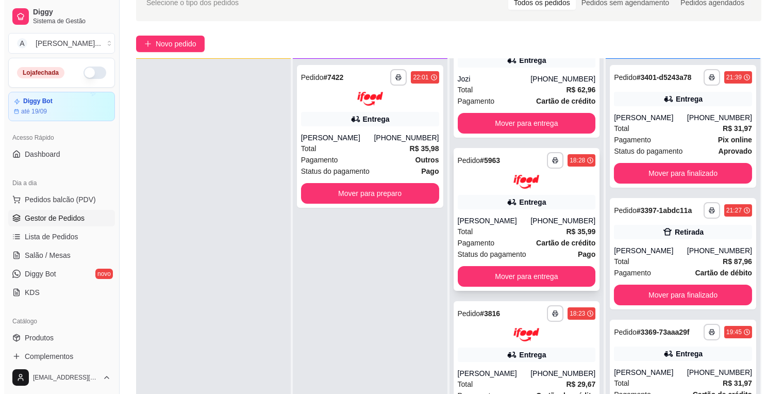
scroll to position [114, 0]
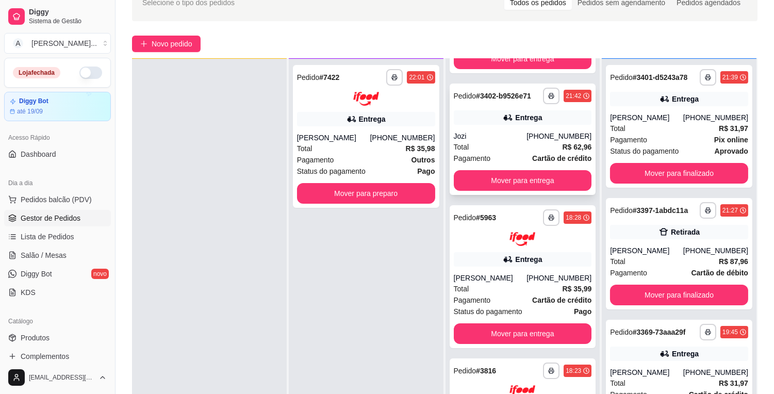
click at [508, 148] on div "Total R$ 62,96" at bounding box center [523, 146] width 138 height 11
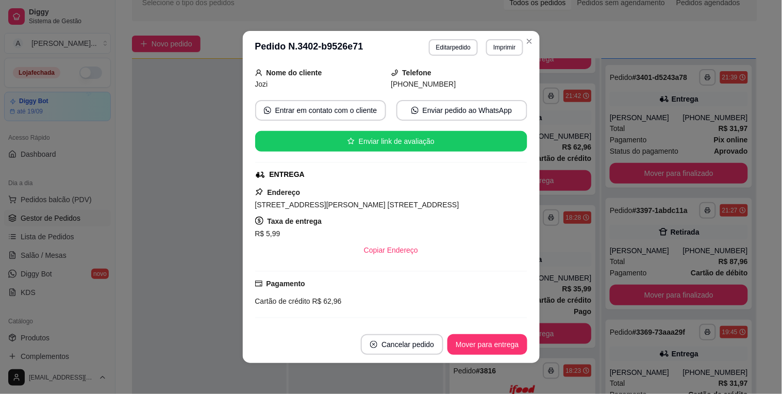
click at [419, 201] on span "[STREET_ADDRESS][PERSON_NAME] [STREET_ADDRESS]" at bounding box center [357, 205] width 204 height 8
copy span "[STREET_ADDRESS][PERSON_NAME] [STREET_ADDRESS]"
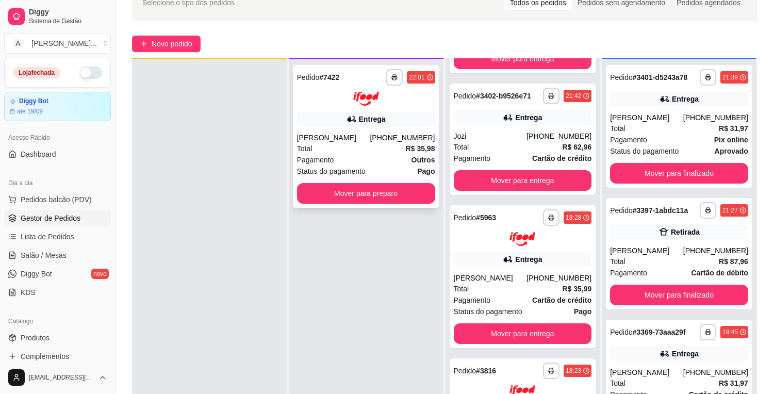
click at [351, 134] on div "[PERSON_NAME]" at bounding box center [333, 138] width 73 height 10
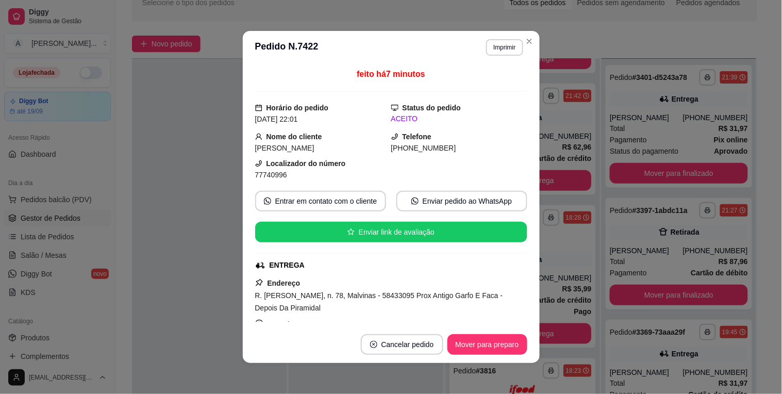
click at [347, 299] on span "R. [PERSON_NAME], n. 78, Malvinas - 58433095 Prox Antigo Garfo E Faca - Depois …" at bounding box center [379, 301] width 248 height 21
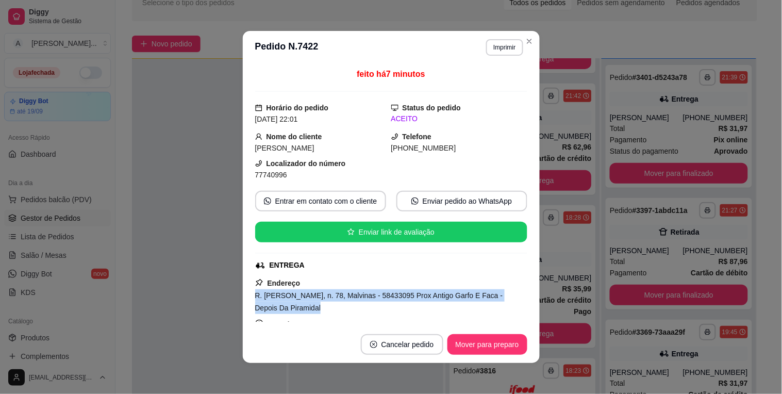
click at [347, 299] on span "R. [PERSON_NAME], n. 78, Malvinas - 58433095 Prox Antigo Garfo E Faca - Depois …" at bounding box center [379, 301] width 248 height 21
copy span "R. [PERSON_NAME], n. 78, Malvinas - 58433095 Prox Antigo Garfo E Faca - Depois …"
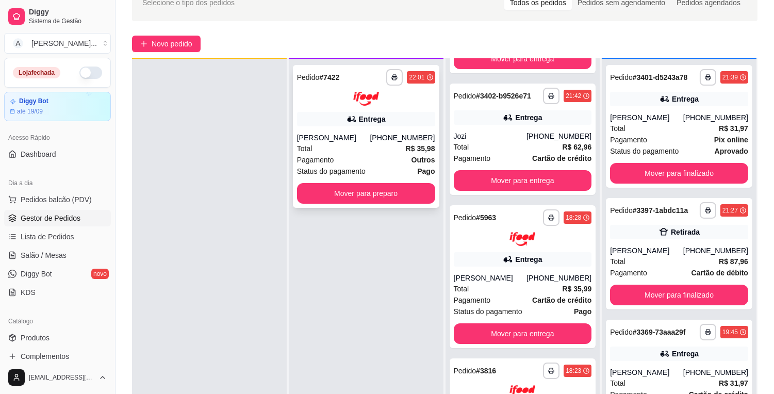
click at [386, 154] on div "Total R$ 35,98" at bounding box center [366, 148] width 138 height 11
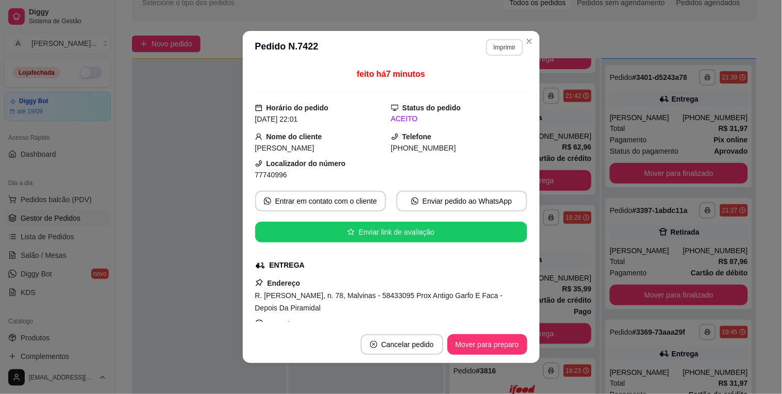
click at [494, 44] on button "Imprimir" at bounding box center [504, 47] width 37 height 17
click at [484, 76] on button "IMPRESSORA" at bounding box center [483, 84] width 72 height 16
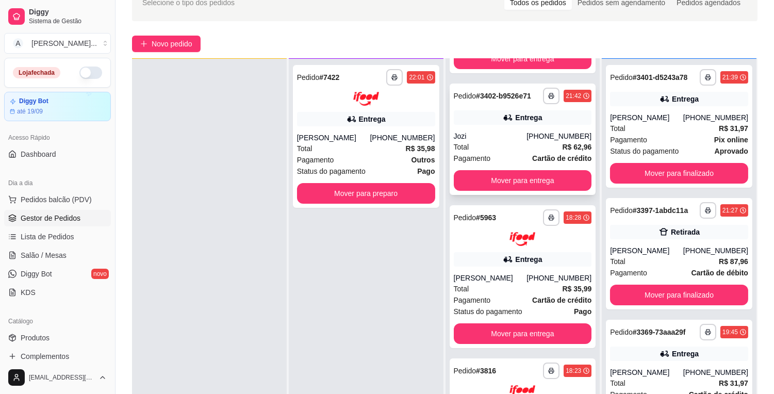
click at [533, 136] on div "[PHONE_NUMBER]" at bounding box center [559, 136] width 65 height 10
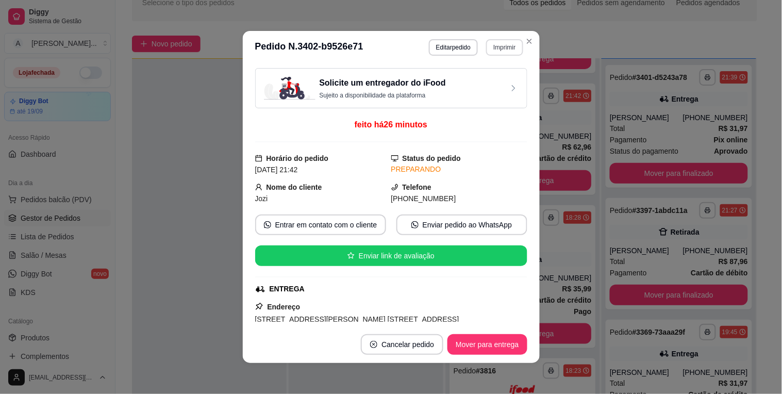
click at [504, 49] on button "Imprimir" at bounding box center [504, 47] width 37 height 17
click at [497, 79] on button "IMPRESSORA" at bounding box center [483, 84] width 75 height 17
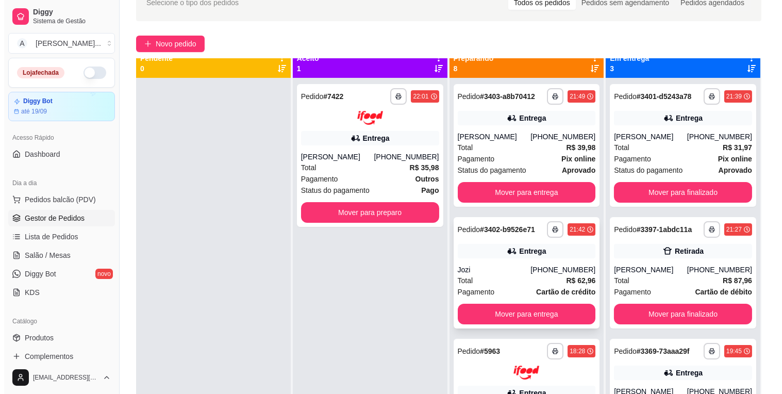
scroll to position [0, 0]
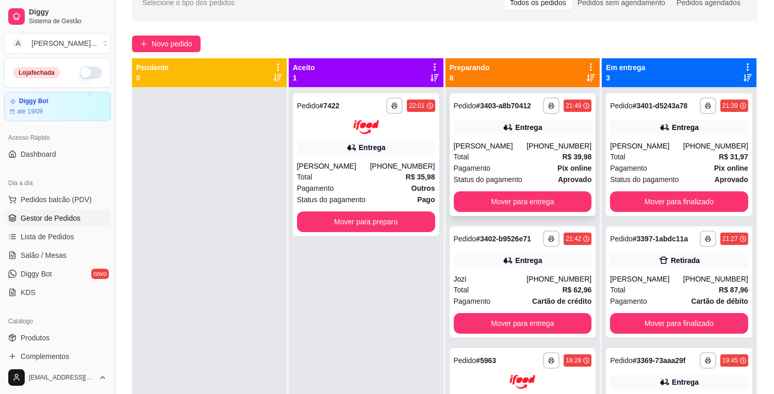
click at [501, 164] on div "Pagamento Pix online" at bounding box center [523, 167] width 138 height 11
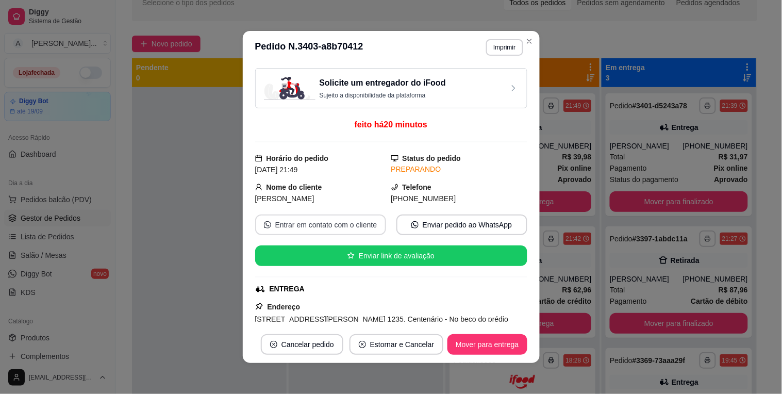
scroll to position [57, 0]
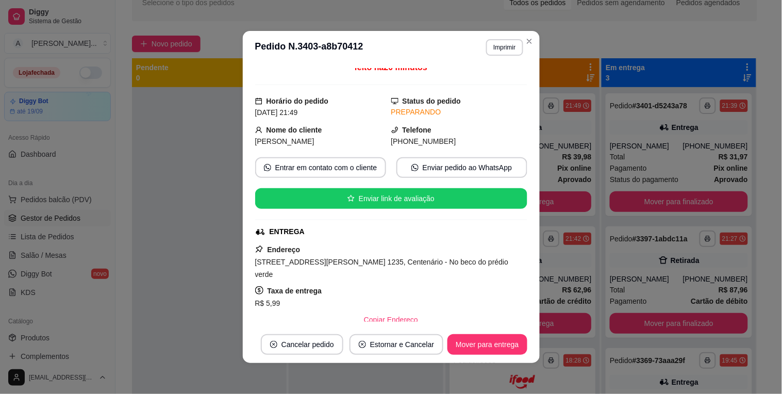
click at [363, 263] on span "[STREET_ADDRESS][PERSON_NAME] 1235, Centenário - No beco do prédio verde" at bounding box center [382, 268] width 254 height 21
copy span "[STREET_ADDRESS][PERSON_NAME] 1235, Centenário - No beco do prédio verde"
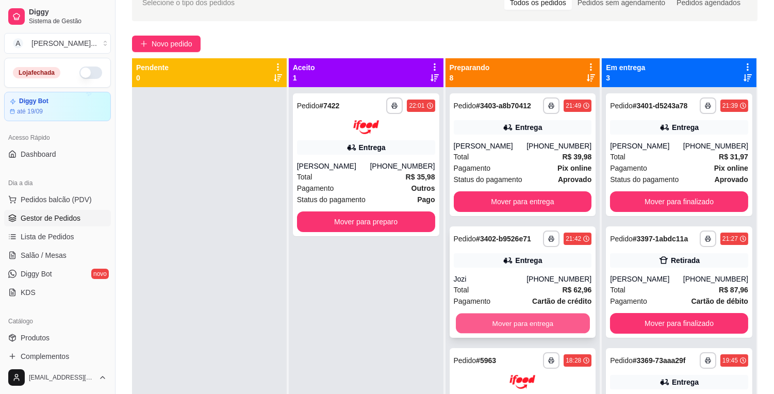
click at [521, 313] on div "Mover para entrega" at bounding box center [523, 323] width 138 height 21
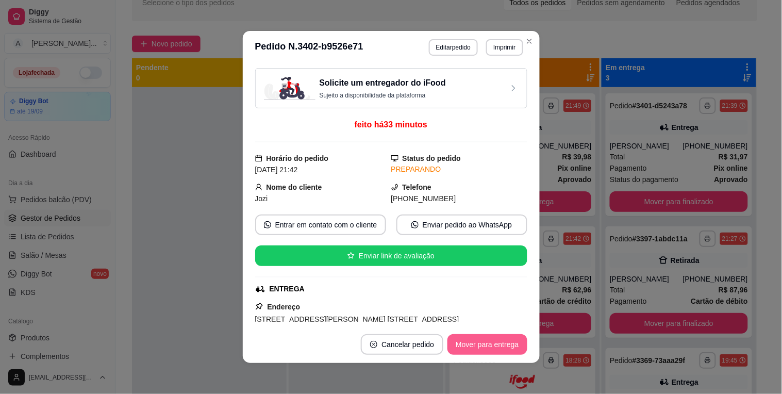
click at [484, 343] on button "Mover para entrega" at bounding box center [487, 344] width 79 height 21
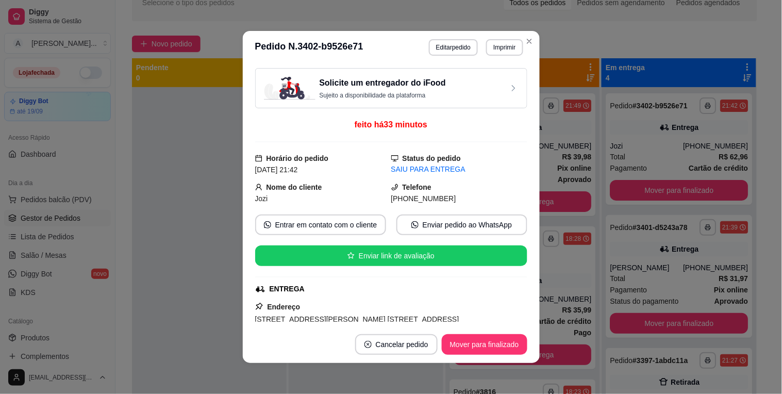
click at [264, 205] on div "Solicite um entregador do iFood Sujeito a disponibilidade da plataforma feito h…" at bounding box center [391, 195] width 272 height 254
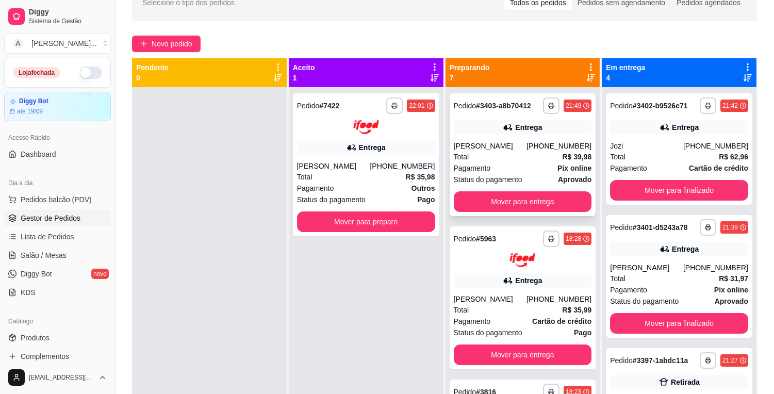
click at [527, 150] on div "[PHONE_NUMBER]" at bounding box center [559, 146] width 65 height 10
click at [377, 228] on button "Mover para preparo" at bounding box center [366, 221] width 138 height 21
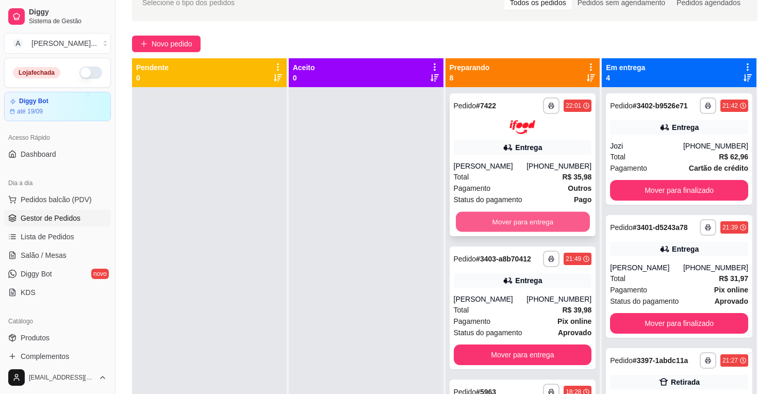
click at [522, 222] on button "Mover para entrega" at bounding box center [523, 221] width 134 height 20
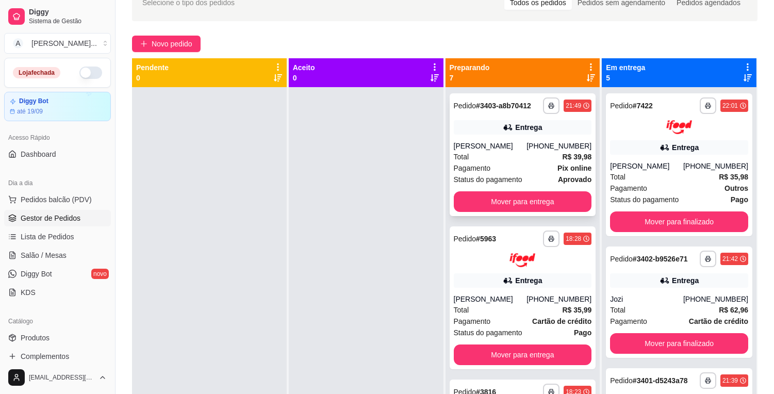
click at [514, 163] on div "Pagamento Pix online" at bounding box center [523, 167] width 138 height 11
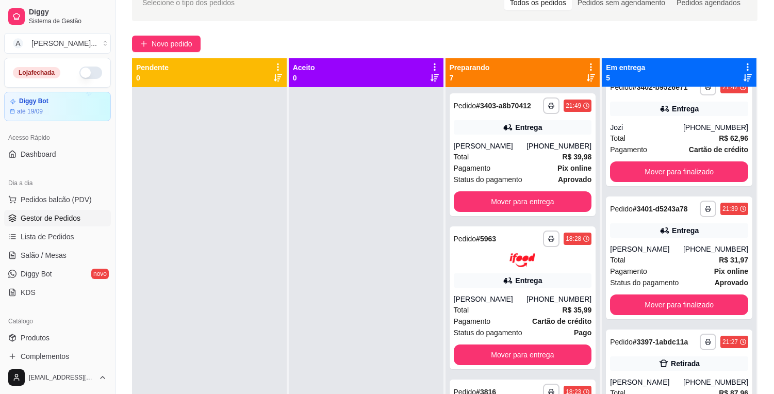
scroll to position [28, 0]
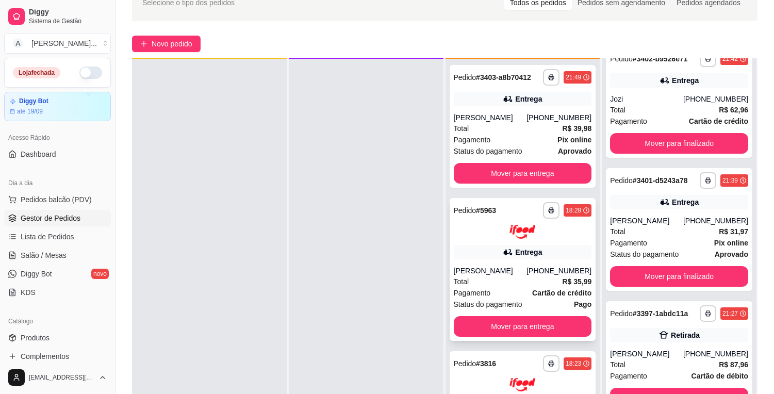
click at [522, 269] on div "[PERSON_NAME]" at bounding box center [490, 271] width 73 height 10
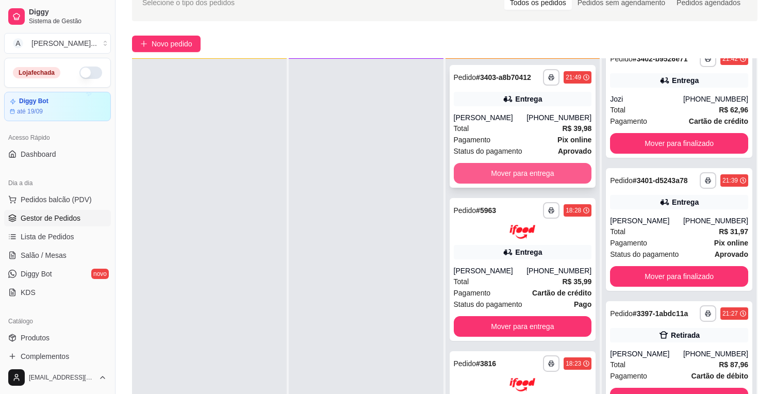
click at [549, 167] on button "Mover para entrega" at bounding box center [523, 173] width 138 height 21
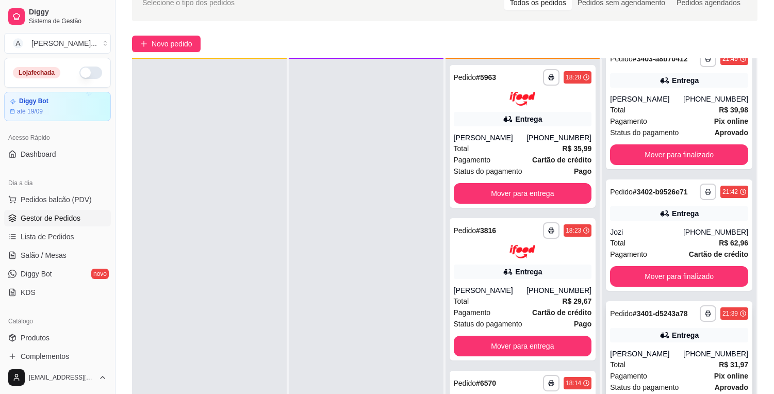
scroll to position [305, 0]
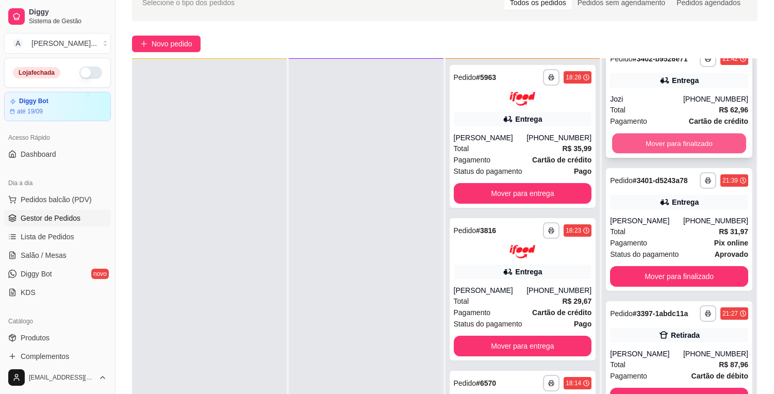
click at [662, 153] on button "Mover para finalizado" at bounding box center [679, 143] width 134 height 20
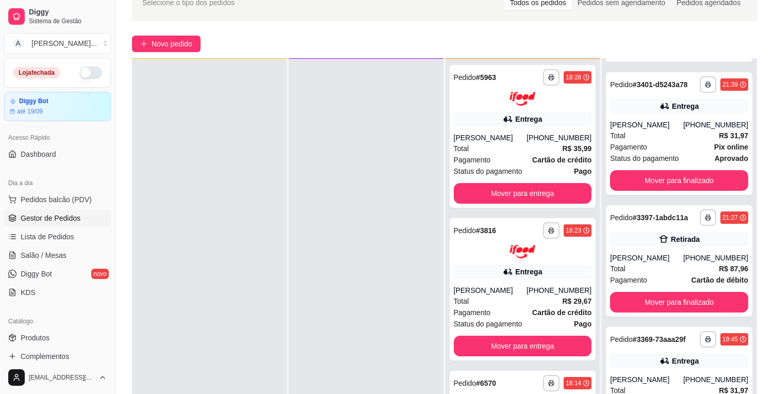
scroll to position [183, 0]
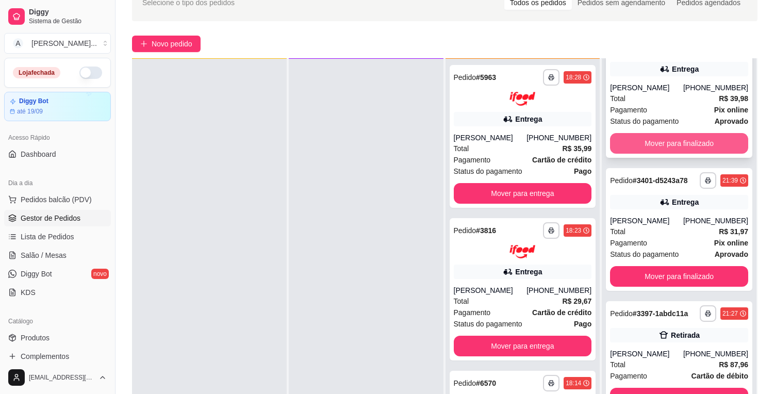
click at [692, 153] on button "Mover para finalizado" at bounding box center [679, 143] width 138 height 21
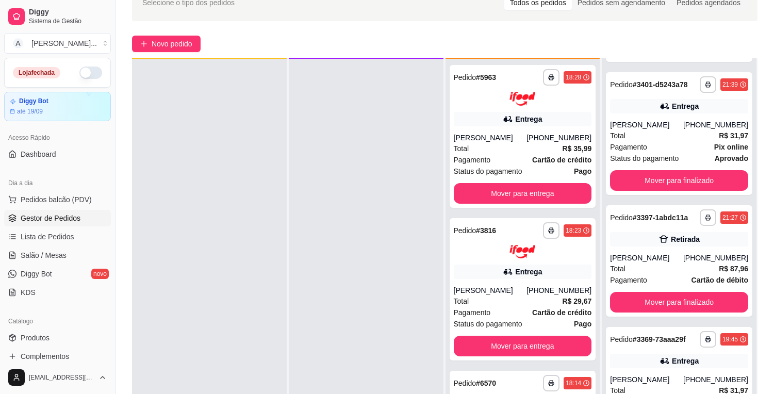
scroll to position [50, 0]
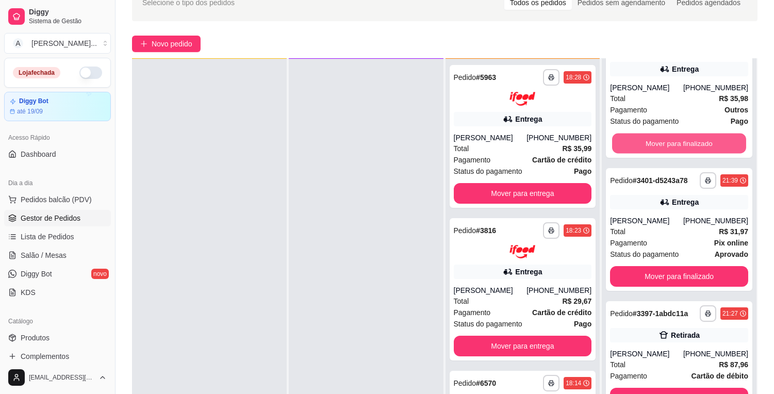
click at [692, 153] on button "Mover para finalizado" at bounding box center [679, 143] width 134 height 20
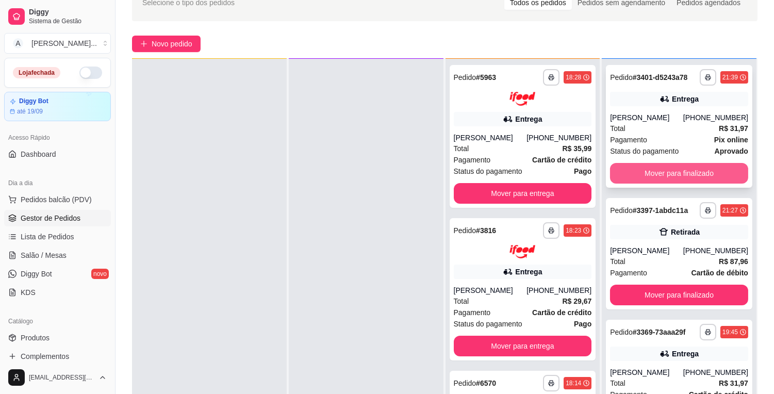
click at [694, 184] on button "Mover para finalizado" at bounding box center [679, 173] width 138 height 21
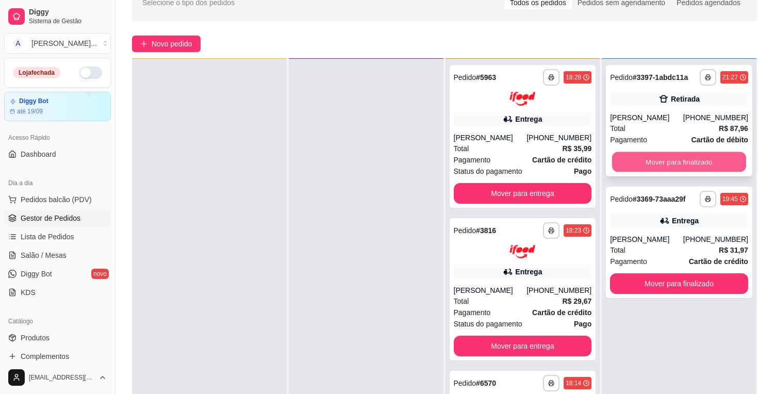
click at [698, 166] on button "Mover para finalizado" at bounding box center [679, 162] width 134 height 20
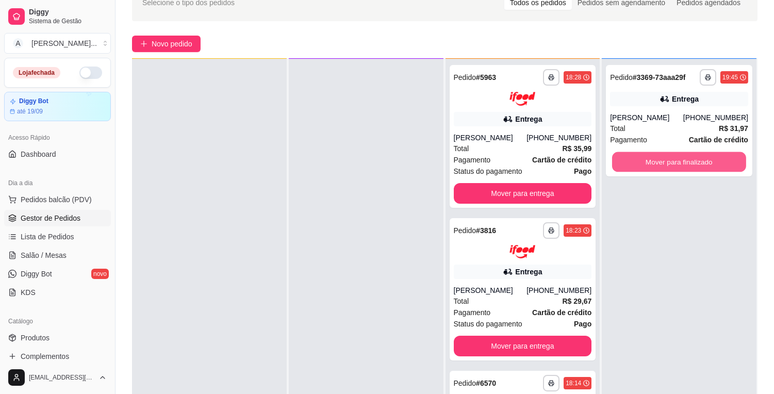
click at [698, 166] on button "Mover para finalizado" at bounding box center [679, 162] width 134 height 20
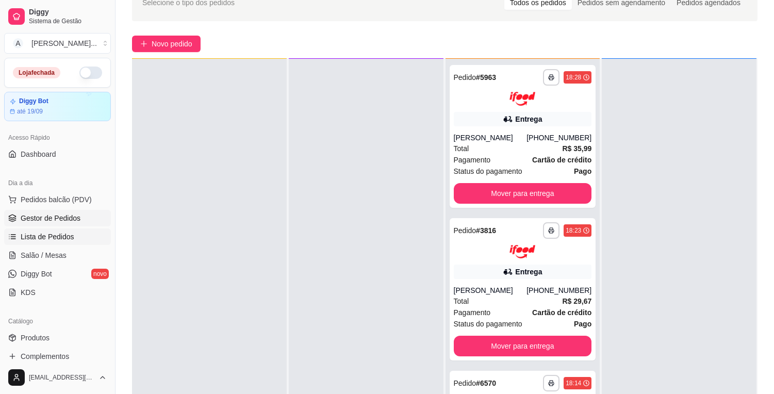
click at [76, 231] on link "Lista de Pedidos" at bounding box center [57, 236] width 107 height 17
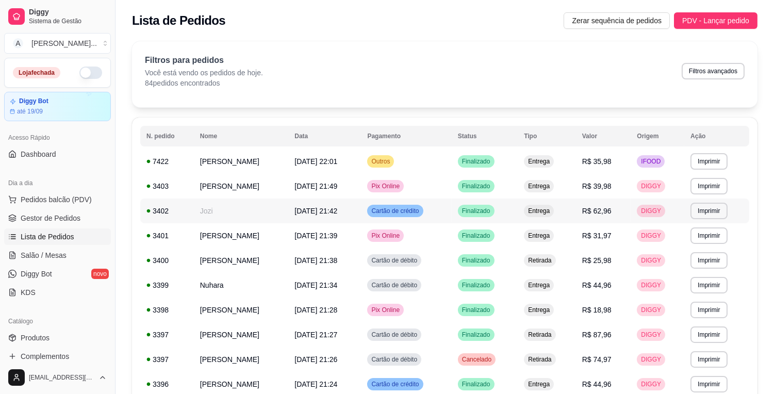
click at [289, 207] on td "Jozi" at bounding box center [241, 211] width 95 height 25
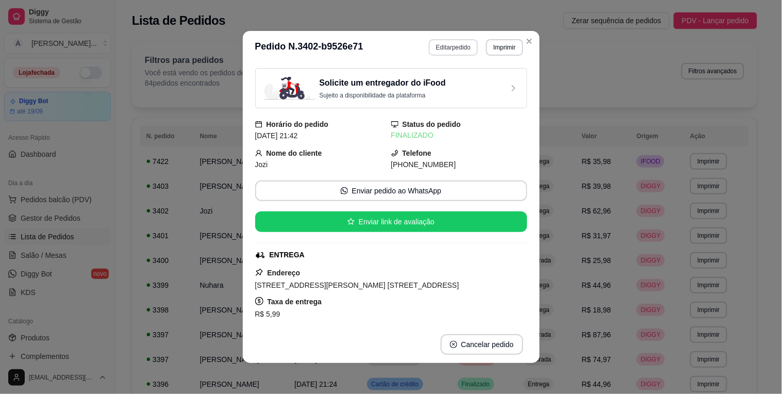
click at [450, 46] on button "Editar pedido" at bounding box center [453, 47] width 49 height 17
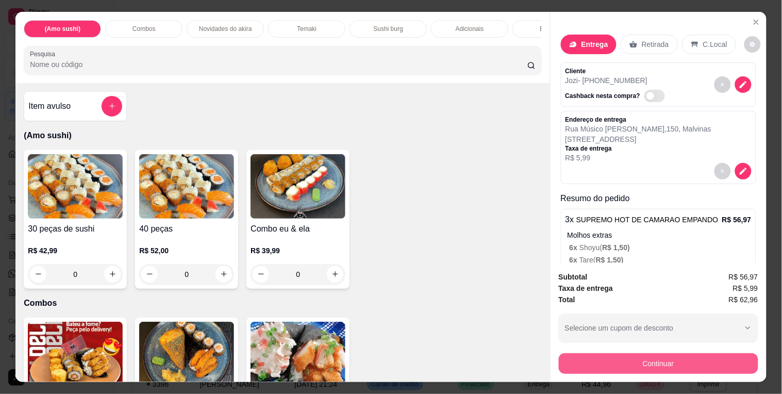
click at [629, 360] on button "Continuar" at bounding box center [659, 363] width 200 height 21
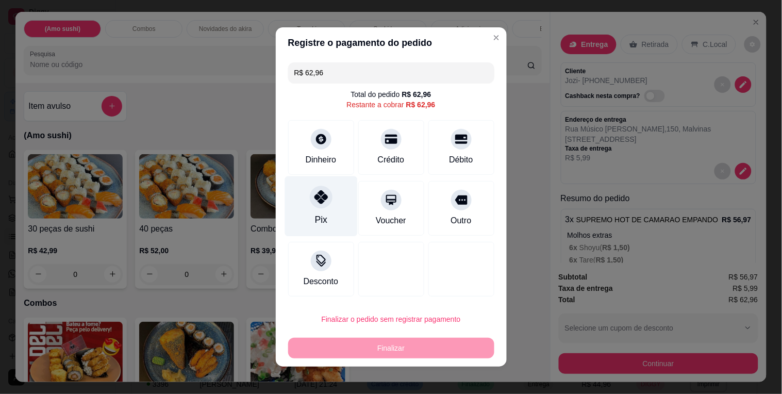
click at [325, 196] on div at bounding box center [321, 197] width 23 height 23
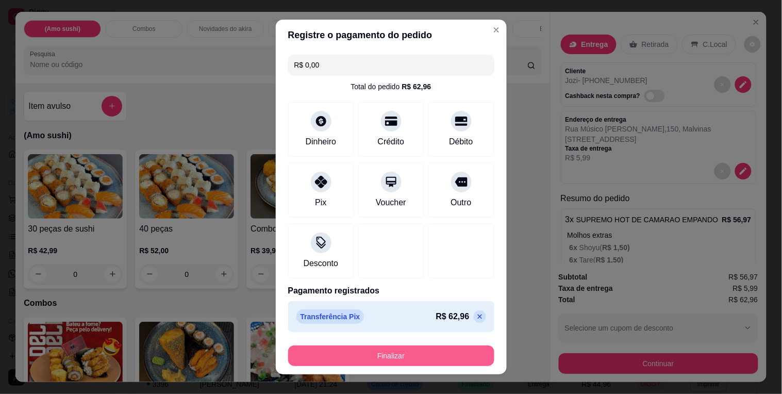
click at [392, 353] on button "Finalizar" at bounding box center [391, 356] width 206 height 21
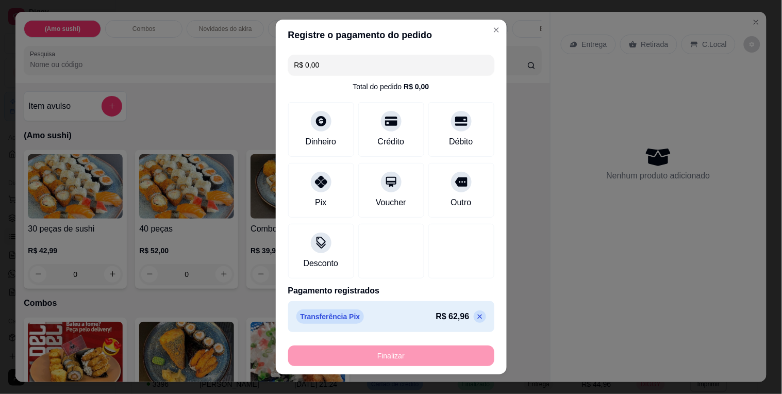
type input "-R$ 62,96"
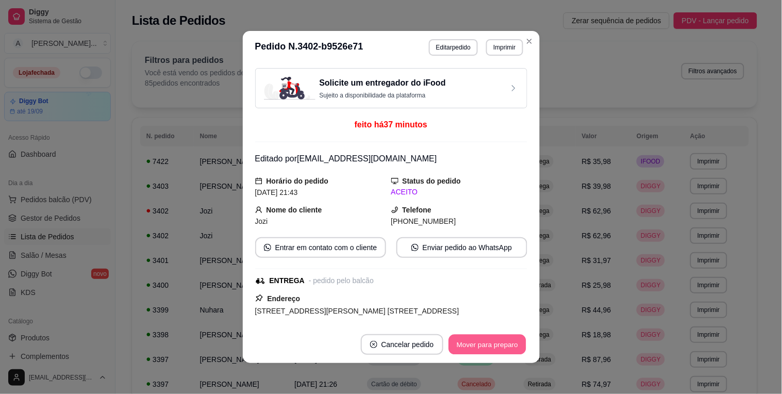
click at [488, 350] on button "Mover para preparo" at bounding box center [487, 345] width 77 height 20
click at [488, 350] on button "Mover para entrega" at bounding box center [487, 344] width 79 height 21
click at [488, 342] on button "Mover para finalizado" at bounding box center [485, 344] width 86 height 21
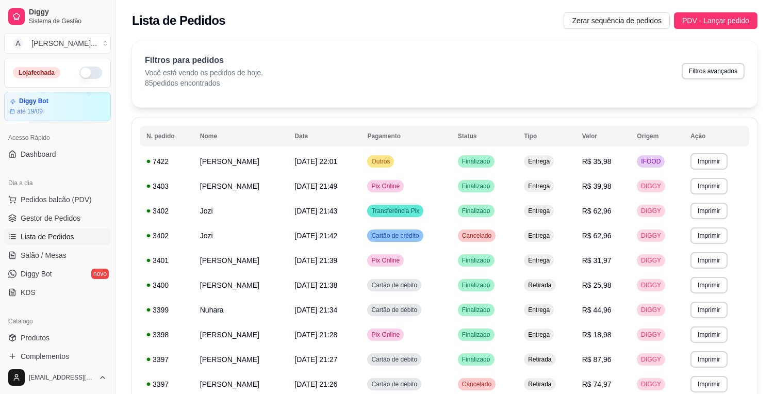
click at [451, 286] on td "Cartão de débito" at bounding box center [406, 285] width 90 height 25
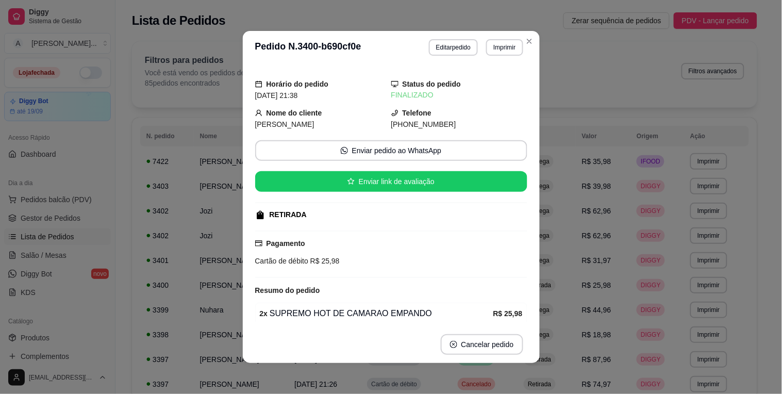
click at [487, 267] on div "Cartão de débito R$ 25,98" at bounding box center [391, 260] width 272 height 11
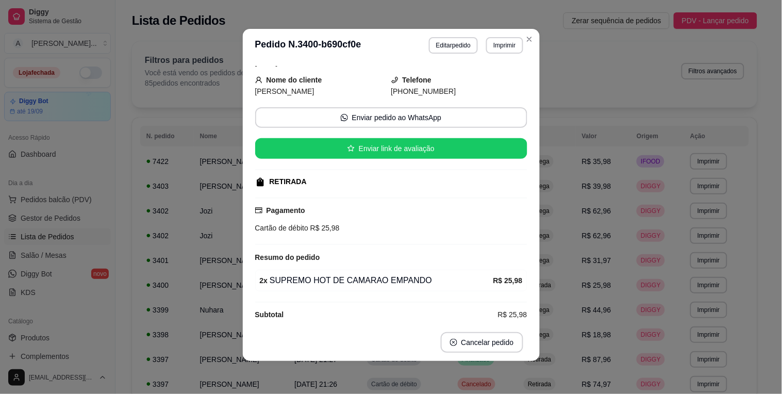
scroll to position [44, 0]
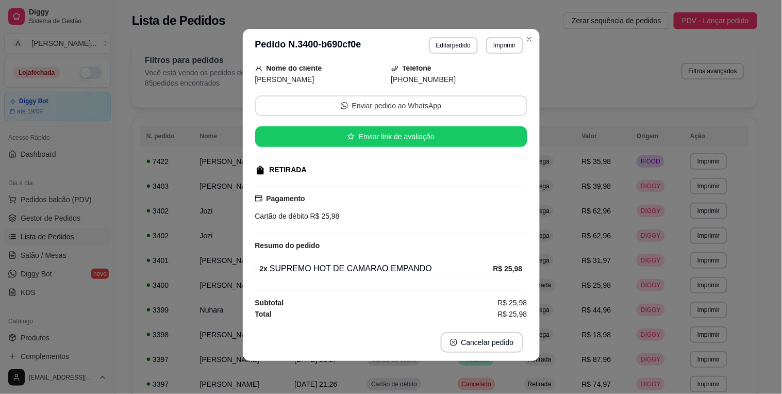
click at [422, 106] on button "Enviar pedido ao WhatsApp" at bounding box center [391, 105] width 272 height 21
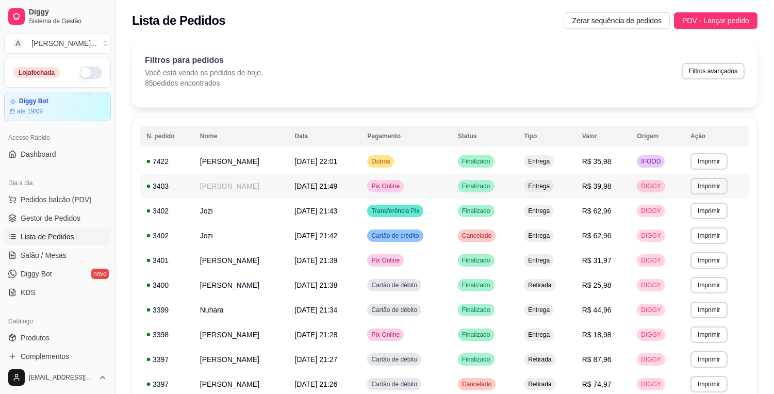
click at [260, 186] on td "[PERSON_NAME]" at bounding box center [241, 186] width 95 height 25
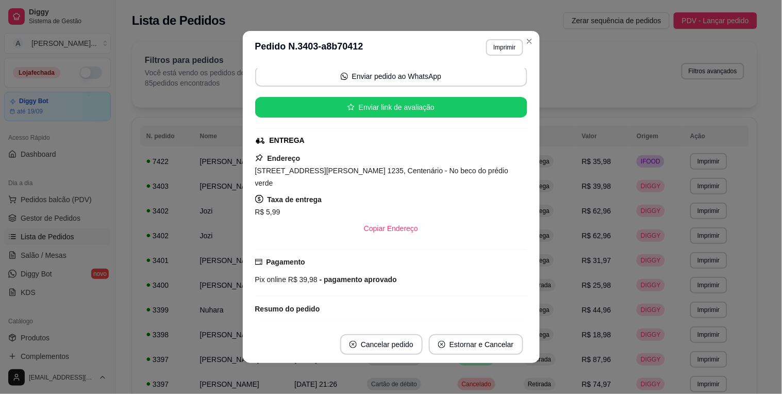
scroll to position [57, 0]
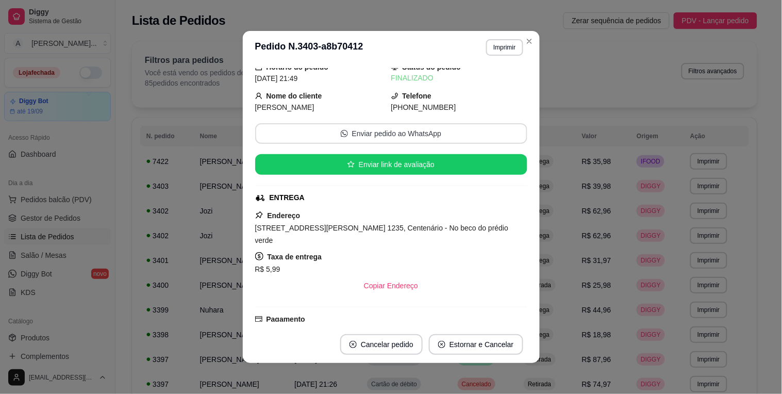
click at [344, 138] on button "Enviar pedido ao WhatsApp" at bounding box center [391, 133] width 272 height 21
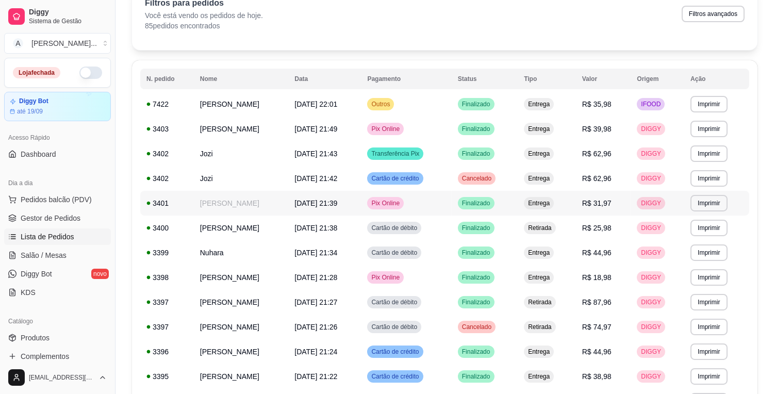
click at [258, 208] on td "[PERSON_NAME]" at bounding box center [241, 203] width 95 height 25
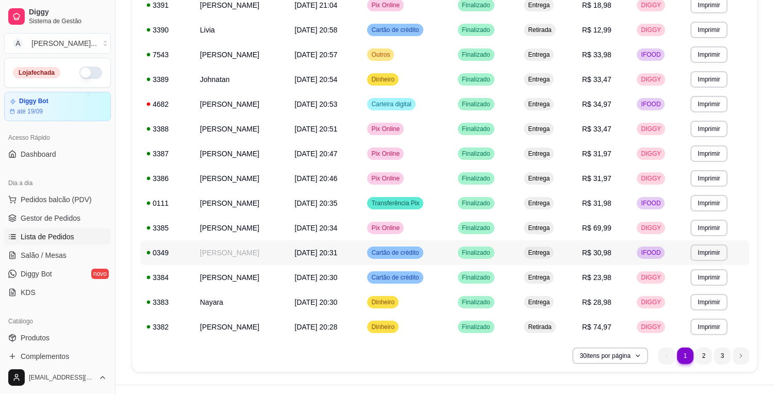
scroll to position [571, 0]
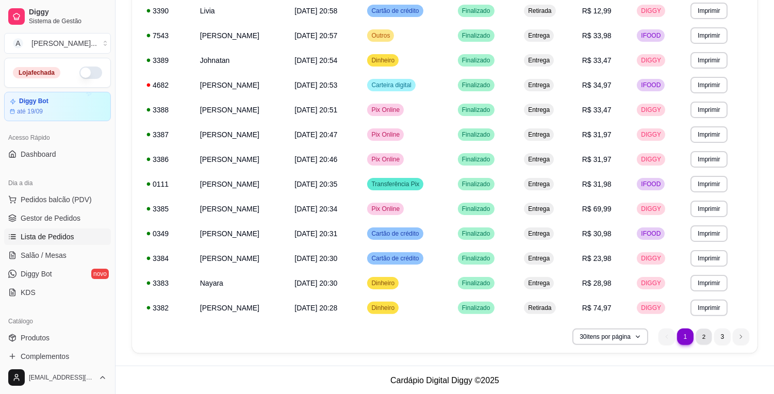
click at [710, 336] on li "2" at bounding box center [704, 337] width 16 height 16
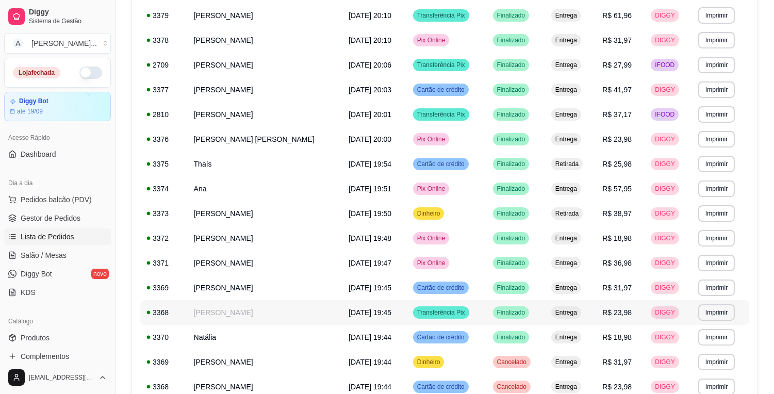
scroll to position [228, 0]
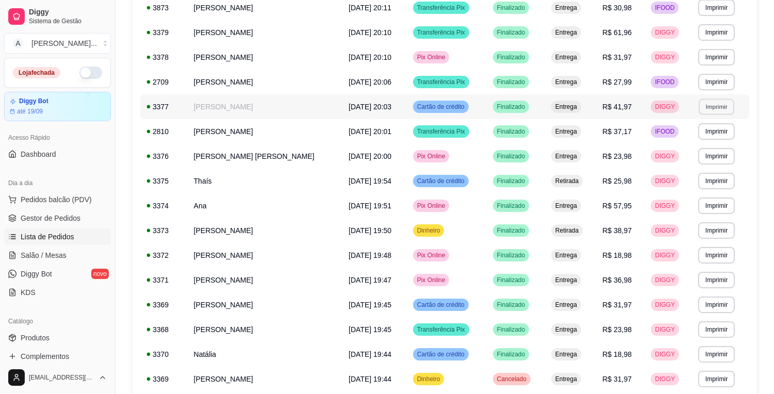
click at [720, 105] on button "Imprimir" at bounding box center [717, 107] width 36 height 16
click at [703, 141] on button "IMPRESSORA" at bounding box center [698, 143] width 72 height 16
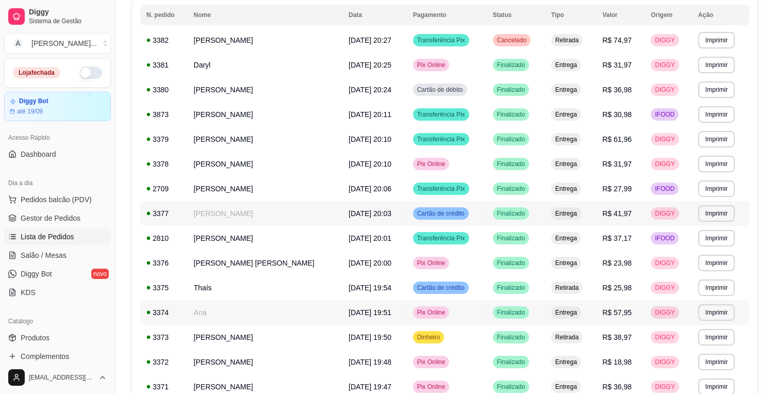
scroll to position [113, 0]
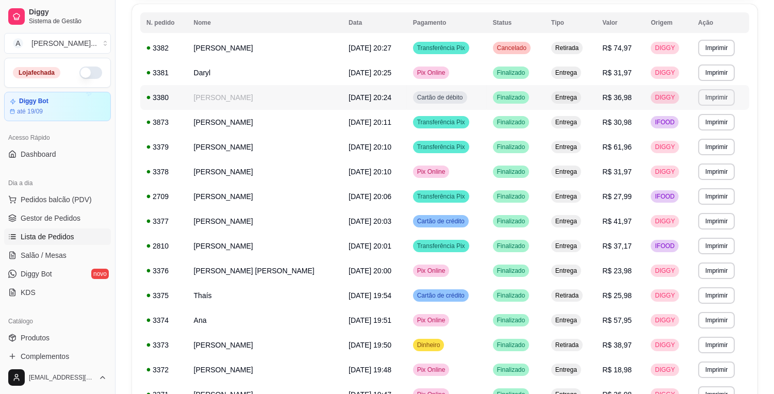
click at [713, 99] on button "Imprimir" at bounding box center [716, 97] width 37 height 17
click at [695, 131] on button "IMPRESSORA" at bounding box center [698, 133] width 72 height 16
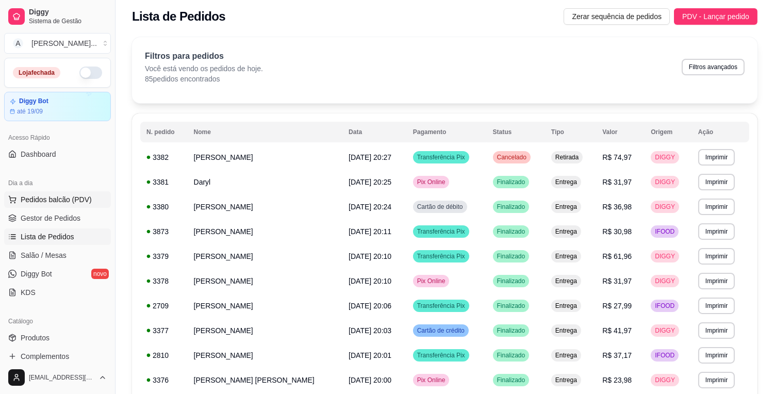
scroll to position [0, 0]
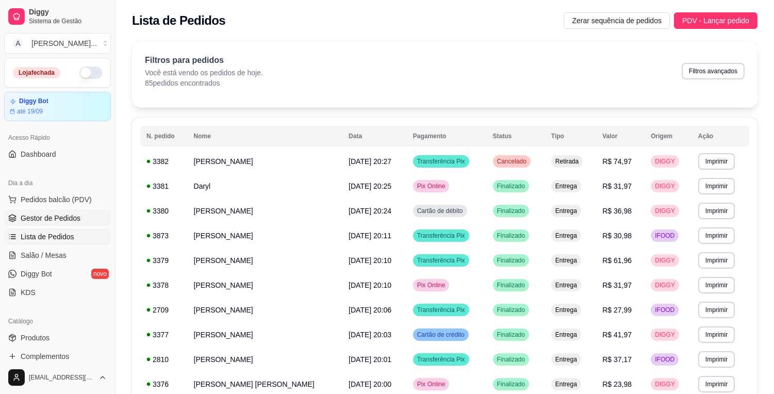
click at [75, 217] on span "Gestor de Pedidos" at bounding box center [51, 218] width 60 height 10
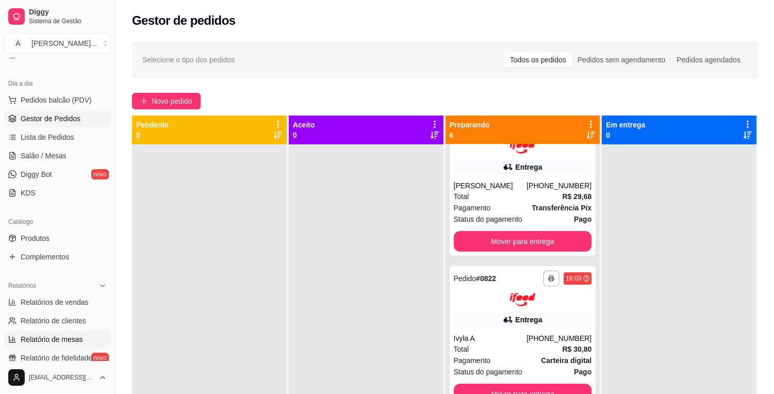
scroll to position [114, 0]
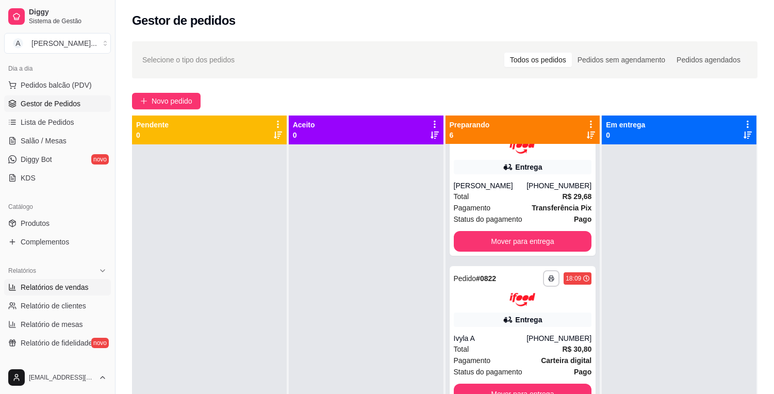
click at [75, 285] on span "Relatórios de vendas" at bounding box center [55, 287] width 68 height 10
select select "ALL"
select select "0"
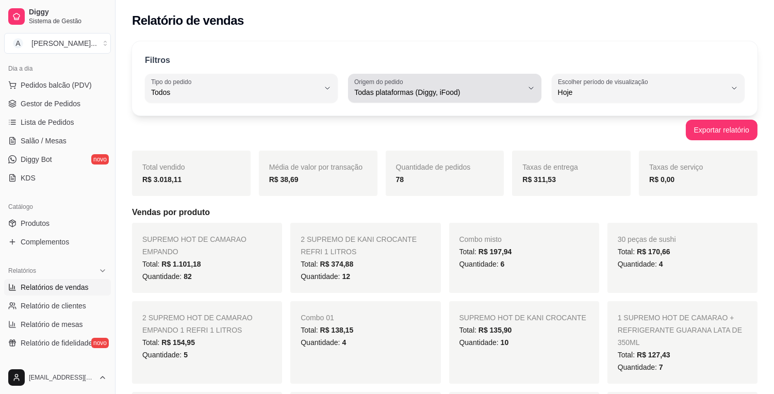
click at [440, 97] on span "Todas plataformas (Diggy, iFood)" at bounding box center [438, 92] width 168 height 10
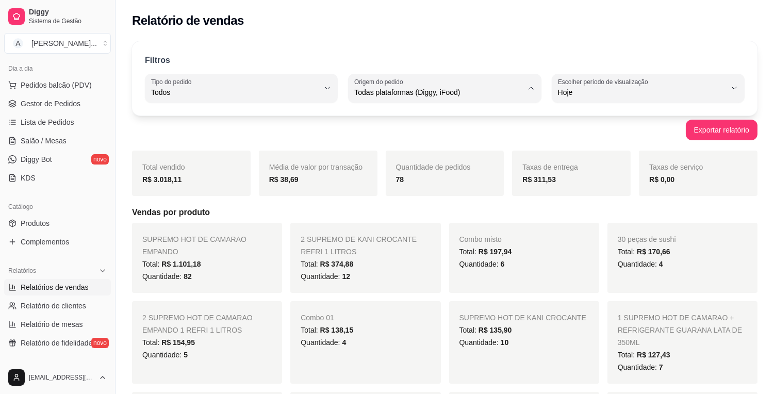
click at [423, 137] on span "Diggy" at bounding box center [439, 134] width 159 height 10
type input "DIGGY"
select select "DIGGY"
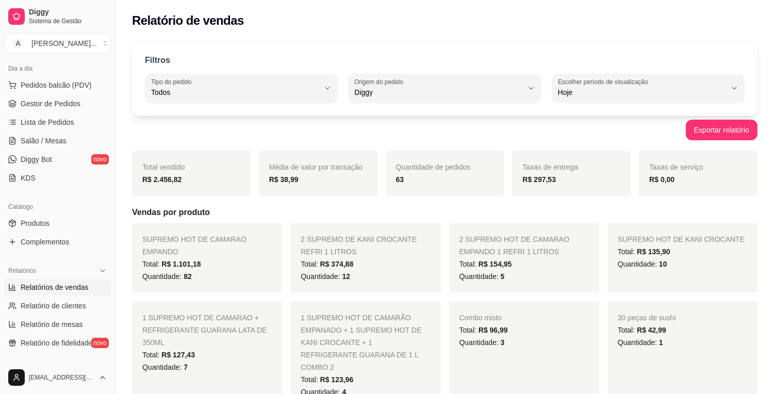
click at [442, 200] on div "Total vendido R$ 2.456,82 Média de valor por transação R$ 38,99 Quantidade de p…" at bounding box center [445, 395] width 626 height 489
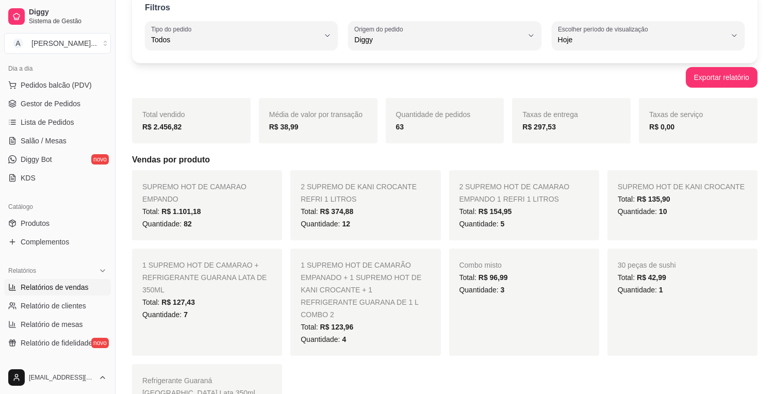
scroll to position [54, 0]
click at [383, 264] on span "1 SUPREMO HOT DE CAMARÃO EMPANADO + 1 SUPREMO HOT DE KANI CROCANTE + 1 REFRIGER…" at bounding box center [361, 288] width 121 height 58
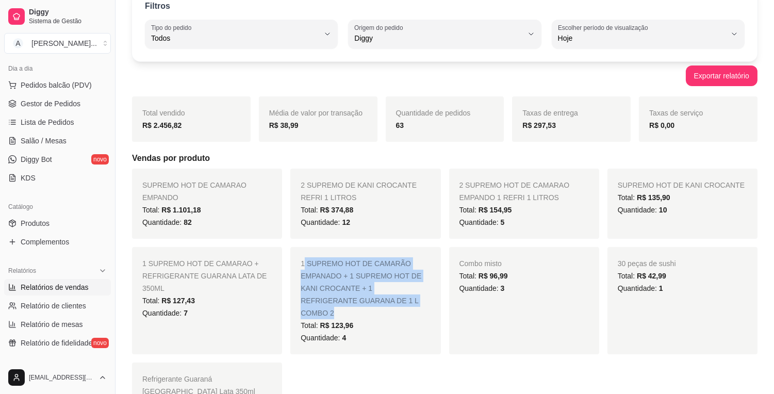
click at [383, 264] on span "1 SUPREMO HOT DE CAMARÃO EMPANADO + 1 SUPREMO HOT DE KANI CROCANTE + 1 REFRIGER…" at bounding box center [361, 288] width 121 height 58
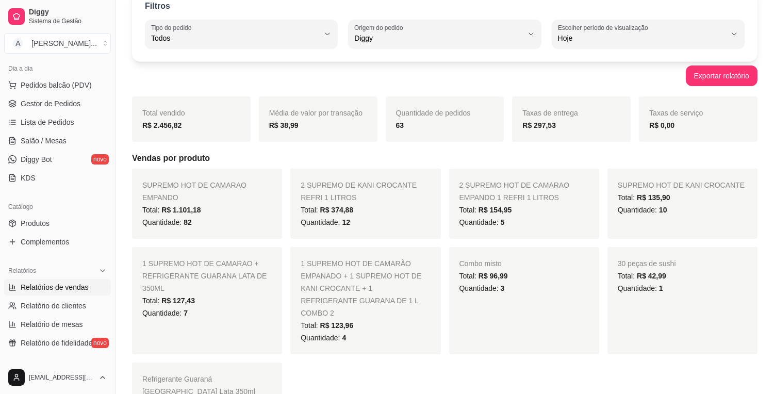
click at [416, 334] on div "1 SUPREMO HOT DE CAMARÃO EMPANADO + 1 SUPREMO HOT DE KANI CROCANTE + 1 REFRIGER…" at bounding box center [365, 300] width 150 height 107
click at [518, 284] on div "Quantidade: 3" at bounding box center [524, 288] width 129 height 12
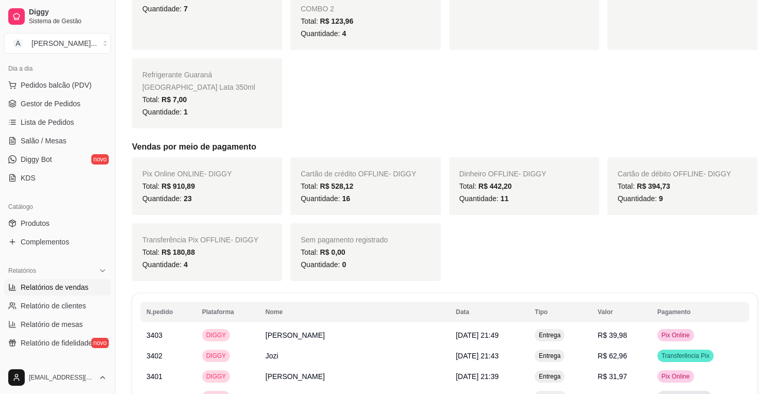
scroll to position [387, 0]
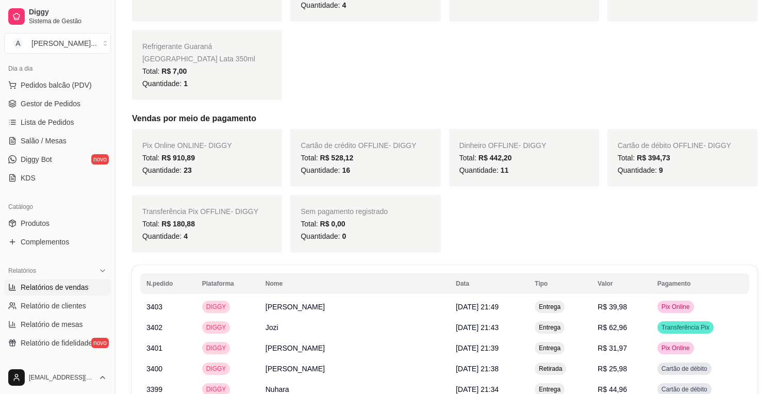
click at [693, 164] on div "Quantidade: 9" at bounding box center [682, 170] width 129 height 12
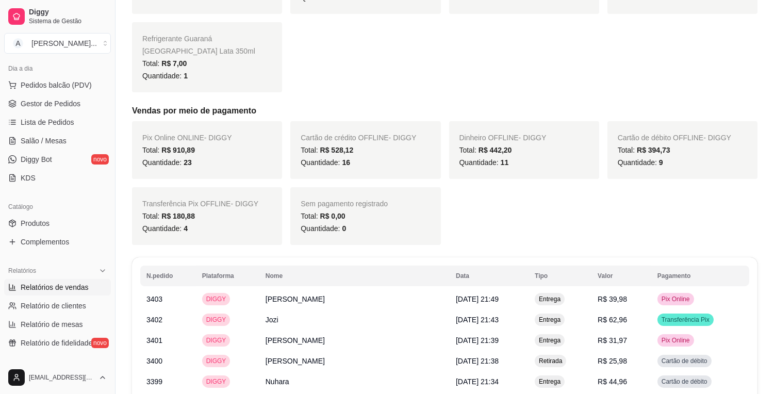
scroll to position [396, 0]
click at [479, 210] on div "Pix Online ONLINE - DIGGY Total: R$ 910,89 Quantidade: 23 Cartão de crédito OFF…" at bounding box center [445, 182] width 626 height 124
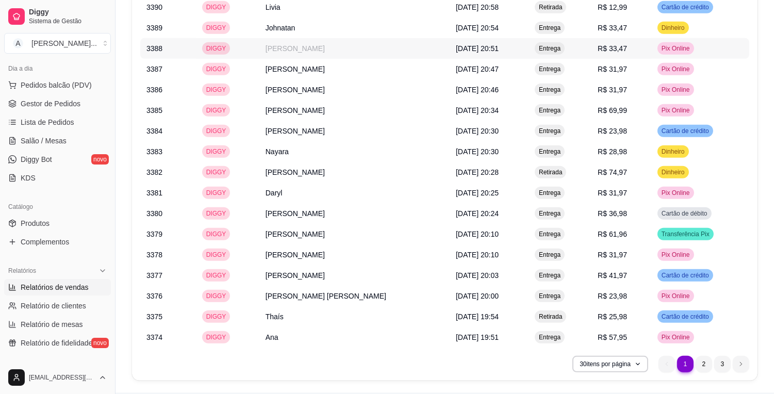
scroll to position [970, 0]
